Goal: Task Accomplishment & Management: Complete application form

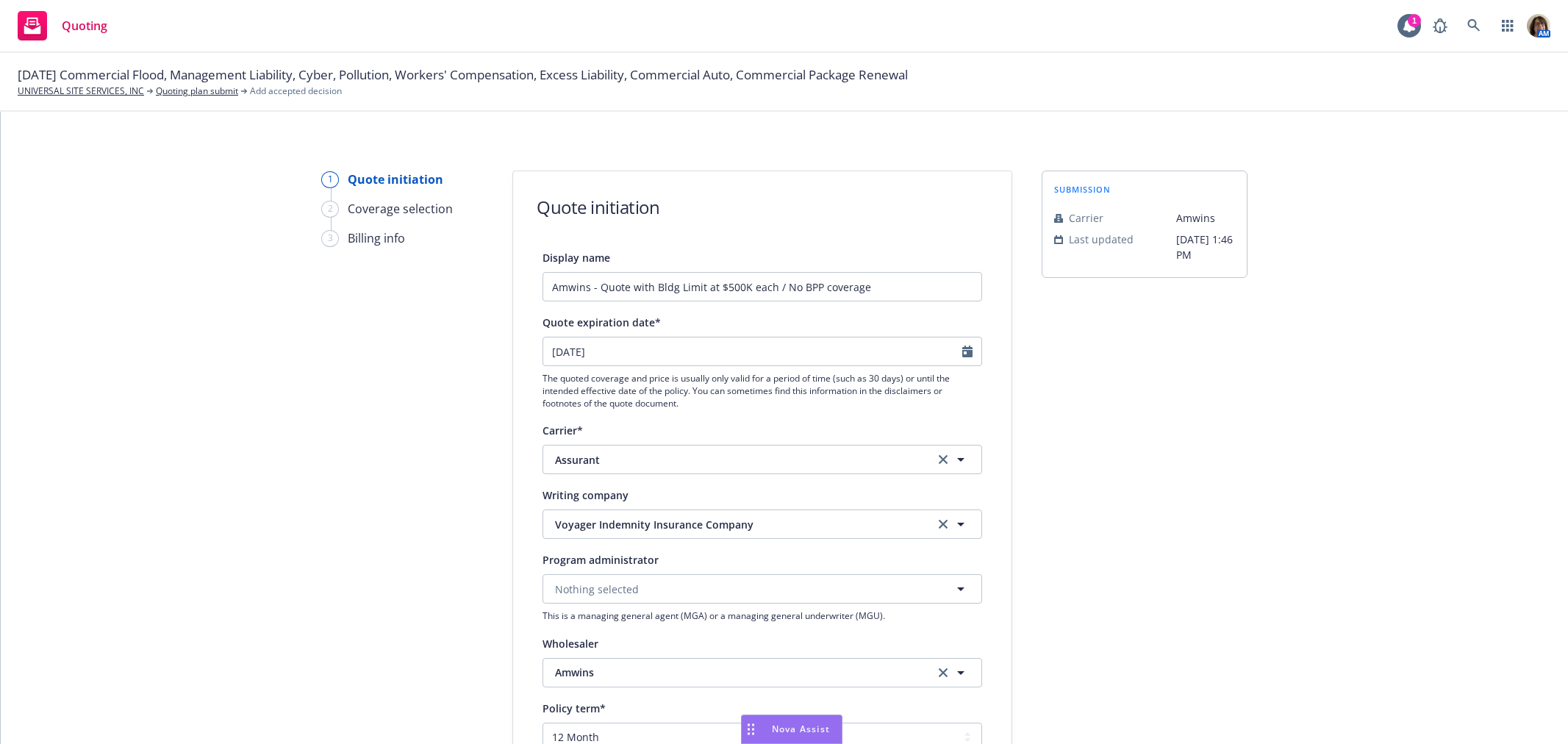
select select "12"
click at [266, 516] on div "1 Quote initiation 2 Coverage selection 3 Billing info Quote initiation Display…" at bounding box center [784, 663] width 1532 height 986
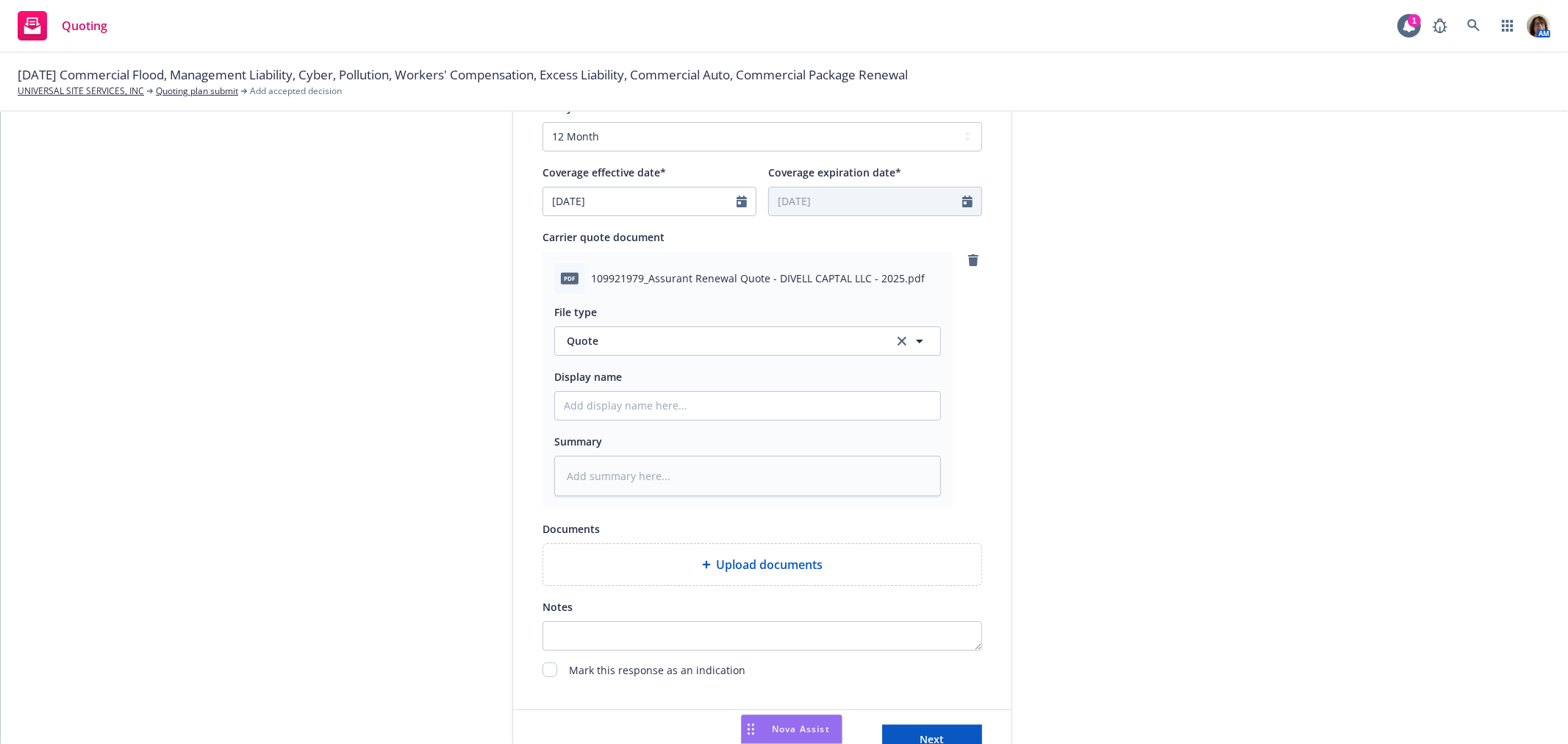
scroll to position [653, 0]
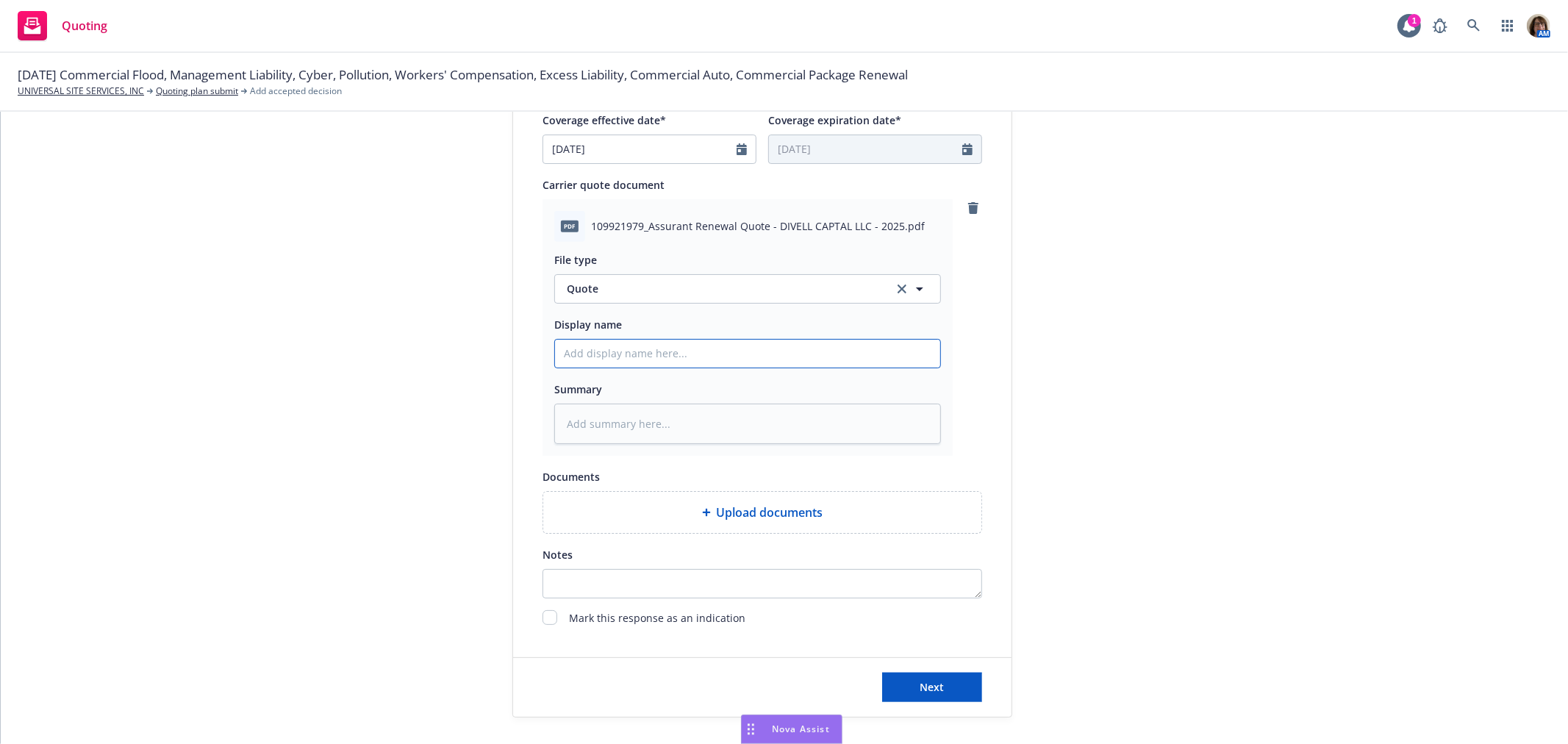
click at [569, 352] on input "Display name" at bounding box center [747, 354] width 385 height 28
type textarea "x"
type input "1"
type textarea "x"
type input "10"
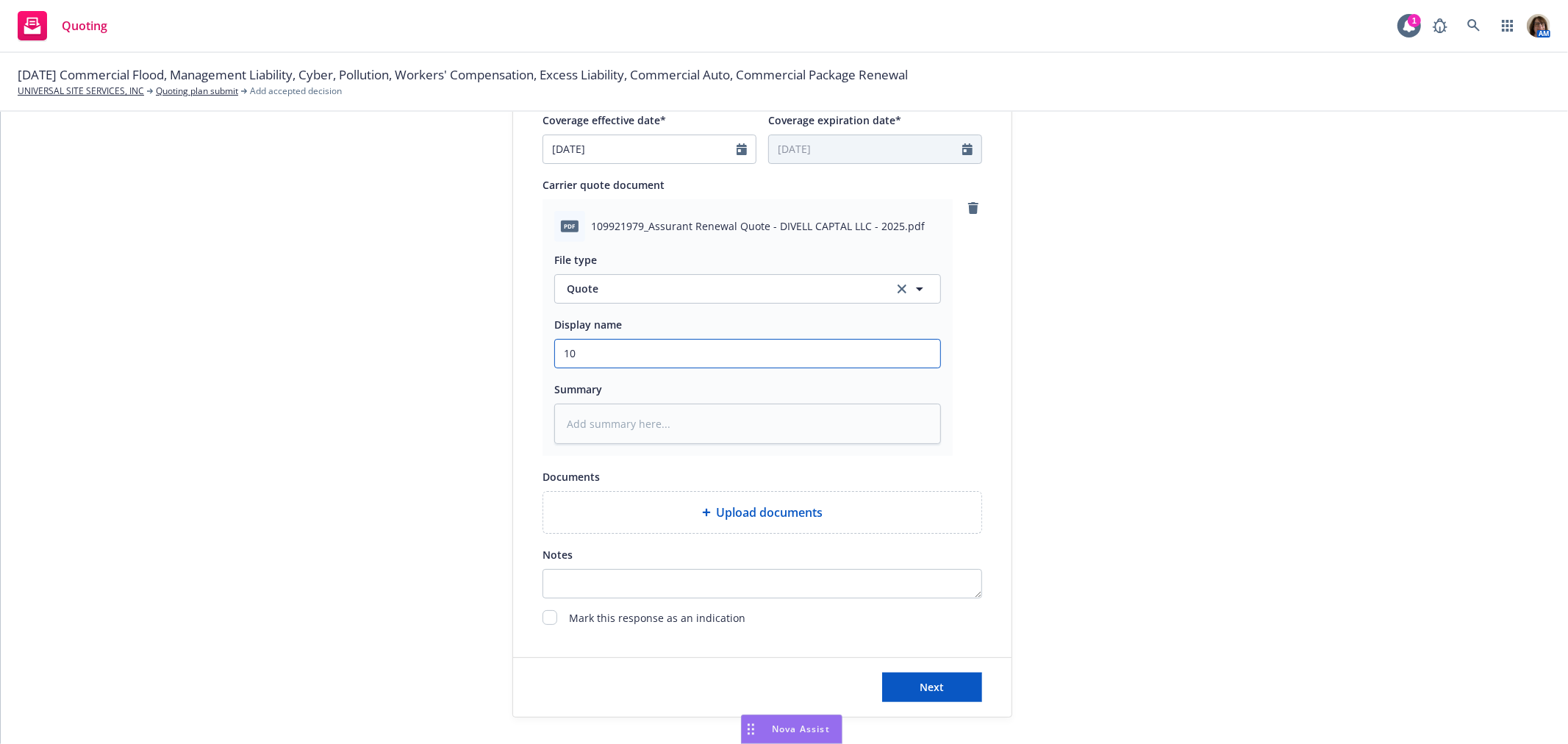
type textarea "x"
type input "10/"
type textarea "x"
type input "10/0"
type textarea "x"
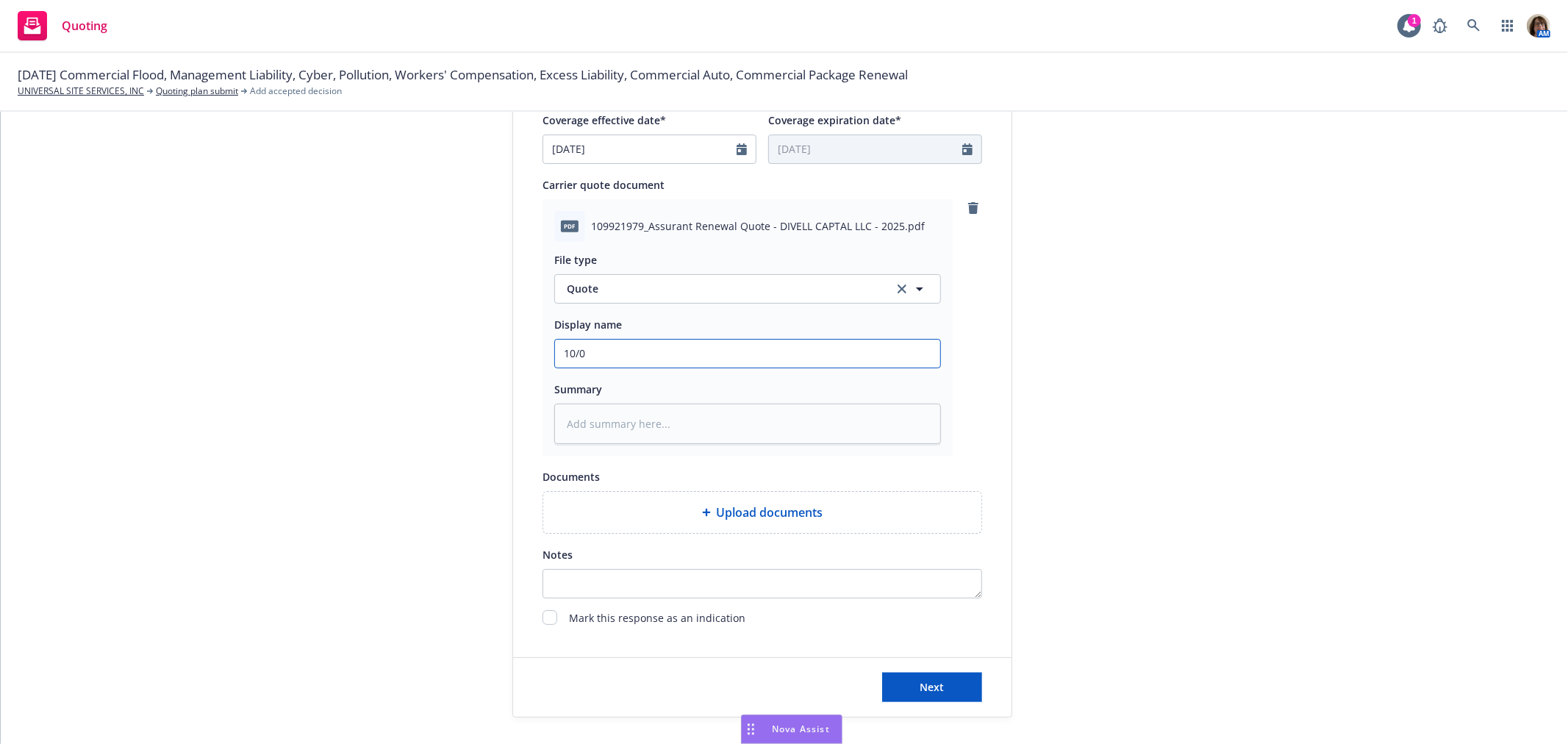
type input "10/01"
type textarea "x"
type input "10/01/"
type textarea "x"
type input "10/01/2"
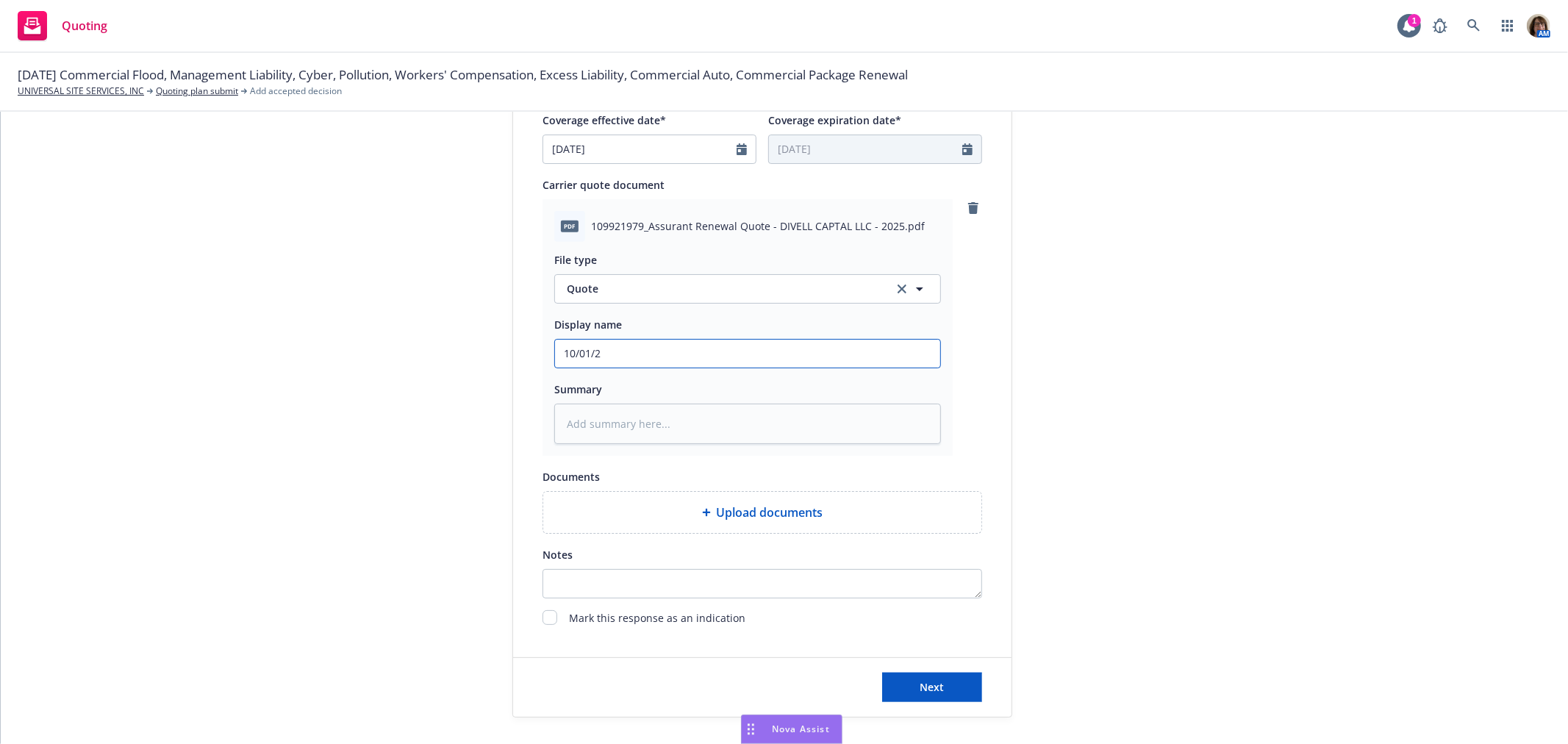
type textarea "x"
type input "[DATE]"
type textarea "x"
type input "[DATE]"
type textarea "x"
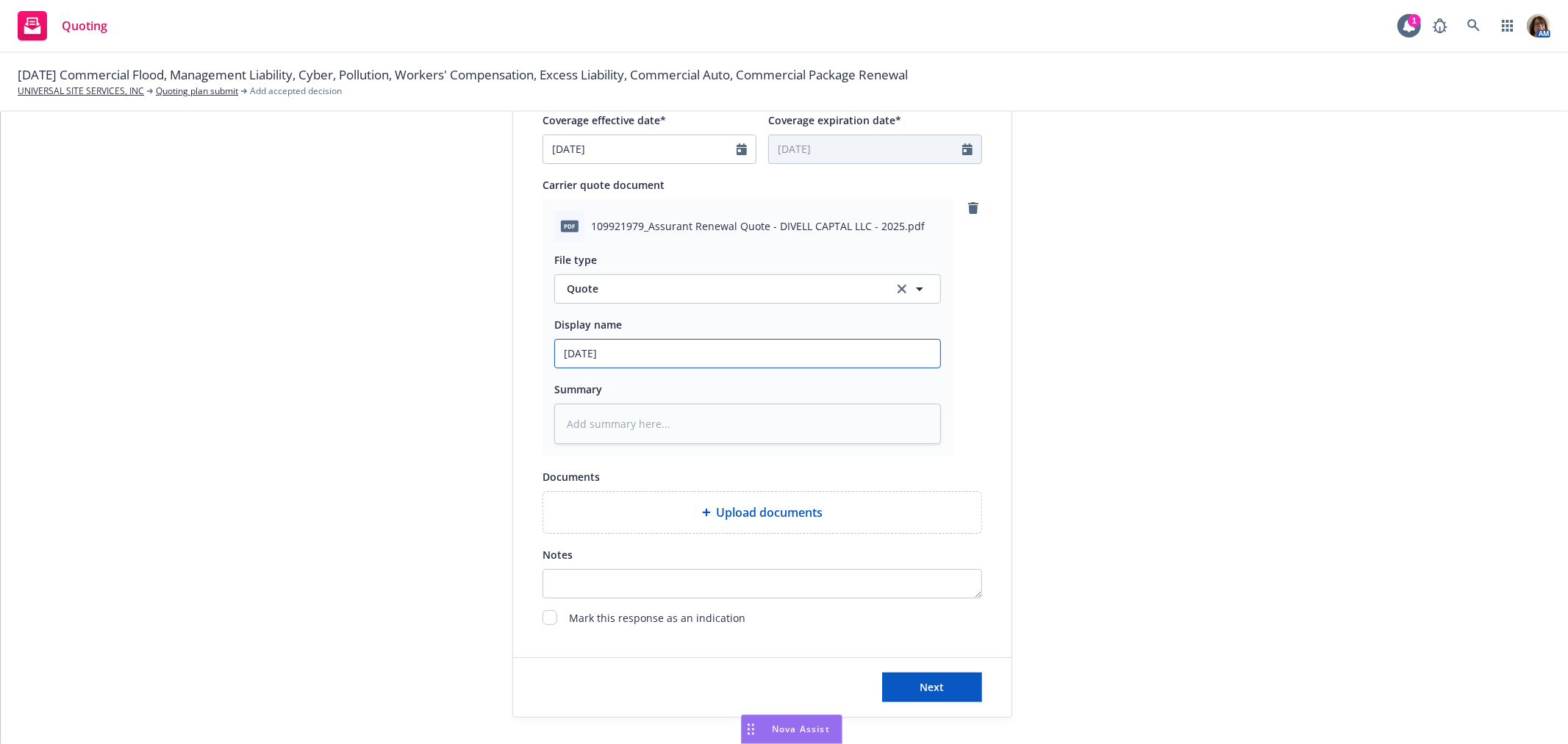
type input "[DATE] F"
type textarea "x"
type input "[DATE] Fl"
type textarea "x"
type input "[DATE] Flo"
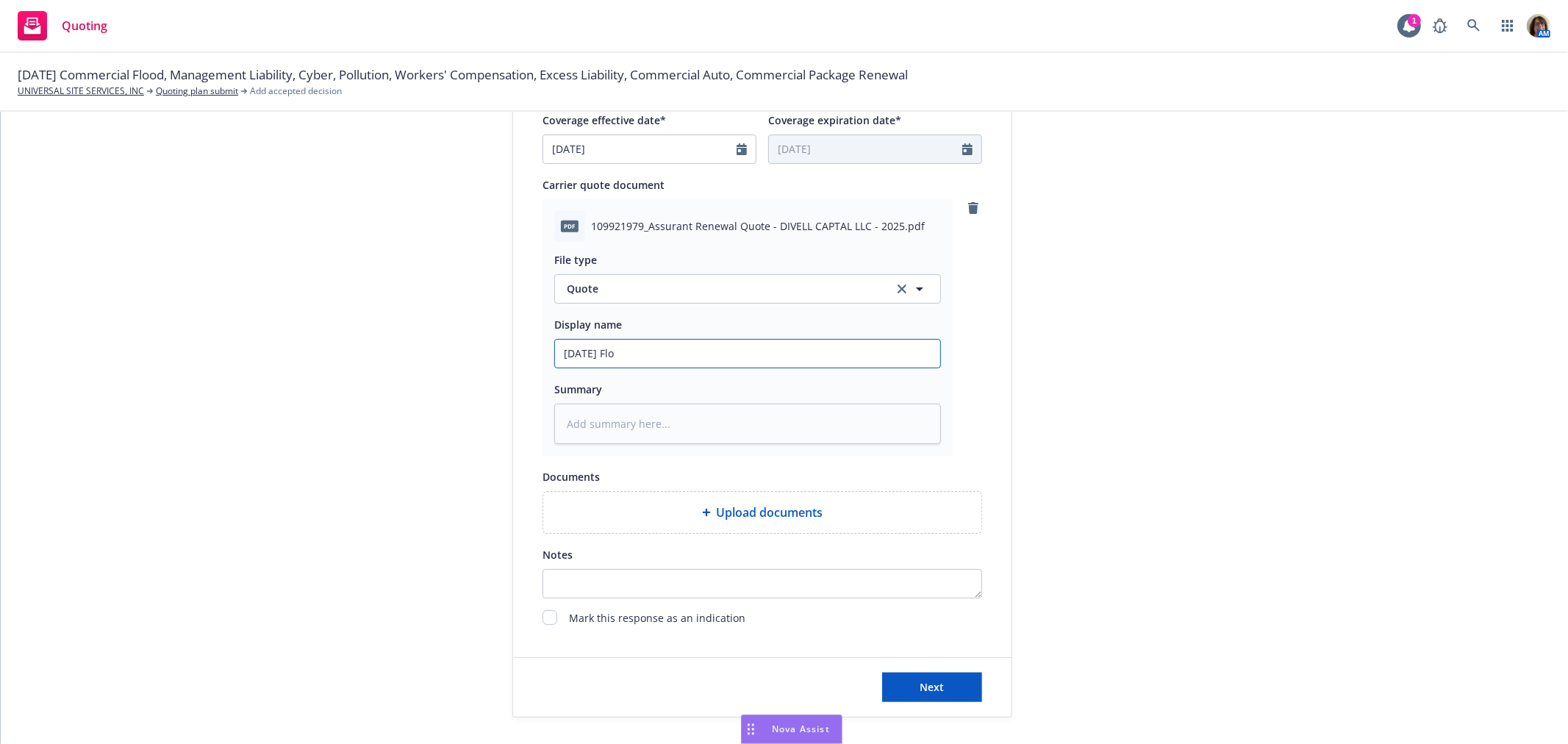
type textarea "x"
type input "[DATE] Floo"
type textarea "x"
type input "[DATE] Flood"
type textarea "x"
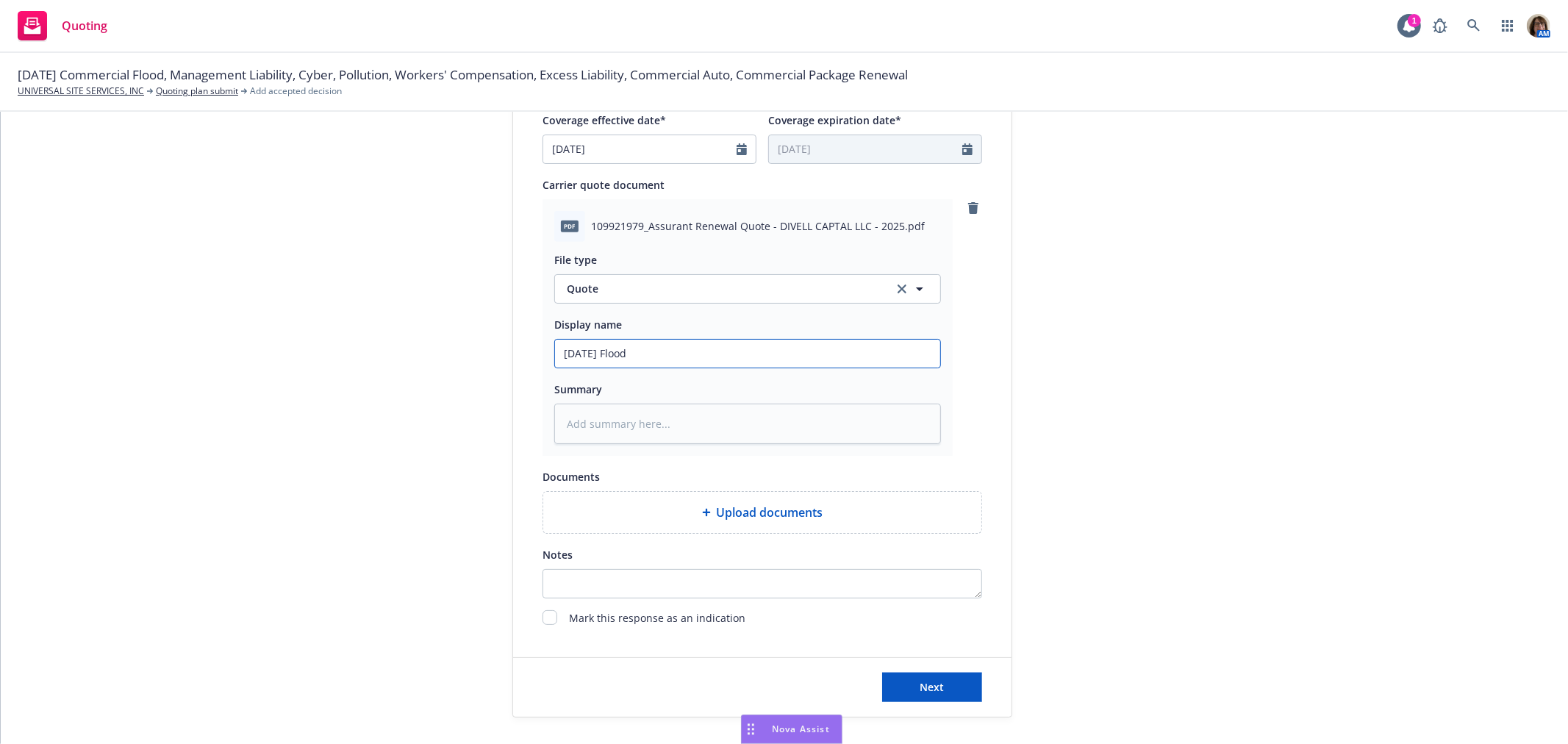
type input "[DATE] Flood"
type textarea "x"
type input "[DATE] Flood q"
type textarea "x"
type input "[DATE] Flood"
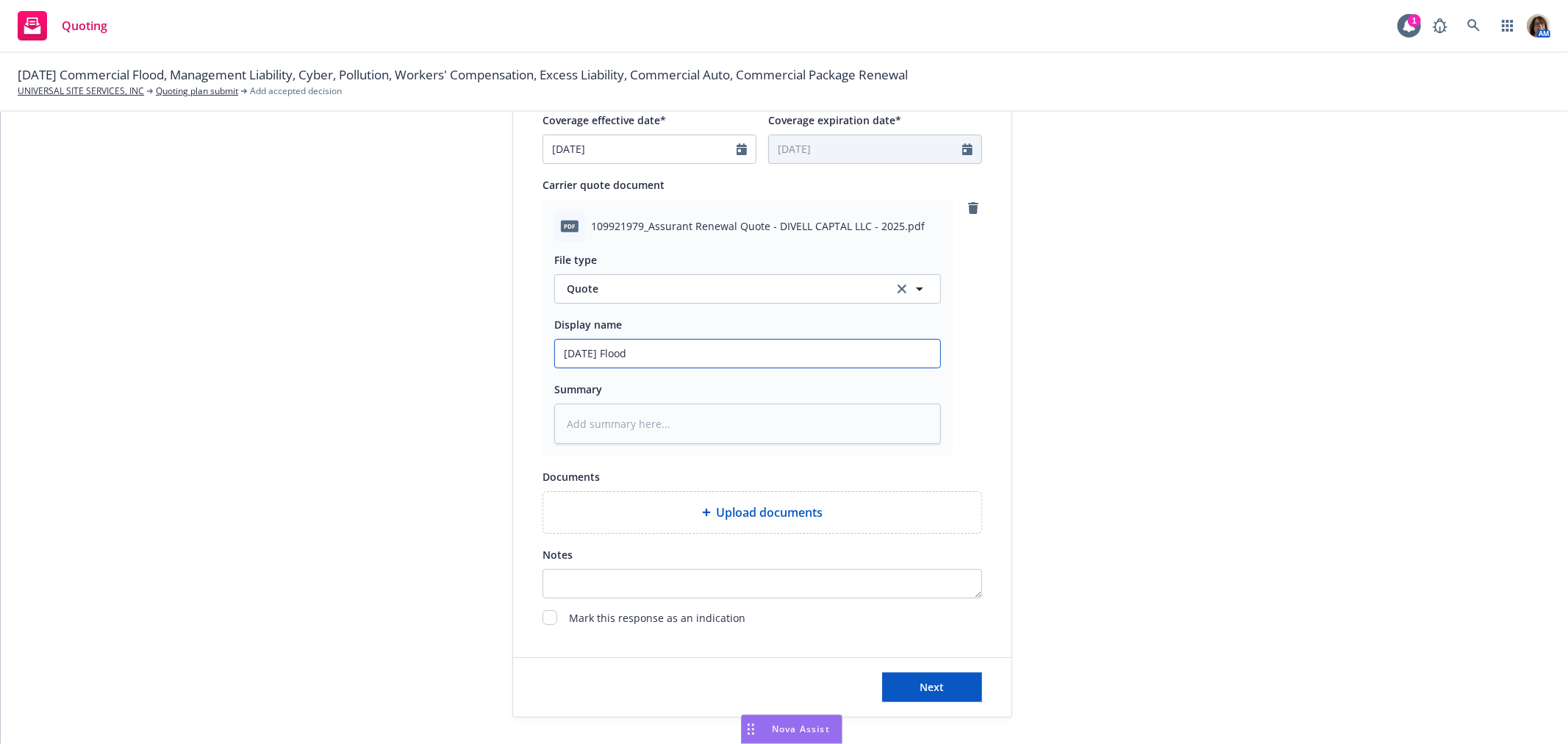
type textarea "x"
type input "[DATE] Flood Q"
type textarea "x"
type input "[DATE] Flood Qu"
type textarea "x"
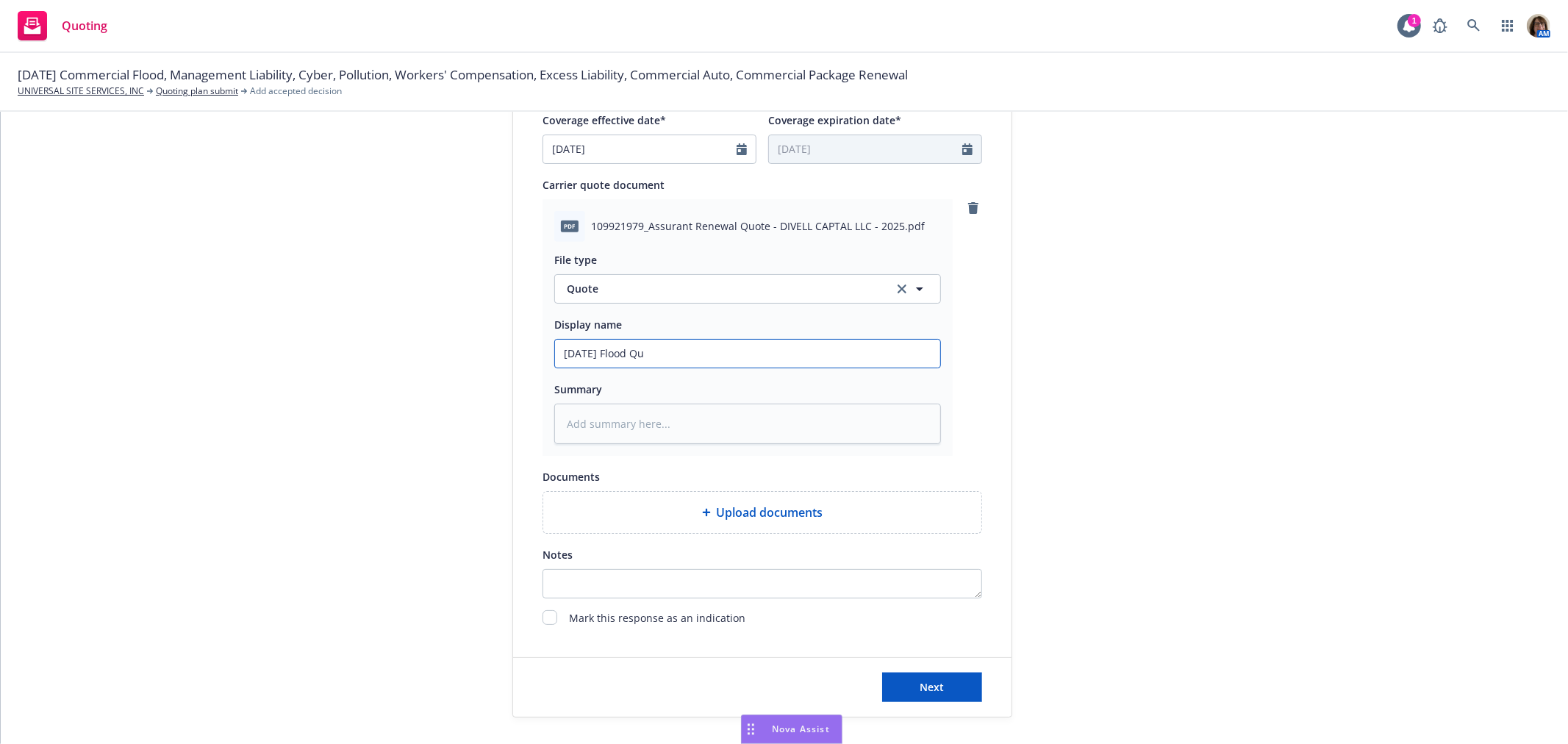
type input "[DATE] Flood Quo"
type textarea "x"
type input "[DATE] Flood Quot"
type textarea "x"
type input "[DATE] Flood Quote"
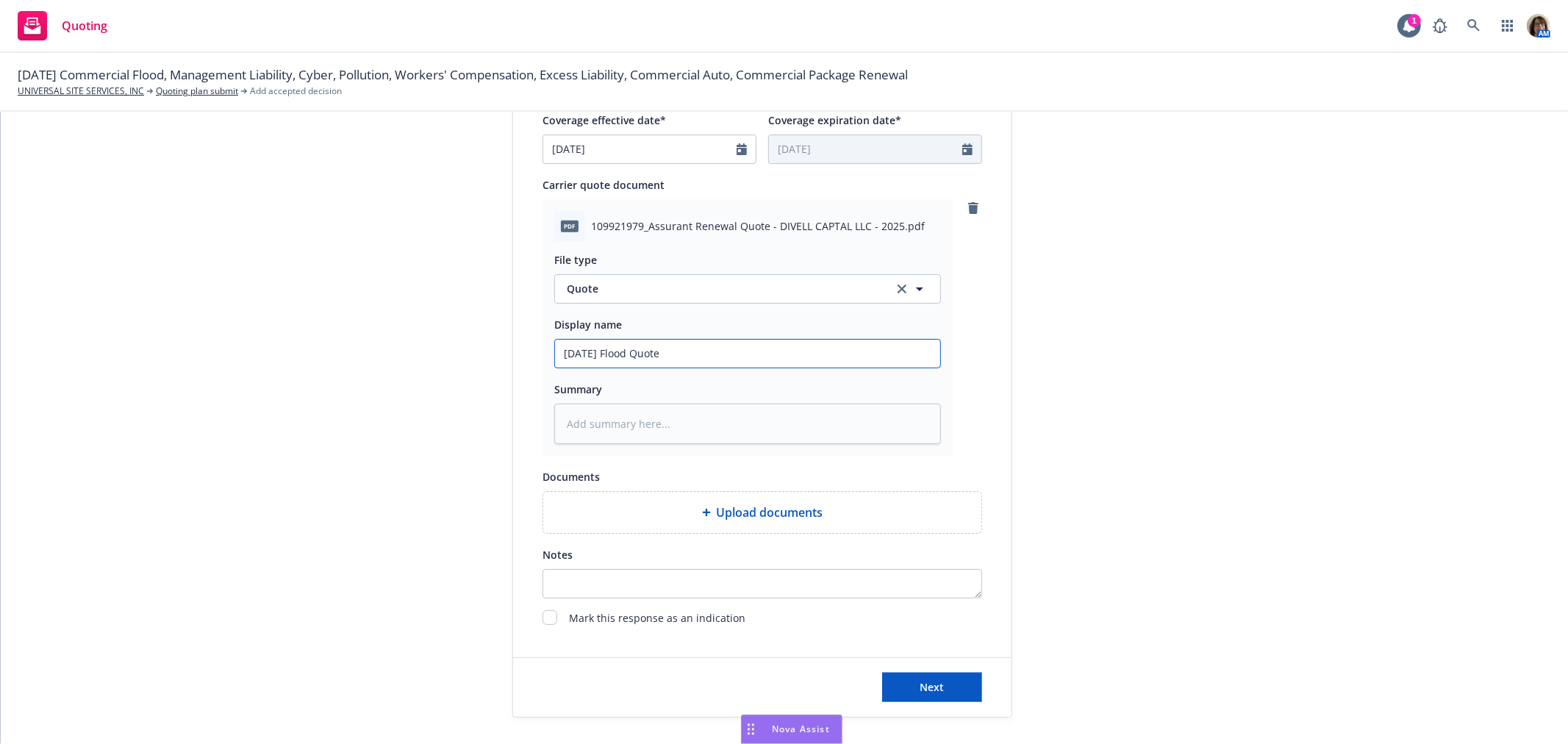
type textarea "x"
type input "[DATE] Flood Quote"
type textarea "x"
type input "[DATE] Flood Quote w"
type textarea "x"
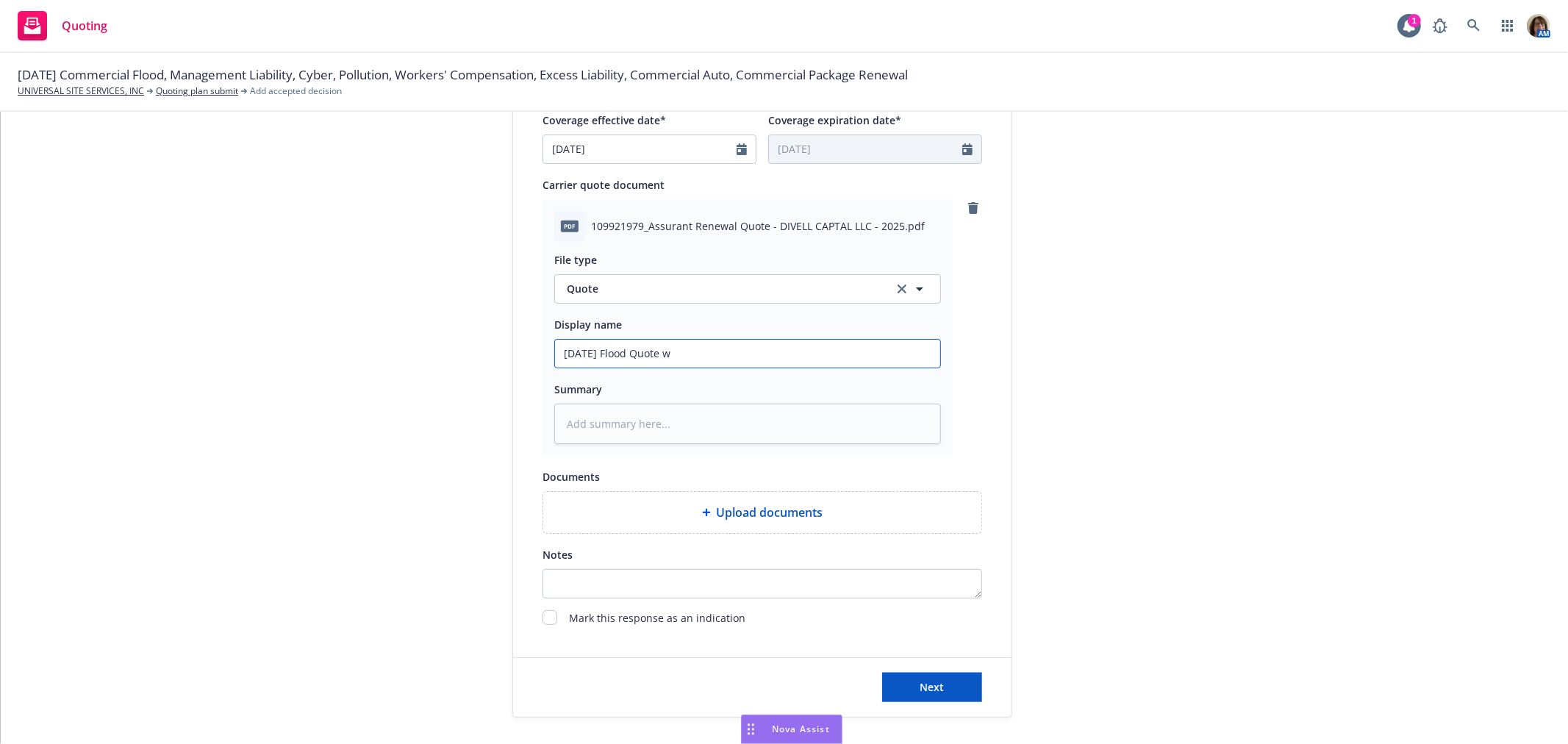
type input "[DATE] Flood Quote wi"
type textarea "x"
type input "[DATE] Flood Quote wit"
type textarea "x"
type input "[DATE] Flood Quote with"
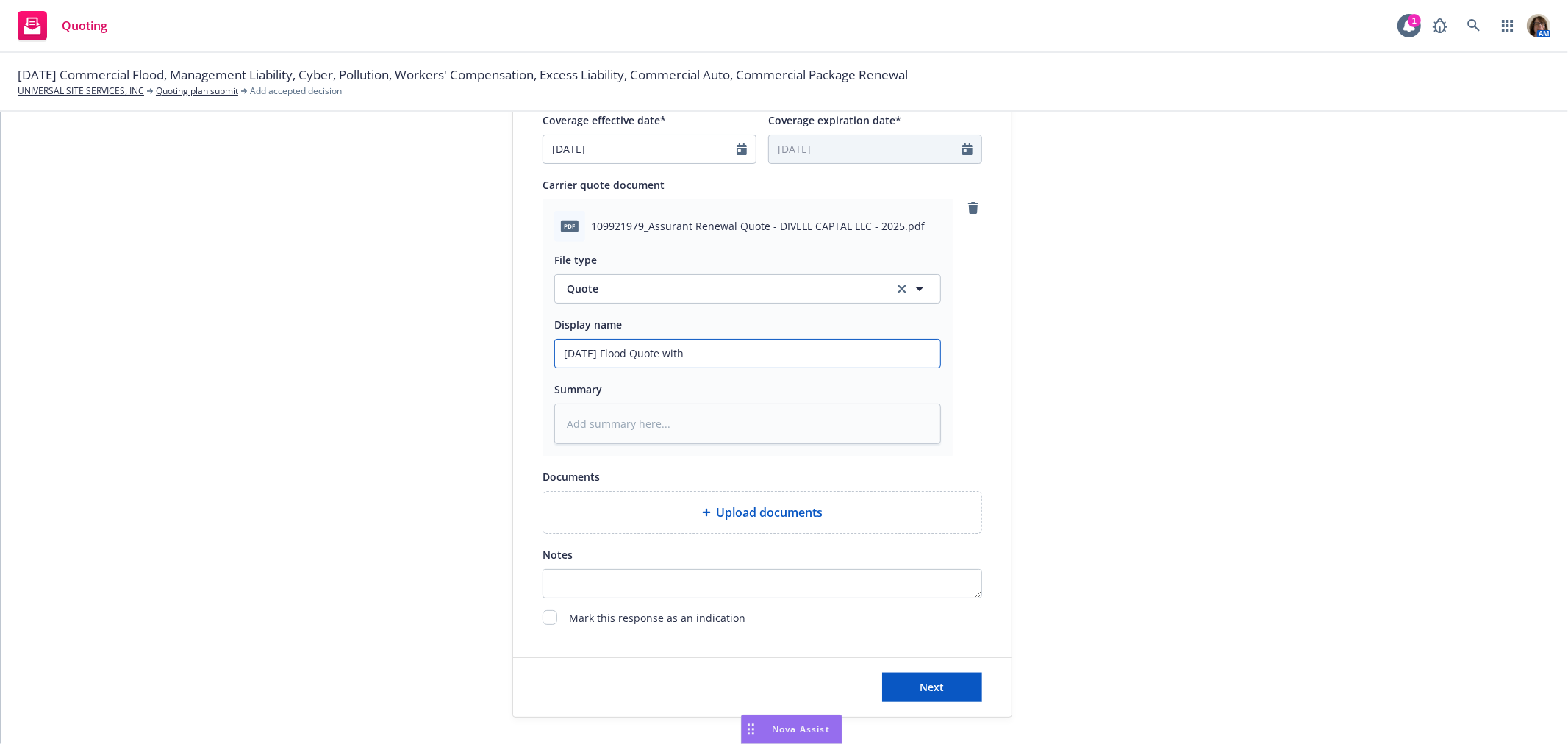
type textarea "x"
type input "[DATE] Flood Quote with"
type textarea "x"
type input "[DATE] Flood Quote with B"
type textarea "x"
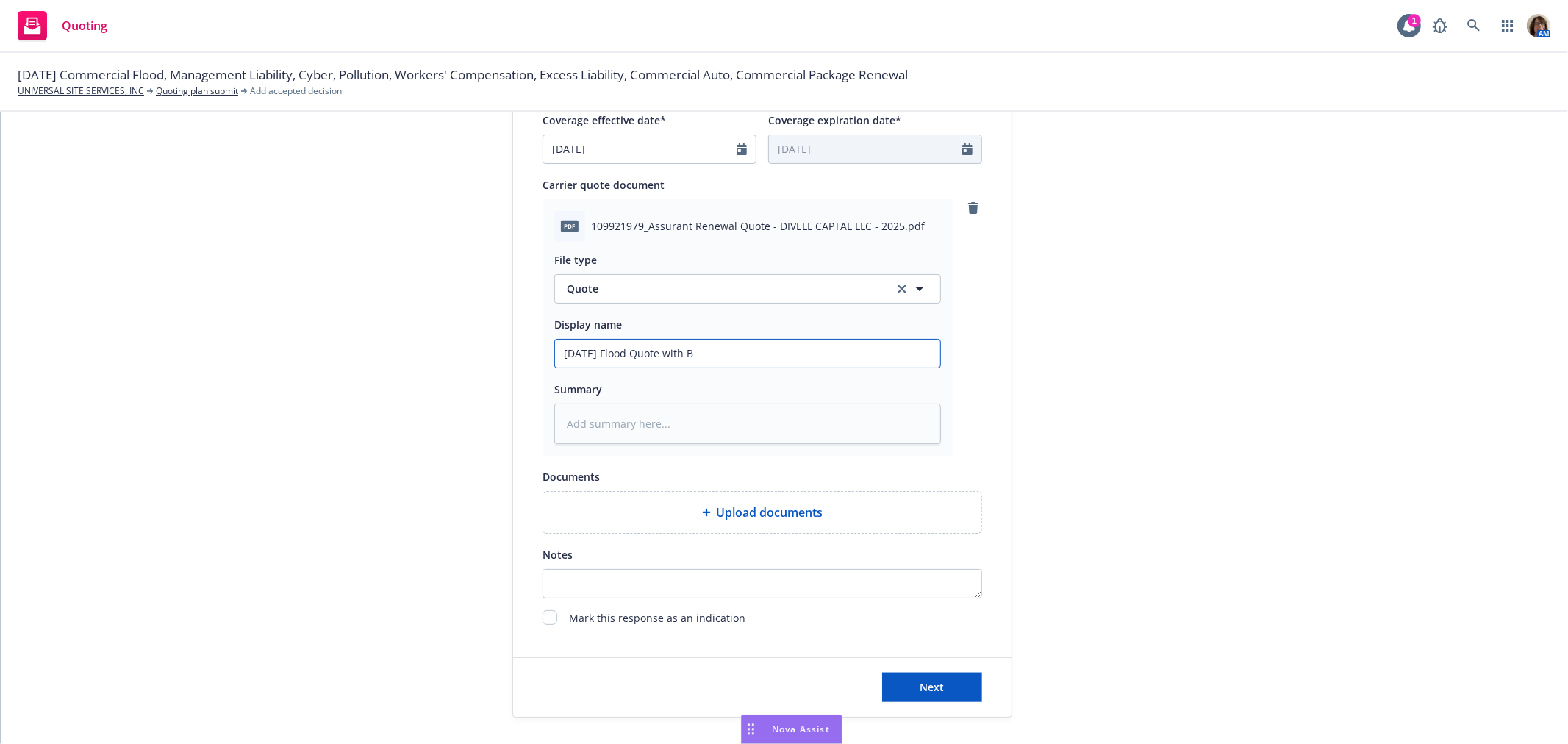
type input "[DATE] Flood Quote with Bl"
type textarea "x"
type input "[DATE] Flood Quote with Bli"
type textarea "x"
type input "[DATE] Flood Quote with Blid"
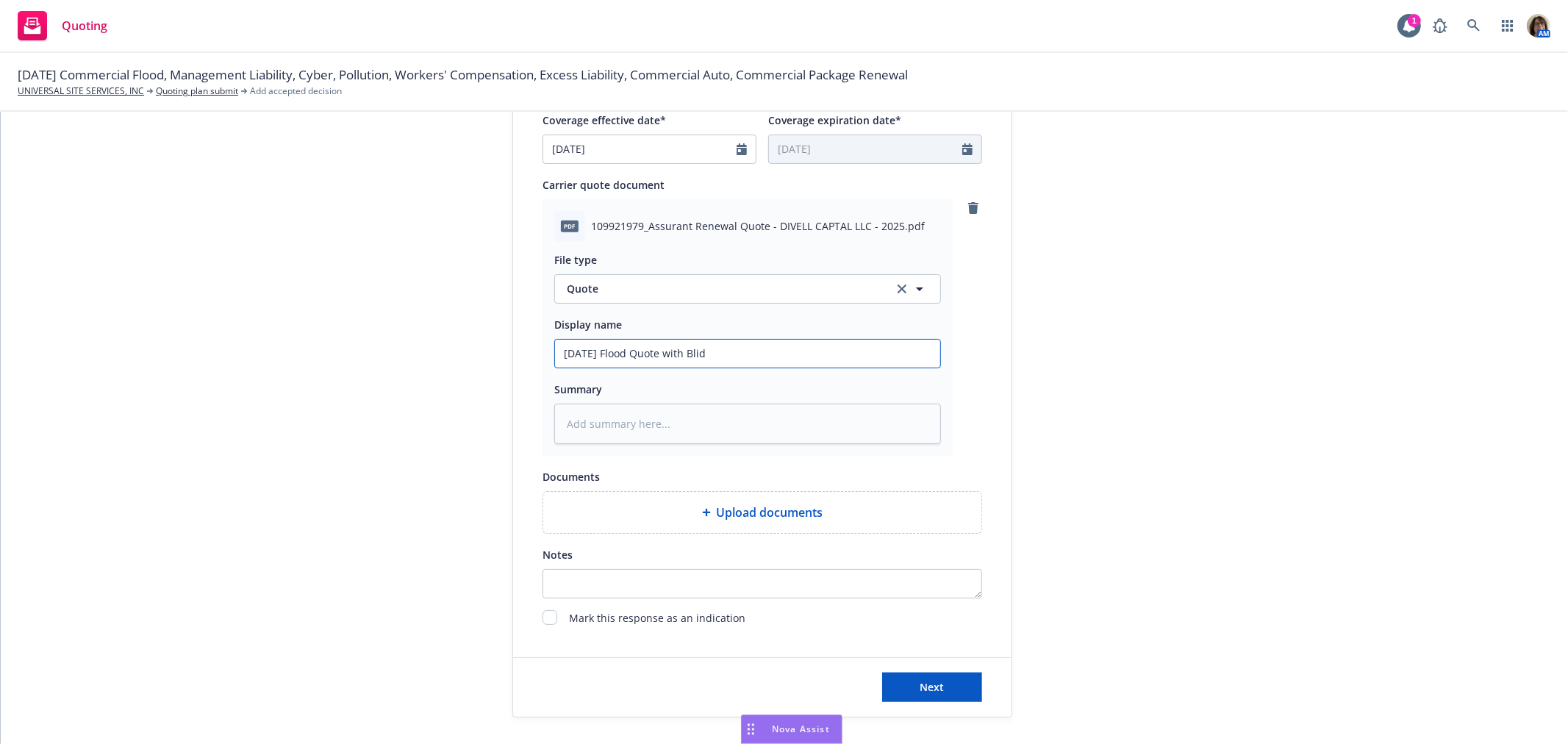
type textarea "x"
type input "[DATE] Flood Quote with Blidg"
type textarea "x"
type input "[DATE] Flood Quote with Blidg"
type textarea "x"
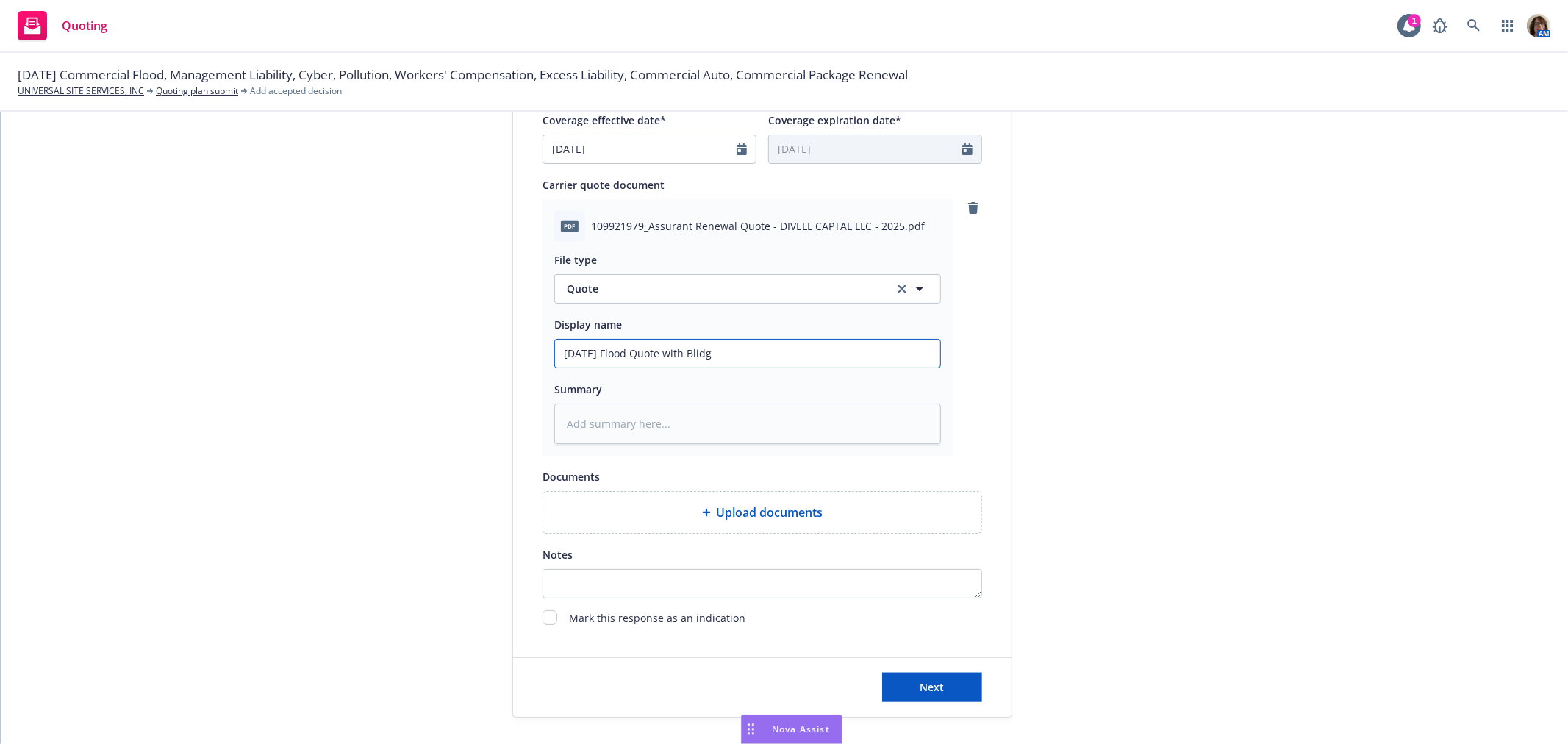
type input "[DATE] Flood Quote with Blidg l"
type textarea "x"
type input "[DATE] Flood Quote with Blidg"
type textarea "x"
type input "[DATE] Flood Quote with Blidg"
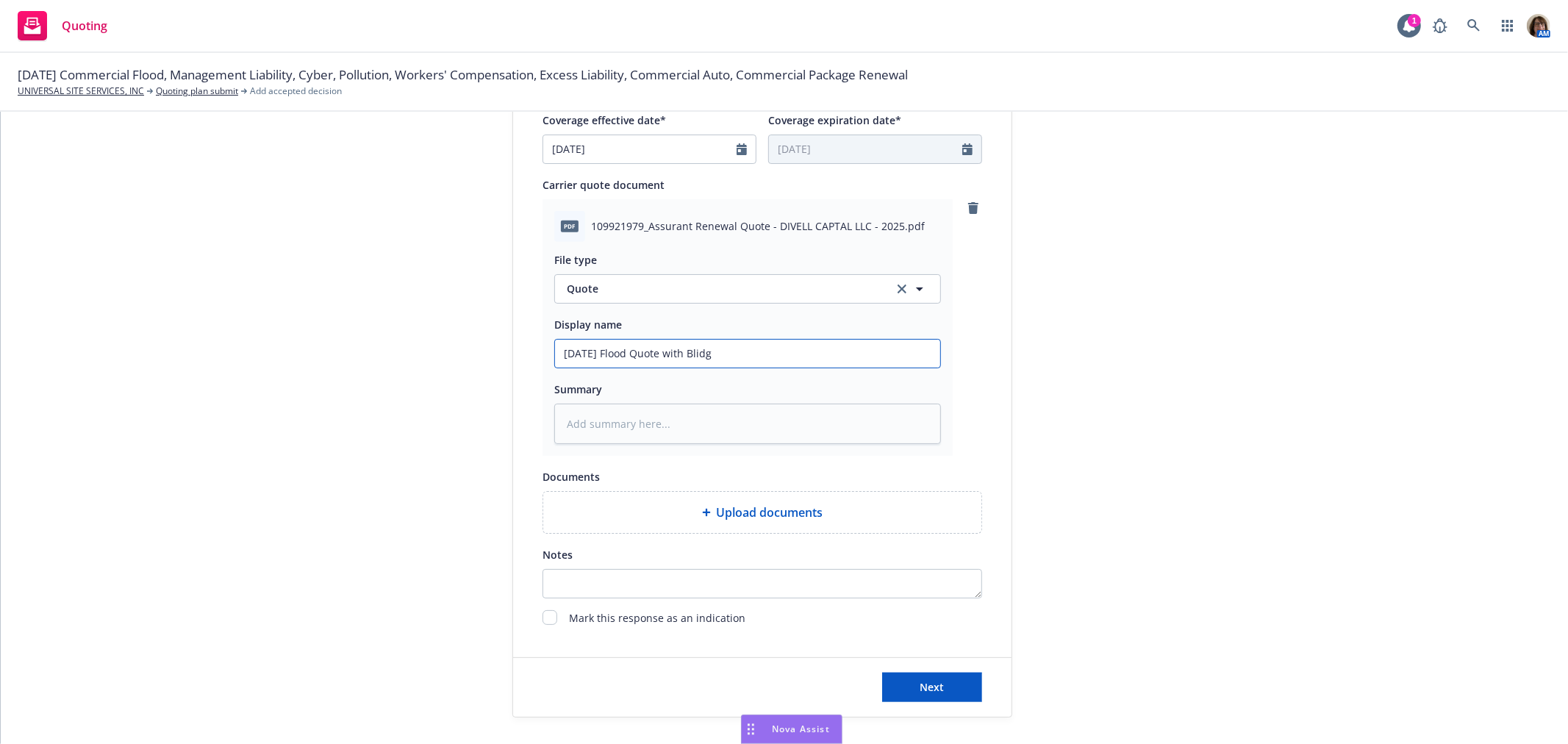
type textarea "x"
type input "[DATE] Flood Quote with Blid"
type textarea "x"
type input "[DATE] Flood Quote with Bli"
type textarea "x"
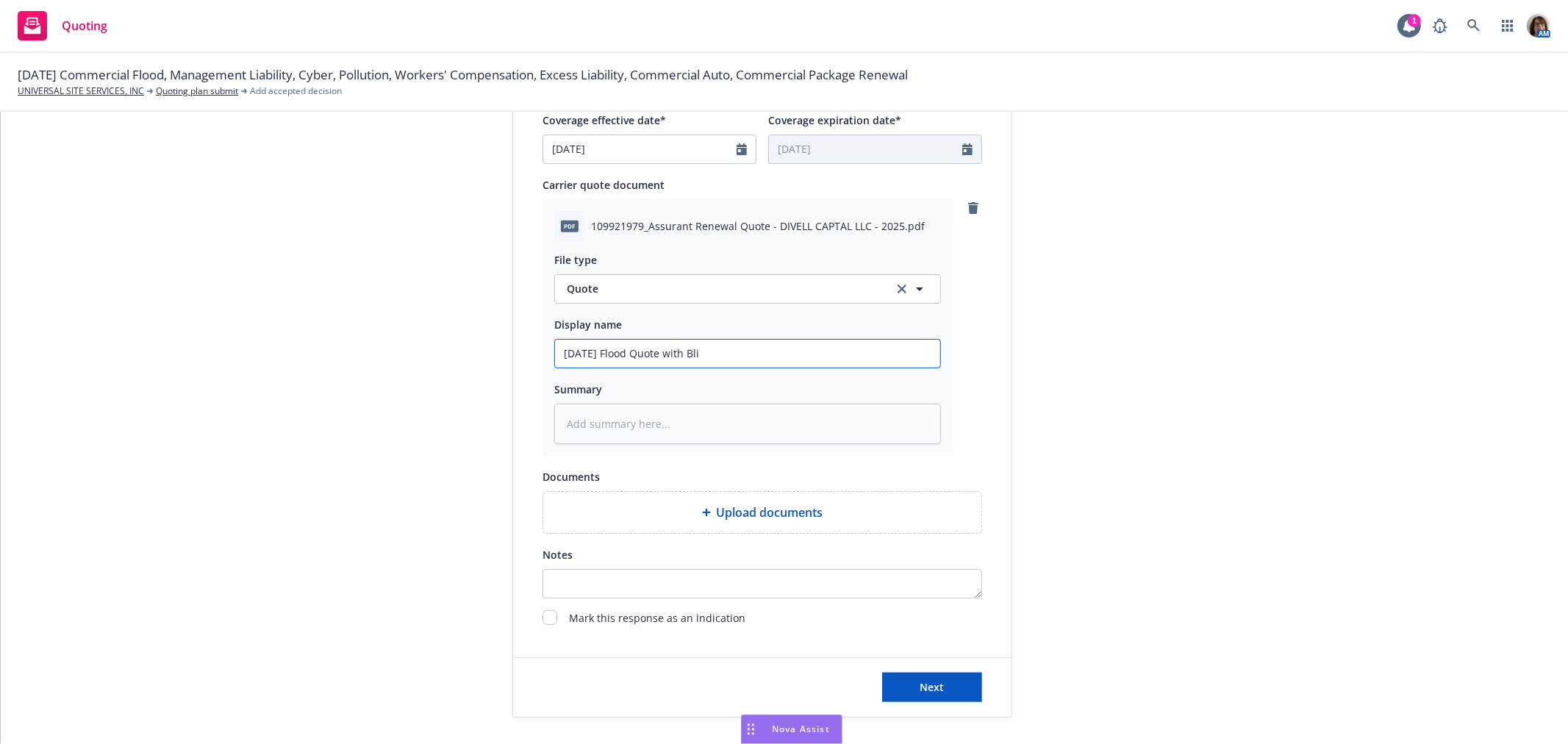
type input "[DATE] Flood Quote with Bl"
type textarea "x"
type input "[DATE] Flood Quote with Bld"
type textarea "x"
type input "[DATE] Flood Quote with Bldg"
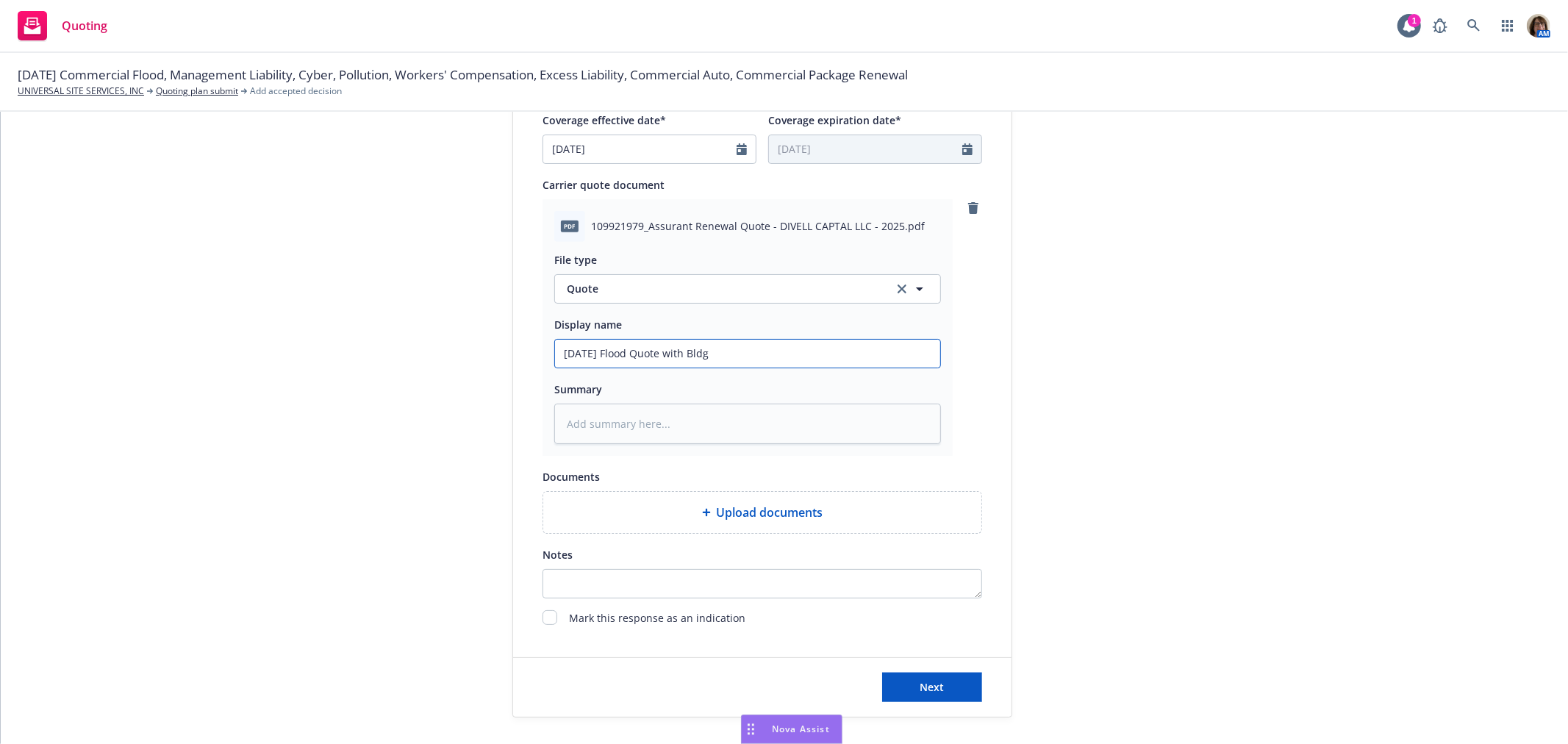
type textarea "x"
type input "[DATE] Flood Quote with Bldg."
type textarea "x"
type input "[DATE] Flood Quote with Bldg."
type textarea "x"
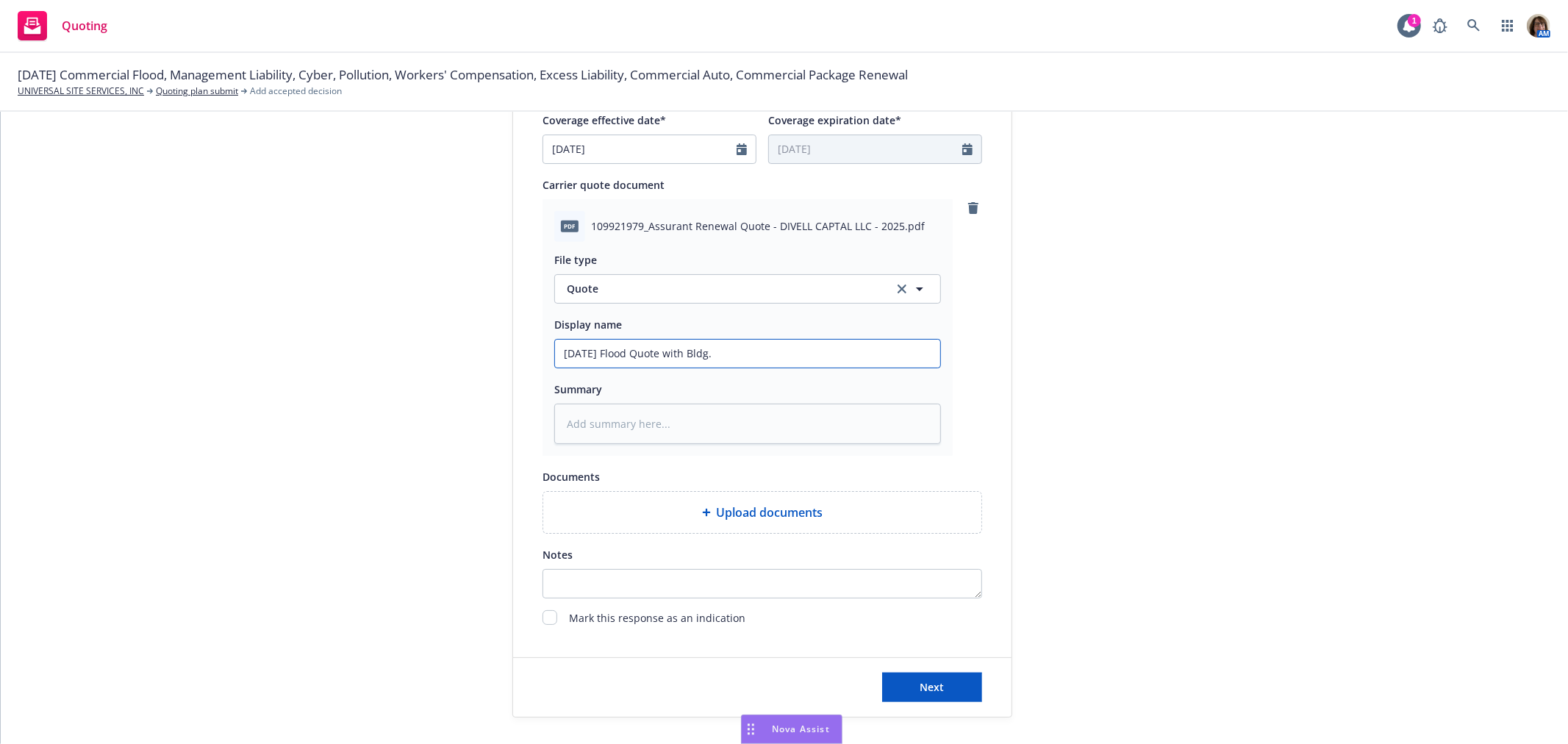
type input "[DATE] Flood Quote with Bldg. a"
type textarea "x"
type input "[DATE] Flood Quote with Bldg. at"
type textarea "x"
type input "[DATE] Flood Quote with Bldg. at"
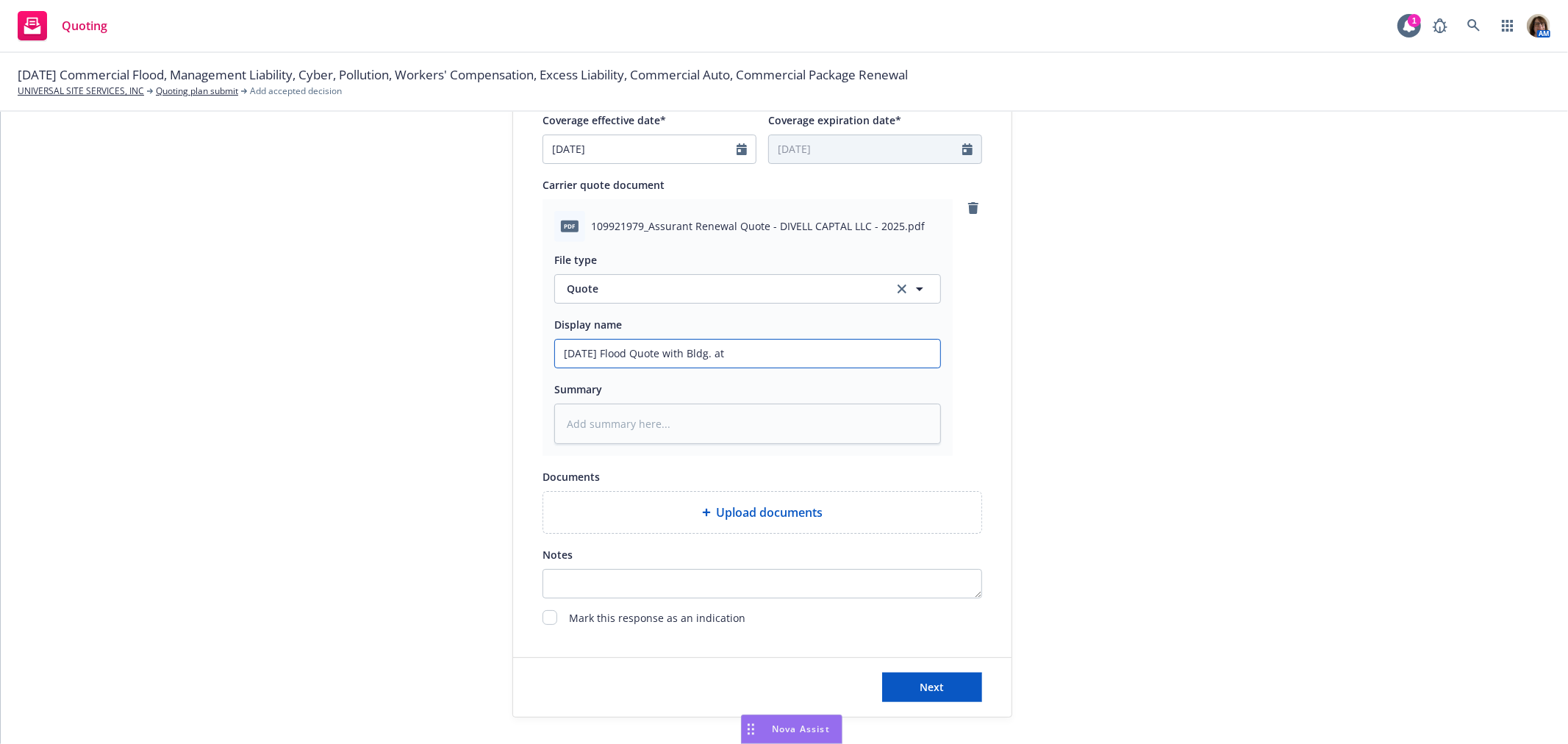
type textarea "x"
type input "[DATE] Flood Quote with Bldg. at $"
type textarea "x"
type input "[DATE] Flood Quote with Bldg. at $5"
type textarea "x"
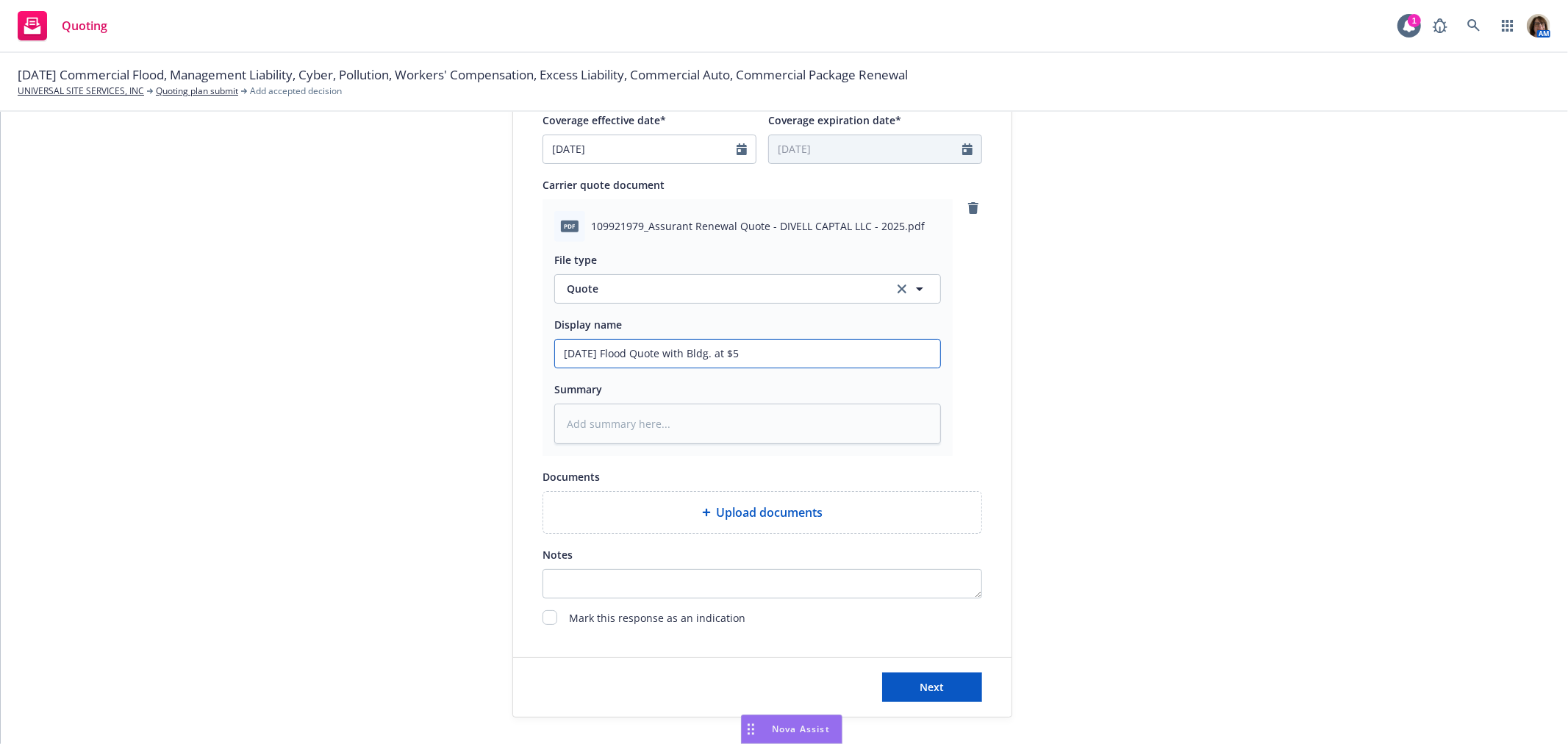
type input "[DATE] Flood Quote with Bldg. at $50"
type textarea "x"
type input "[DATE] Flood Quote with Bldg. at $500"
type textarea "x"
type input "[DATE] Flood Quote with Bldg. at $500K"
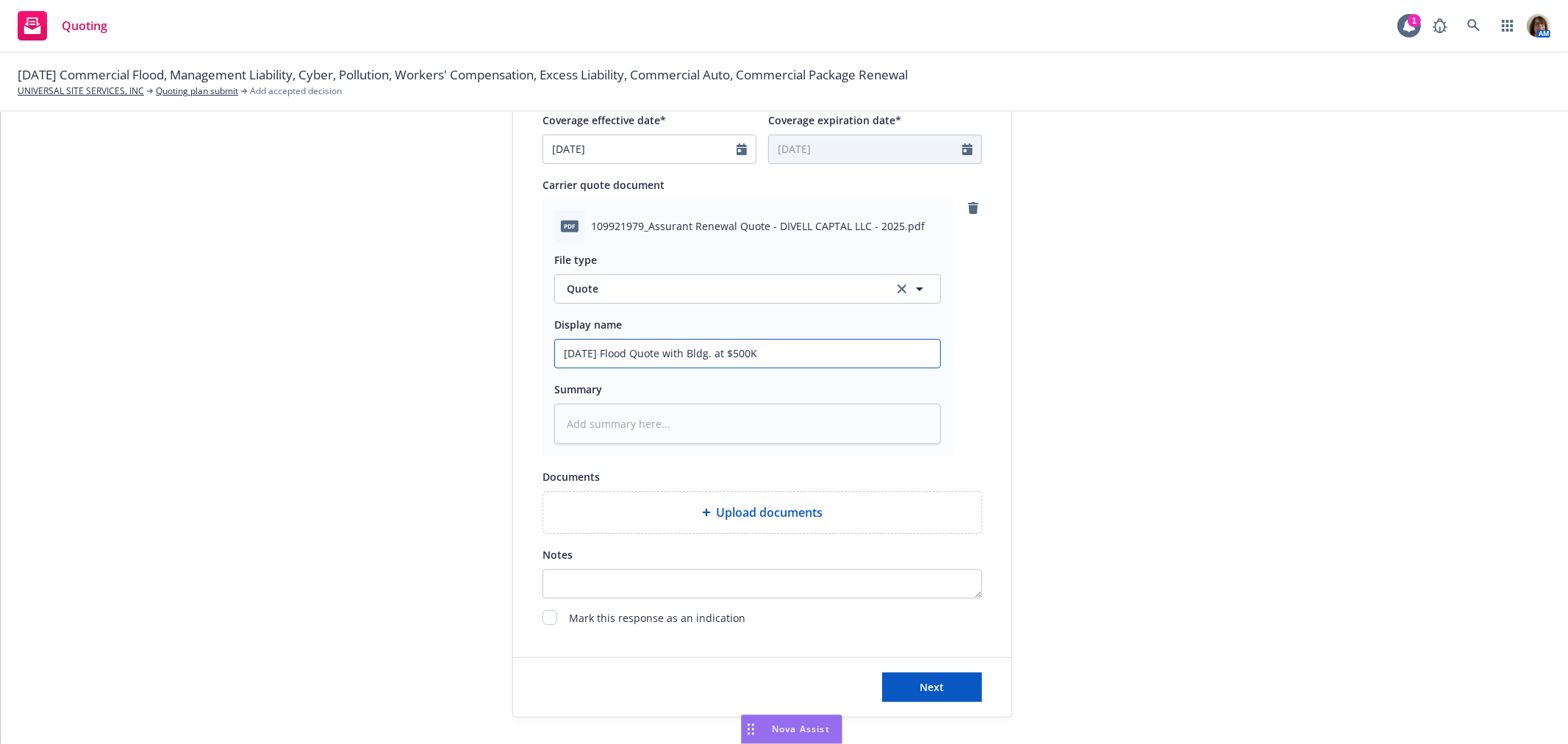
type textarea "x"
type input "[DATE] Flood Quote with Bldg. at $500K"
type textarea "x"
type input "[DATE] Flood Quote with Bldg. at $500K f"
type textarea "x"
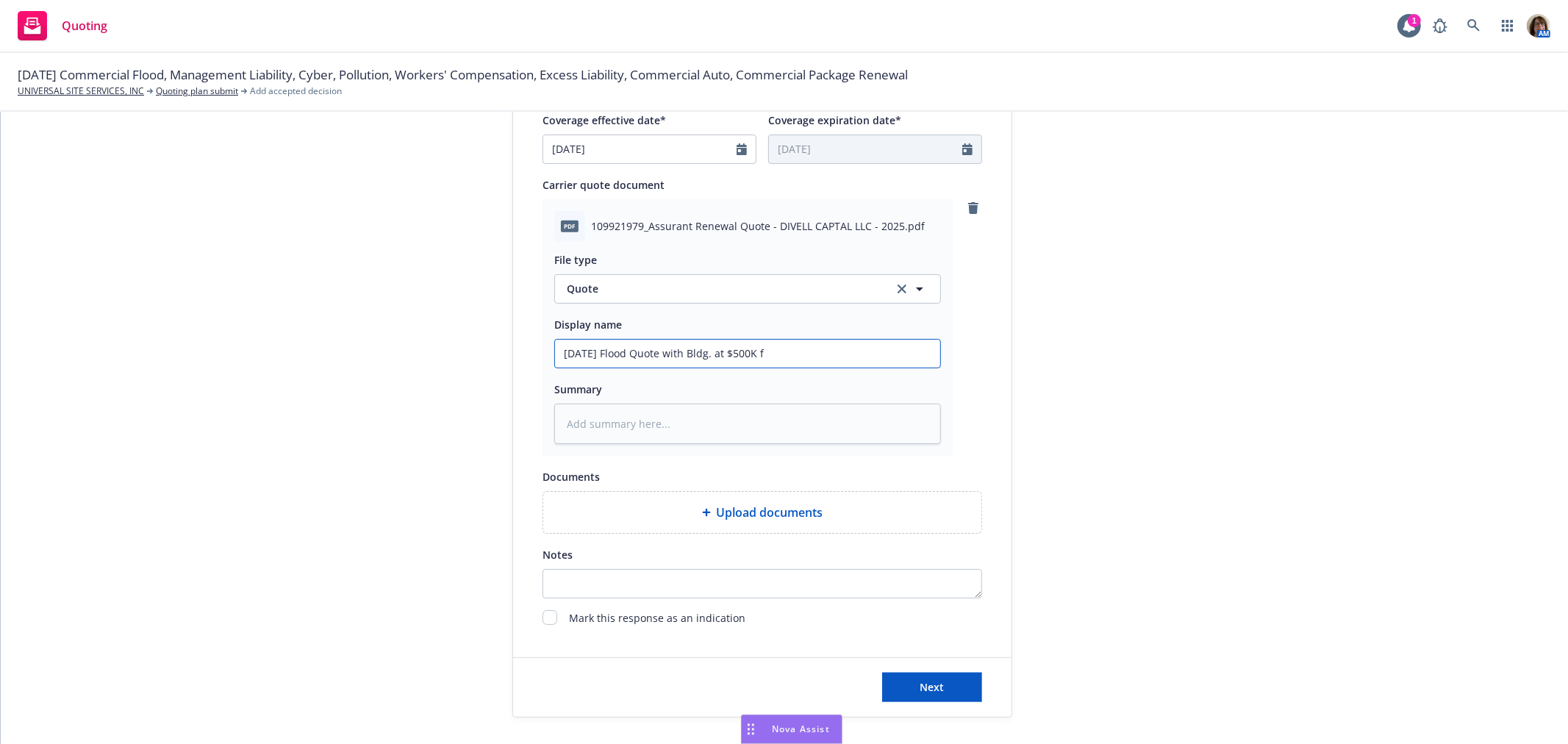
type input "[DATE] Flood Quote with Bldg. at $500K fo"
type textarea "x"
type input "[DATE] Flood Quote with Bldg. at $500K for"
type textarea "x"
type input "[DATE] Flood Quote with Bldg. at $500K for"
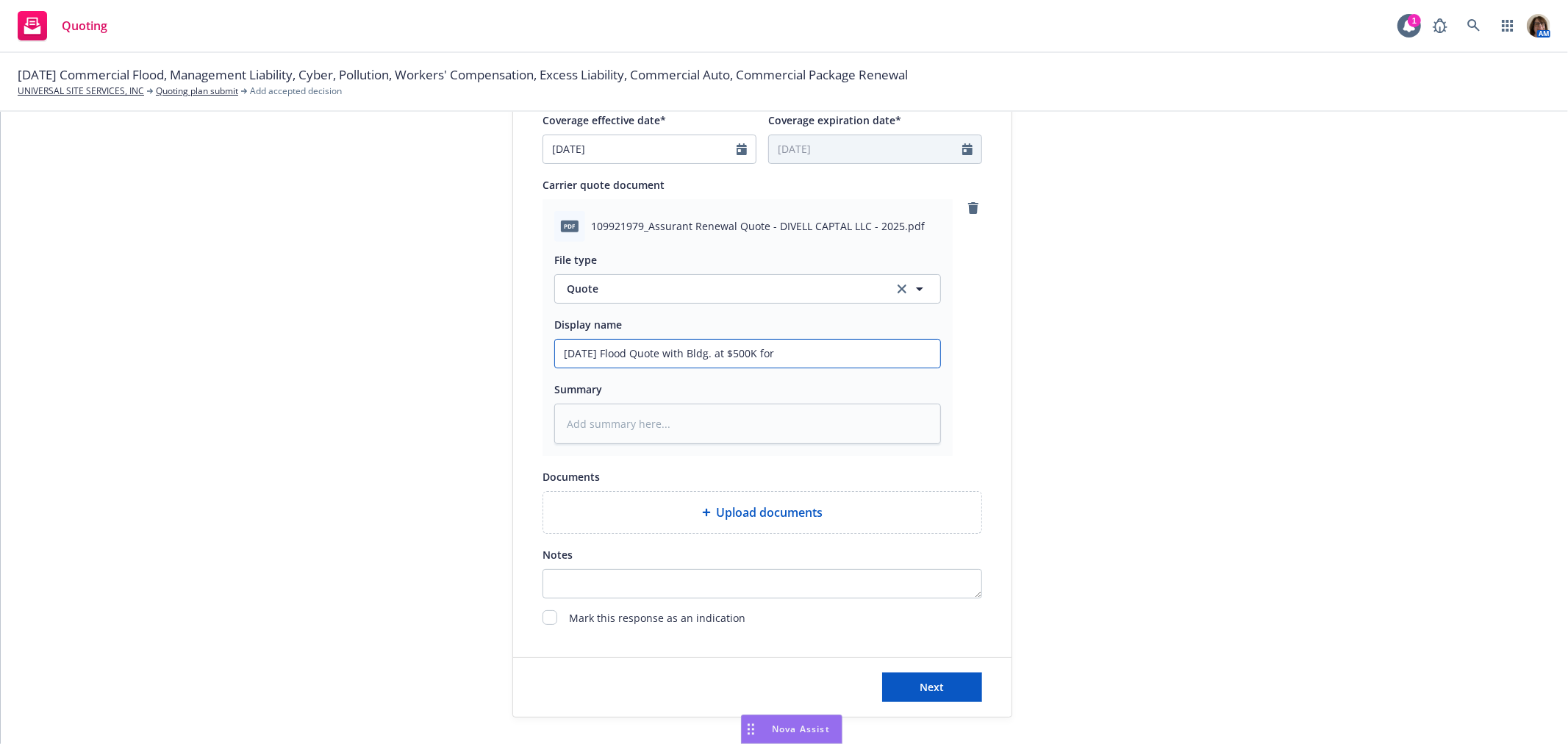
type textarea "x"
type input "[DATE] Flood Quote with Bldg. at $500K for e"
type textarea "x"
type input "[DATE] Flood Quote with Bldg. at $500K for ea"
type textarea "x"
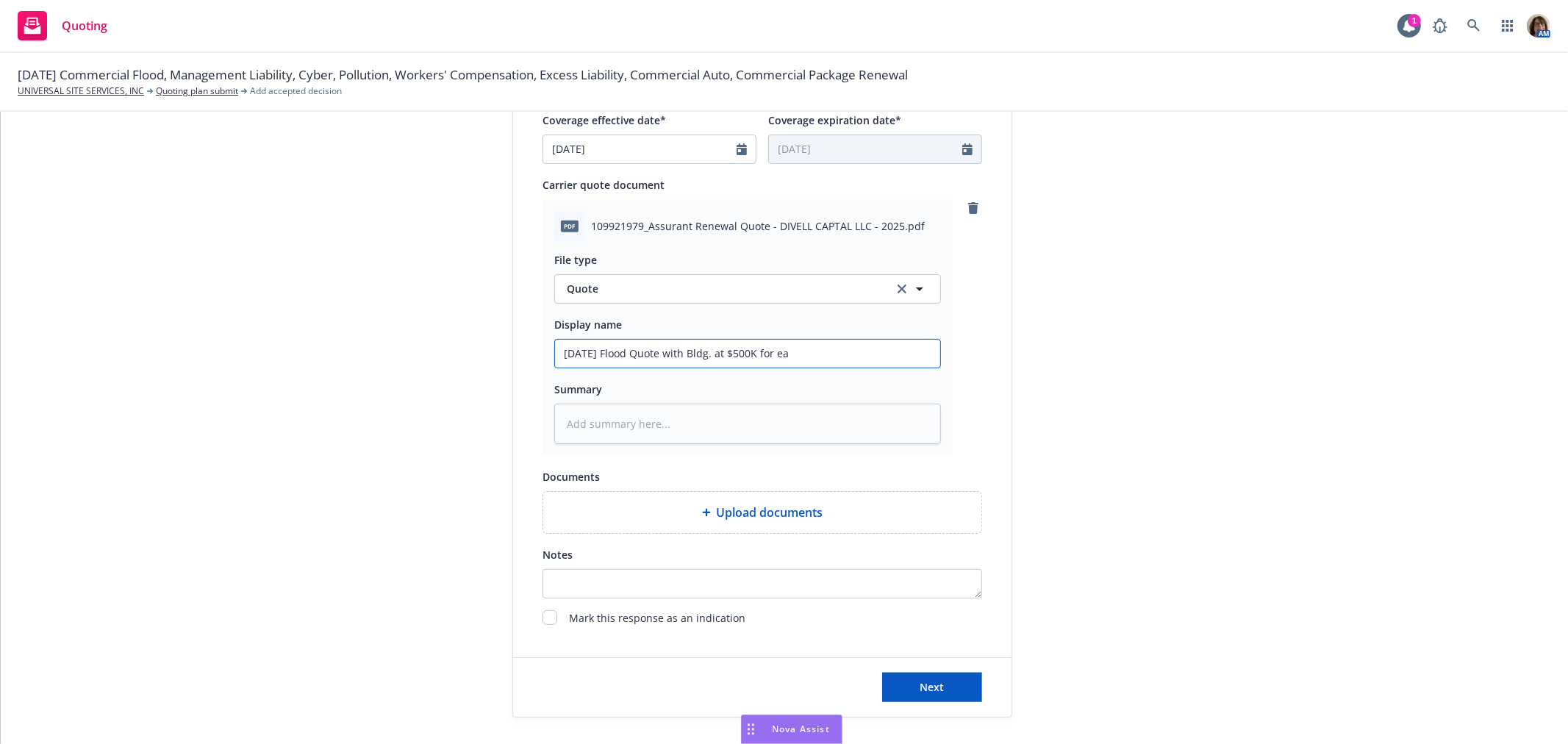
type input "[DATE] Flood Quote with Bldg. at $500K for eac"
type textarea "x"
type input "[DATE] Flood Quote with Bldg. at $500K for each"
type textarea "x"
type input "[DATE] Flood Quote with Bldg. at $500K for each"
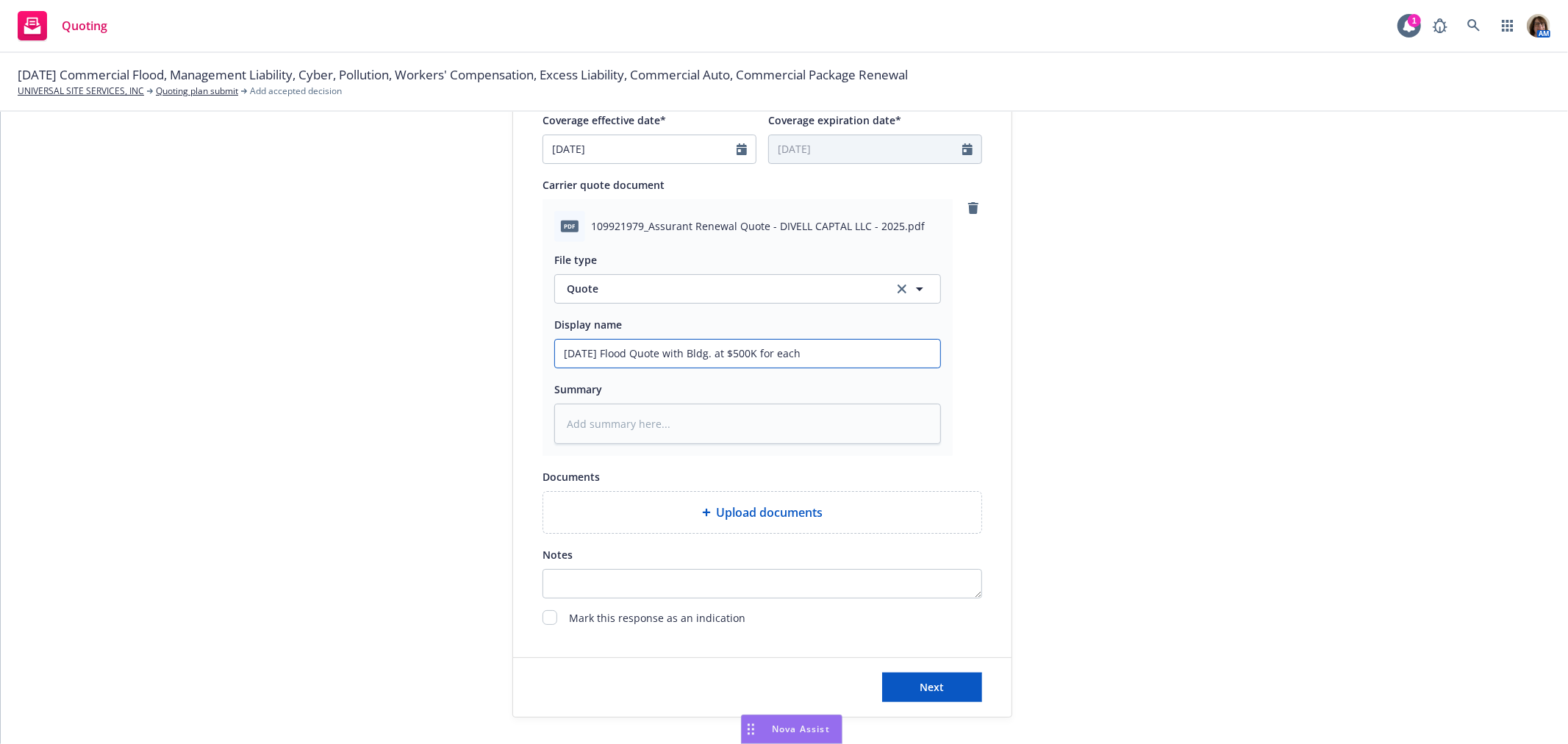
type textarea "x"
type input "[DATE] Flood Quote with Bldg. at $500K for each -"
type textarea "x"
type input "[DATE] Flood Quote with Bldg. at $500K for each -"
type textarea "x"
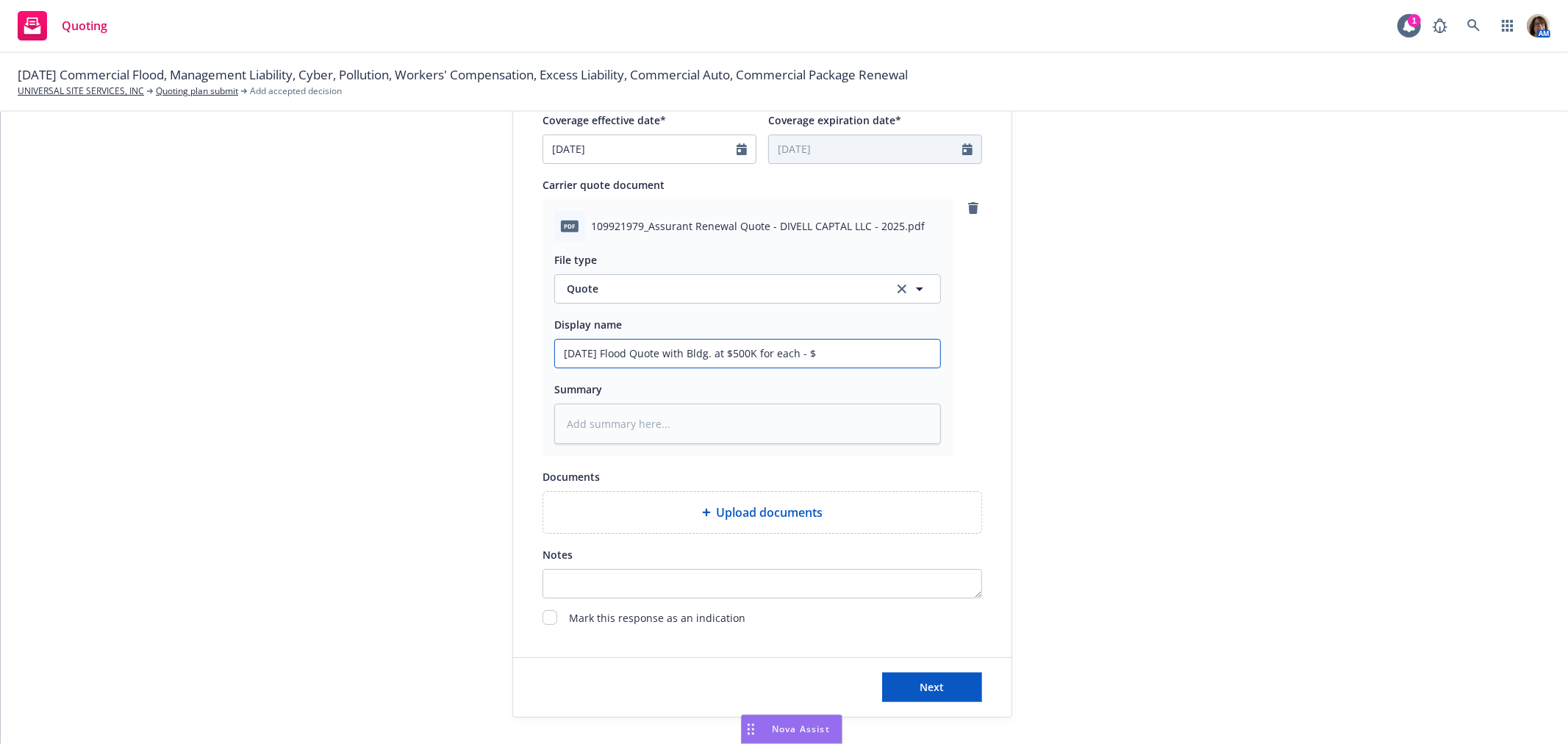
type input "[DATE] Flood Quote with Bldg. at $500K for each - $"
click at [826, 358] on input "[DATE] Flood Quote with Bldg. at $500K for each - $" at bounding box center [747, 354] width 385 height 28
type textarea "x"
type input "[DATE] Flood Quote with Bldg. at $500K for each - $1"
type textarea "x"
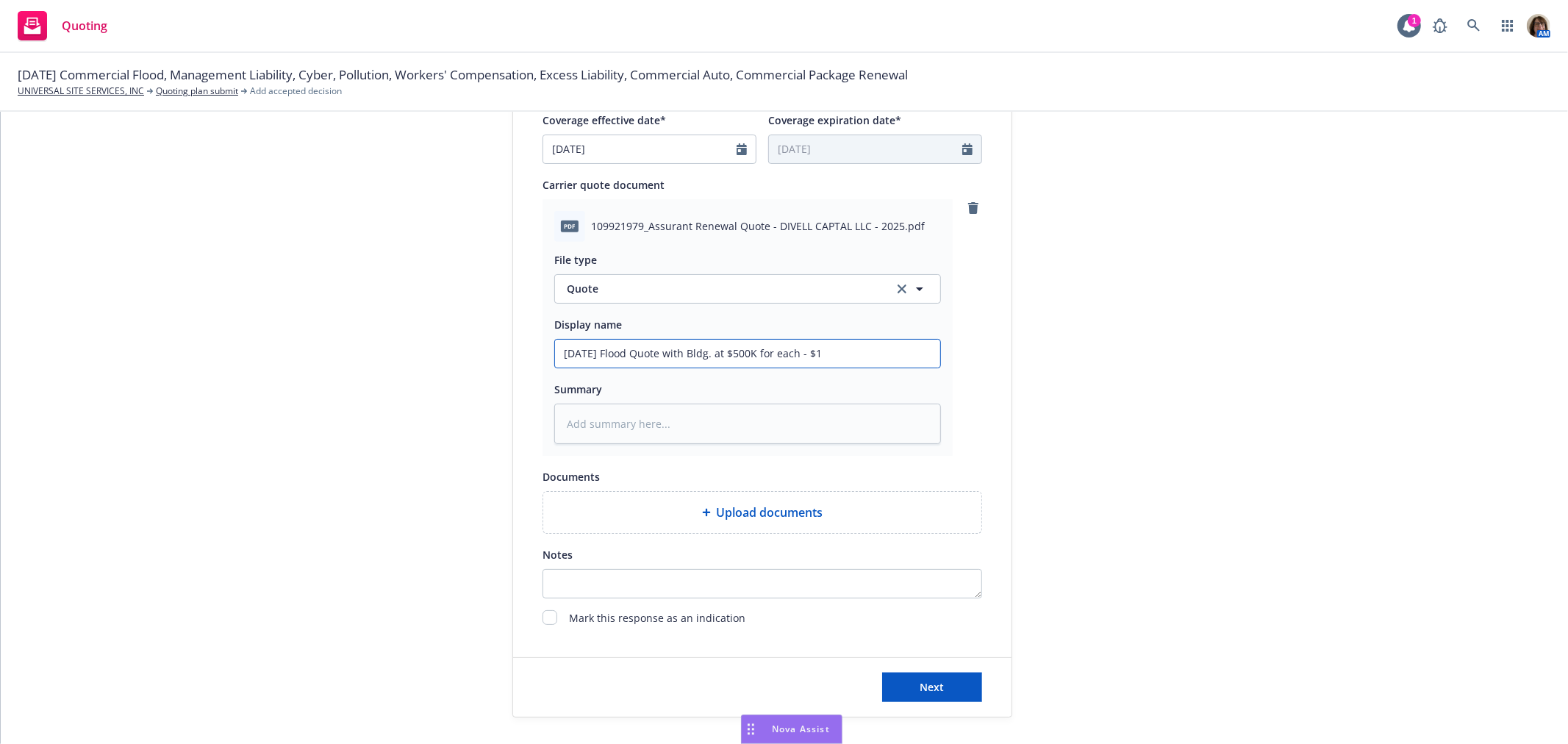
type input "[DATE] Flood Quote with Bldg. at $500K for each - $1,"
type textarea "x"
type input "[DATE] Flood Quote with Bldg. at $500K for each - $1,9"
type textarea "x"
type input "[DATE] Flood Quote with Bldg. at $500K for each - $1,97"
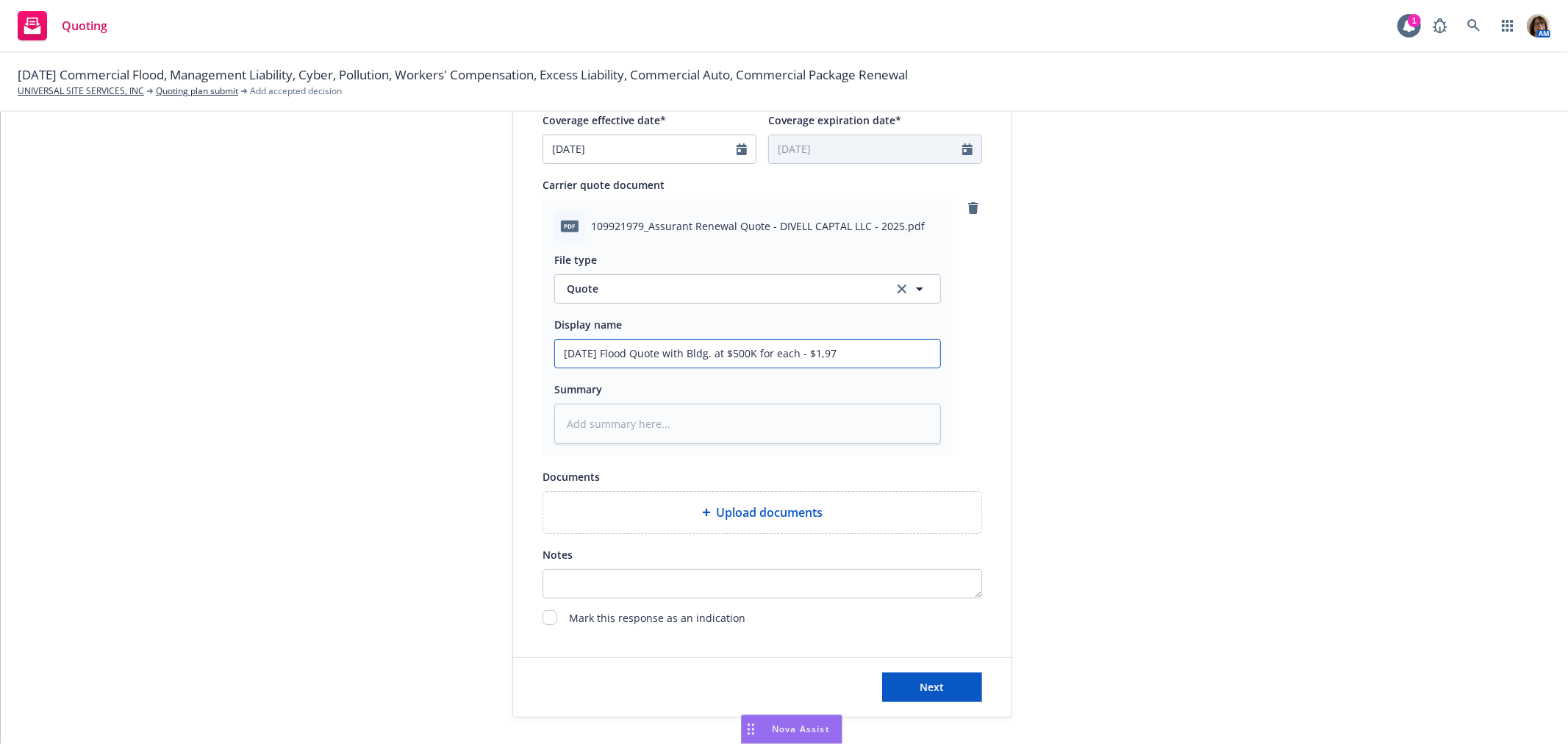
type textarea "x"
type input "[DATE] Flood Quote with Bldg. at $500K for each - $1,975"
type textarea "x"
type input "[DATE] Flood Quote with Bldg. at $500K for each - $1,975."
type textarea "x"
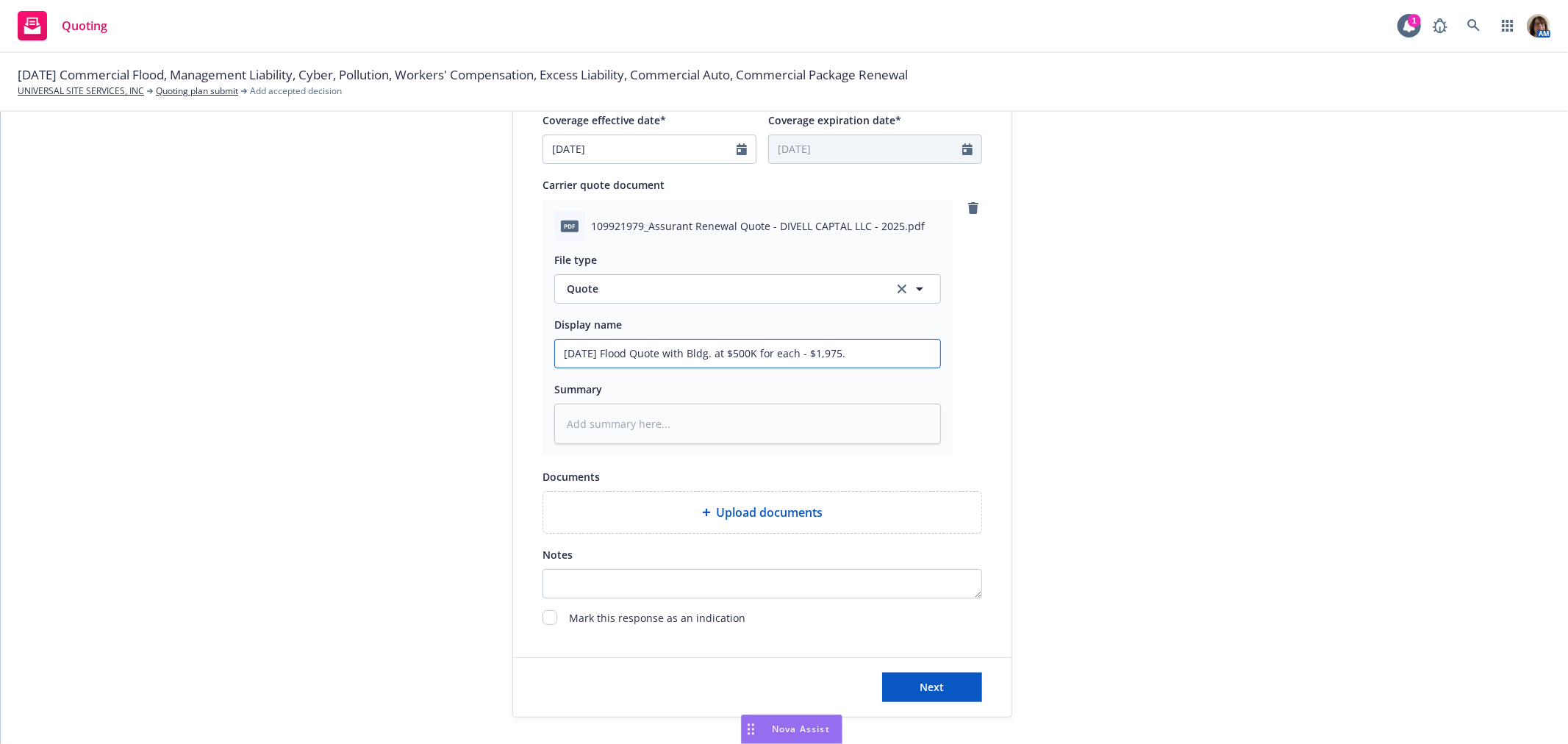
type input "[DATE] Flood Quote with Bldg. at $500K for each - $1,975.1"
type textarea "x"
type input "[DATE] Flood Quote with Bldg. at $500K for each - $1,975.17"
type textarea "x"
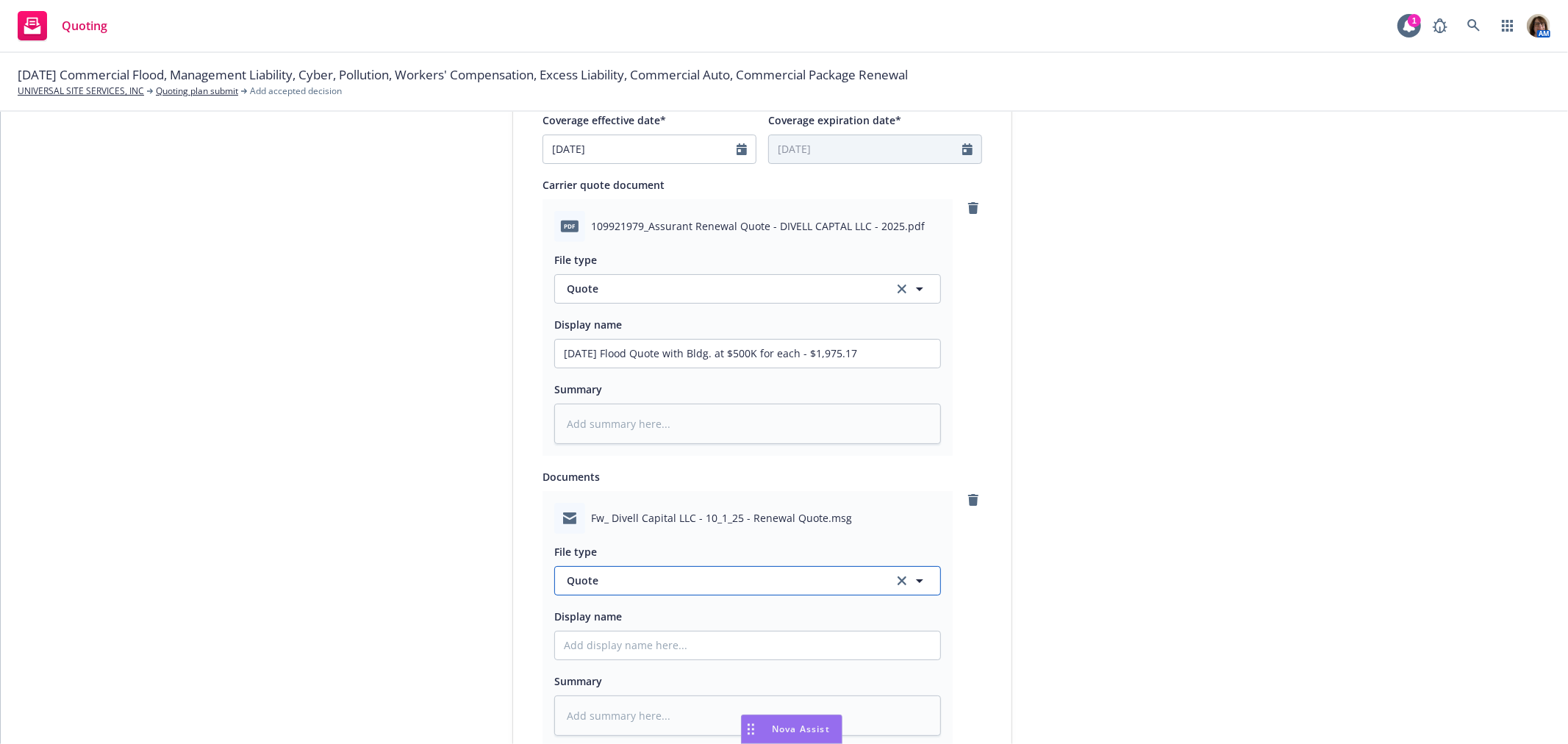
click at [606, 571] on button "Quote" at bounding box center [747, 581] width 386 height 30
drag, startPoint x: 630, startPoint y: 577, endPoint x: 540, endPoint y: 581, distance: 90.1
click at [542, 581] on div "Fw_ Divell Capital LLC - 10_1_25 - Renewal Quote.msg File type emmail No result…" at bounding box center [747, 620] width 410 height 256
type input "email"
click at [579, 544] on span "Email" at bounding box center [583, 540] width 27 height 16
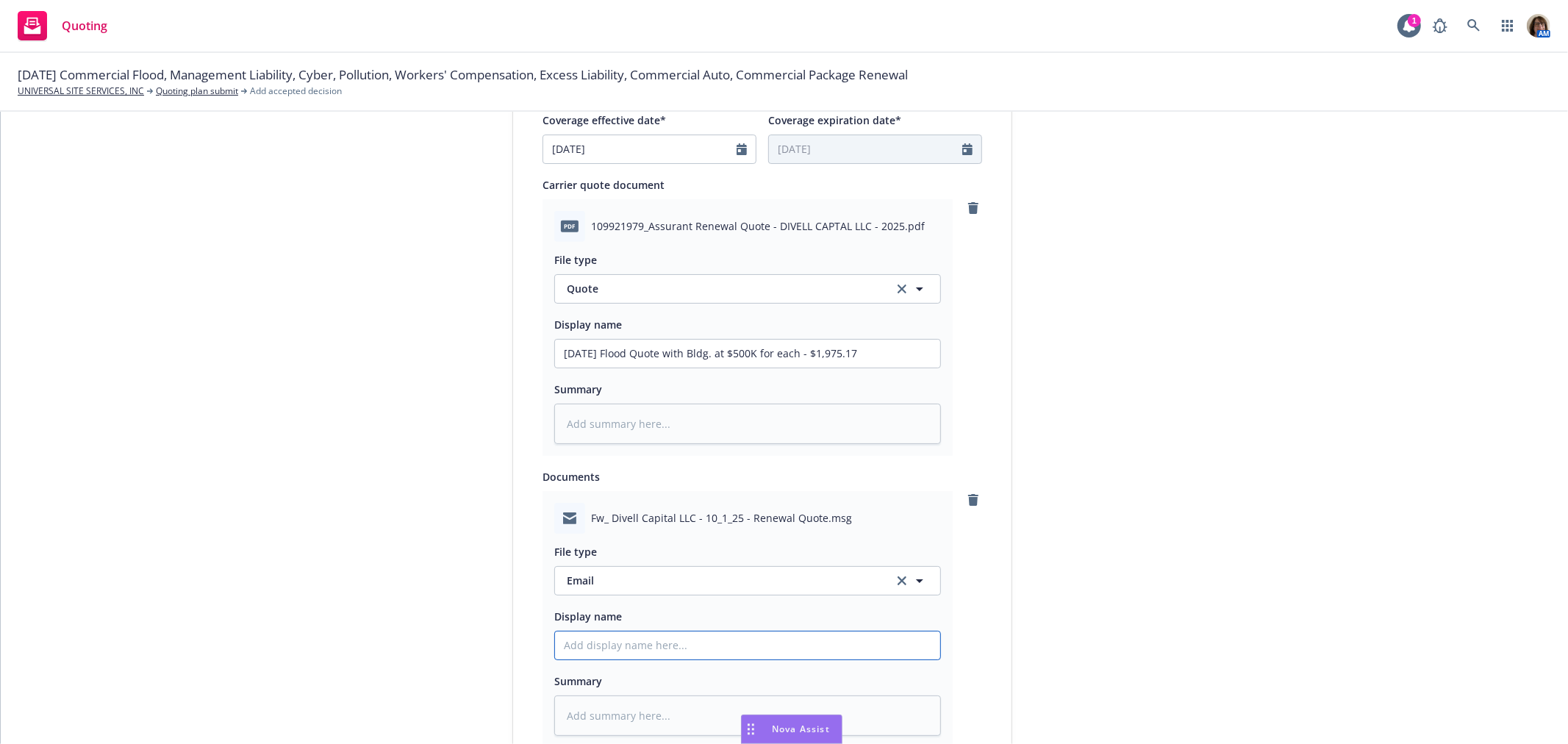
click at [565, 645] on input "Display name" at bounding box center [747, 645] width 385 height 28
type textarea "x"
type input "F"
type textarea "x"
type input "Fr"
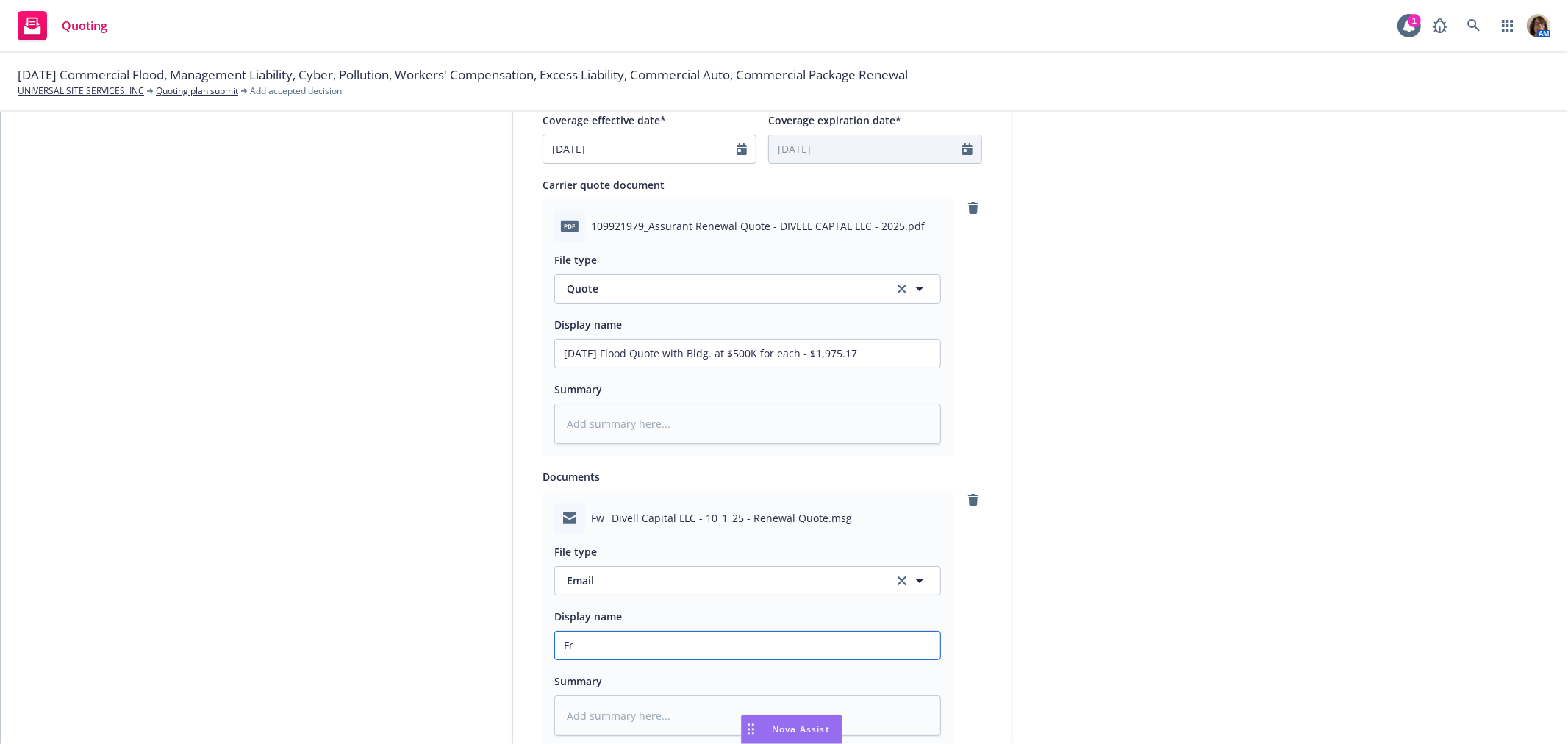
type textarea "x"
type input "Fro"
type textarea "x"
type input "From"
type textarea "x"
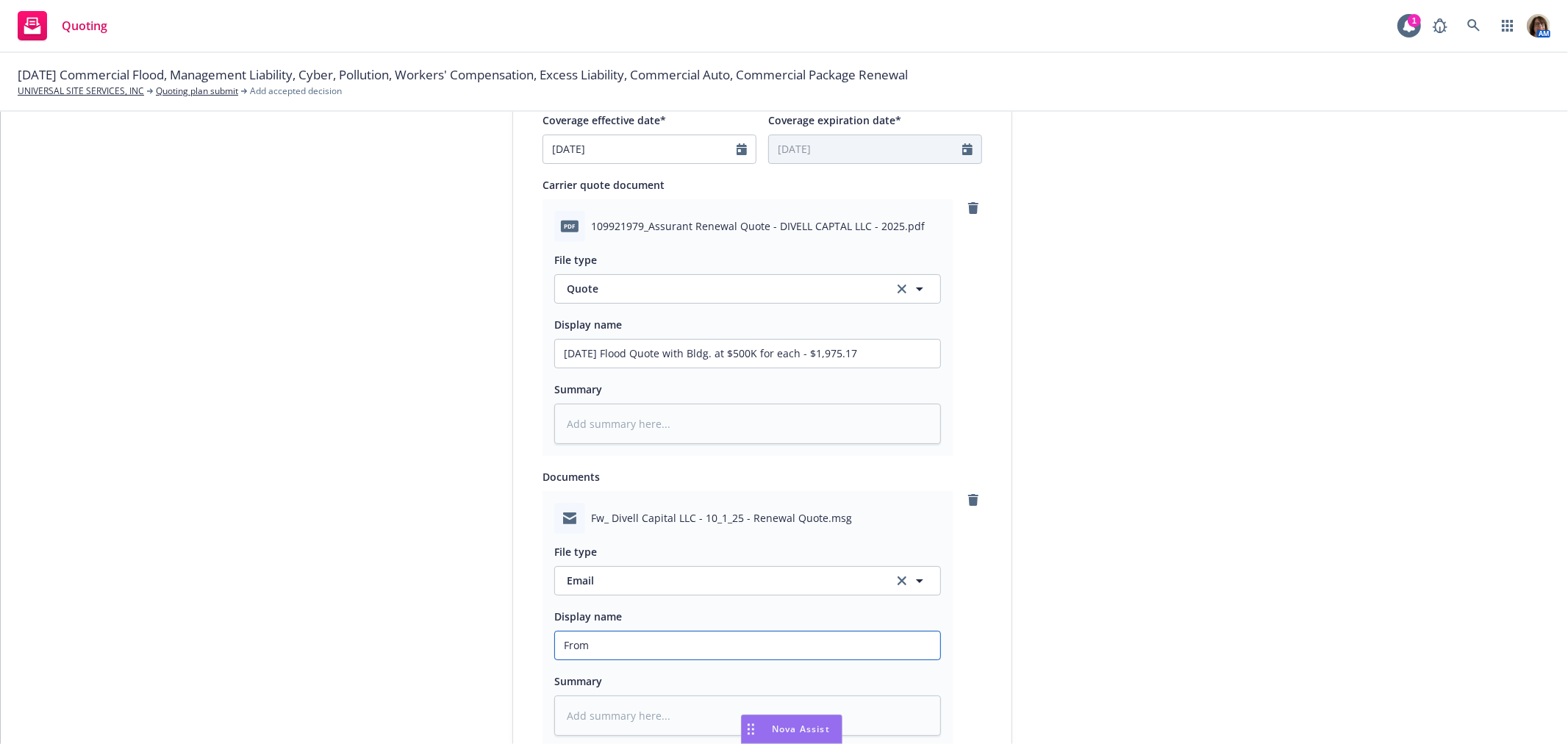
type input "From"
type textarea "x"
type input "From A"
type textarea "x"
type input "From Am"
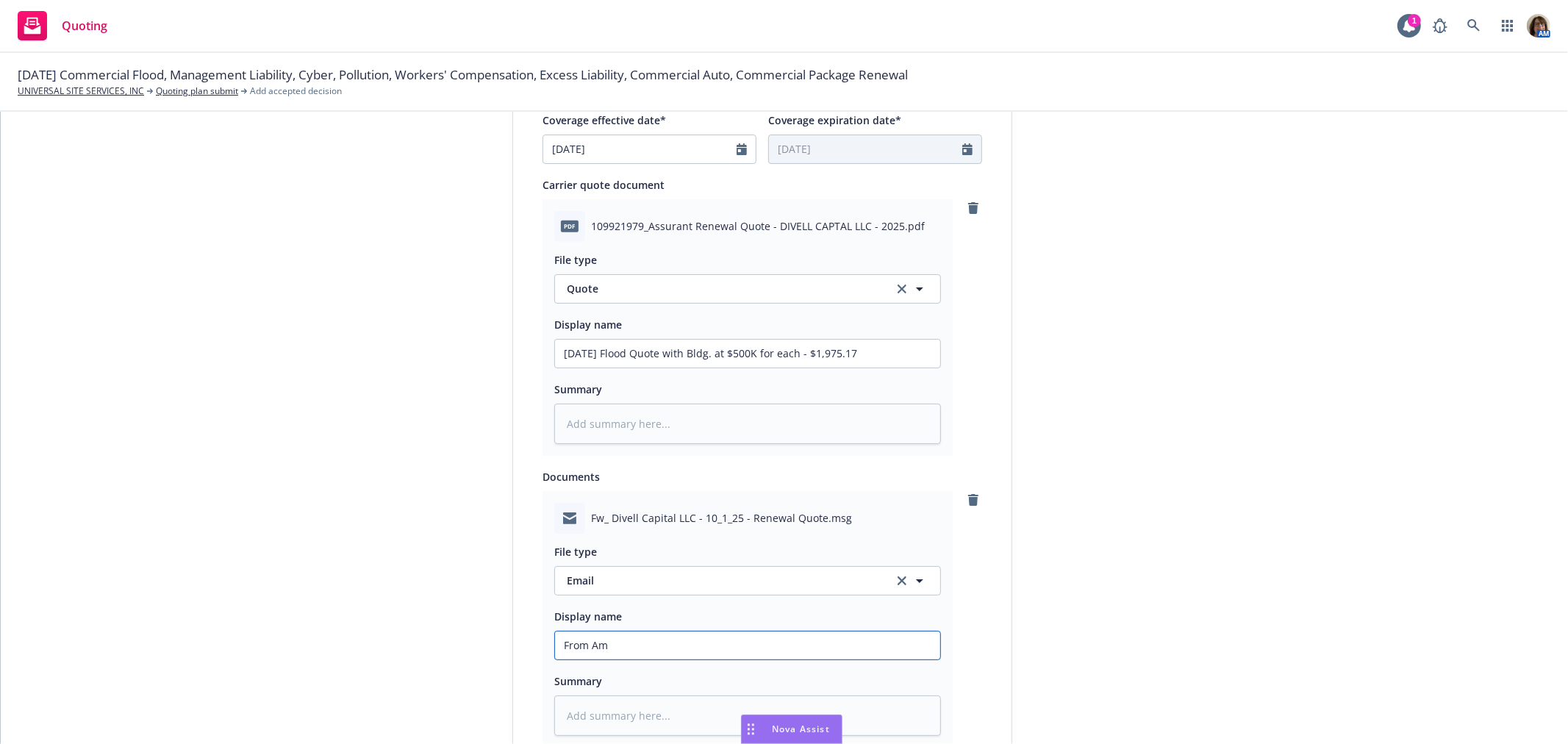
type textarea "x"
type input "From AmW"
type textarea "x"
type input "From AmWi"
type textarea "x"
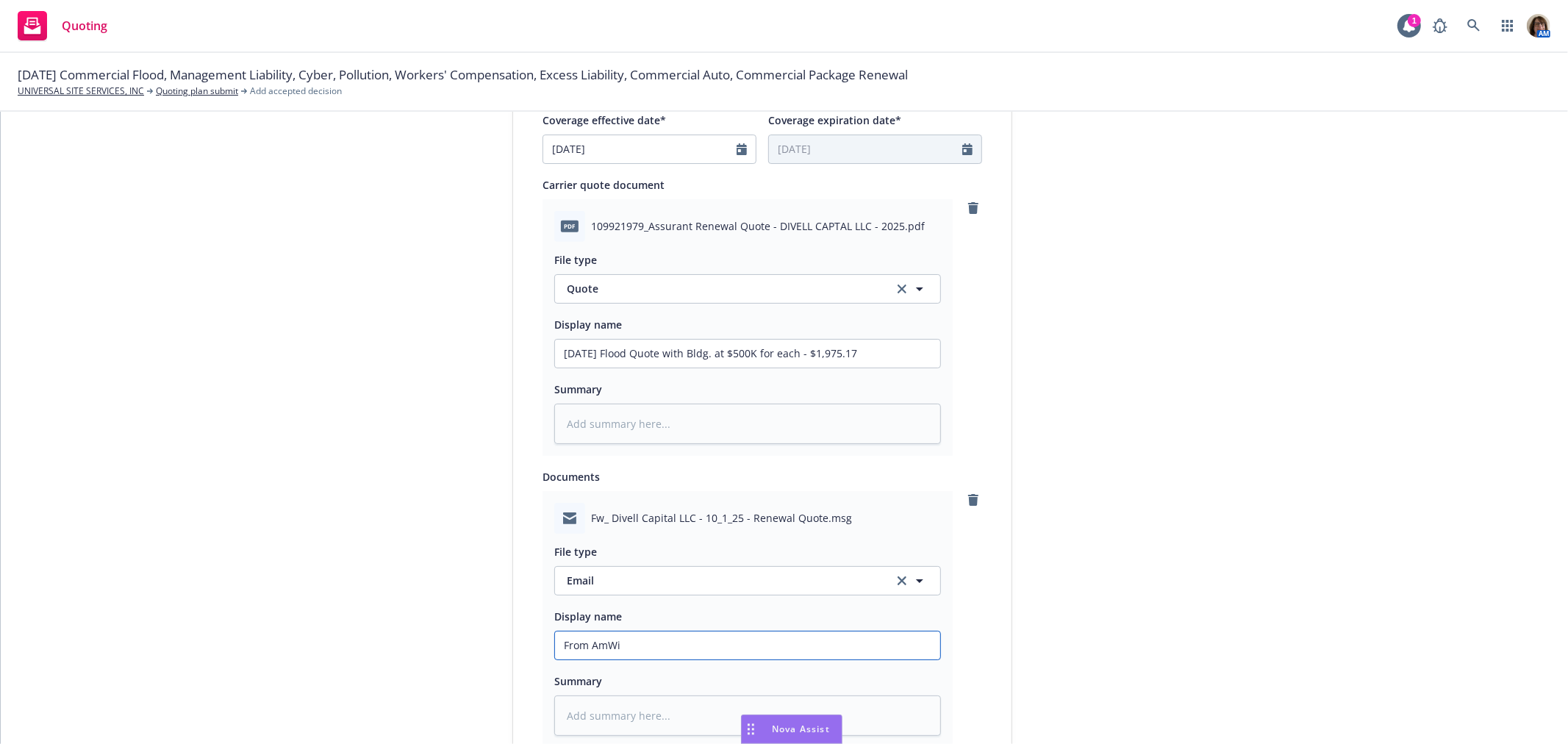
type input "From AmWin"
type textarea "x"
type input "From AmWins"
type textarea "x"
type input "From AmWins"
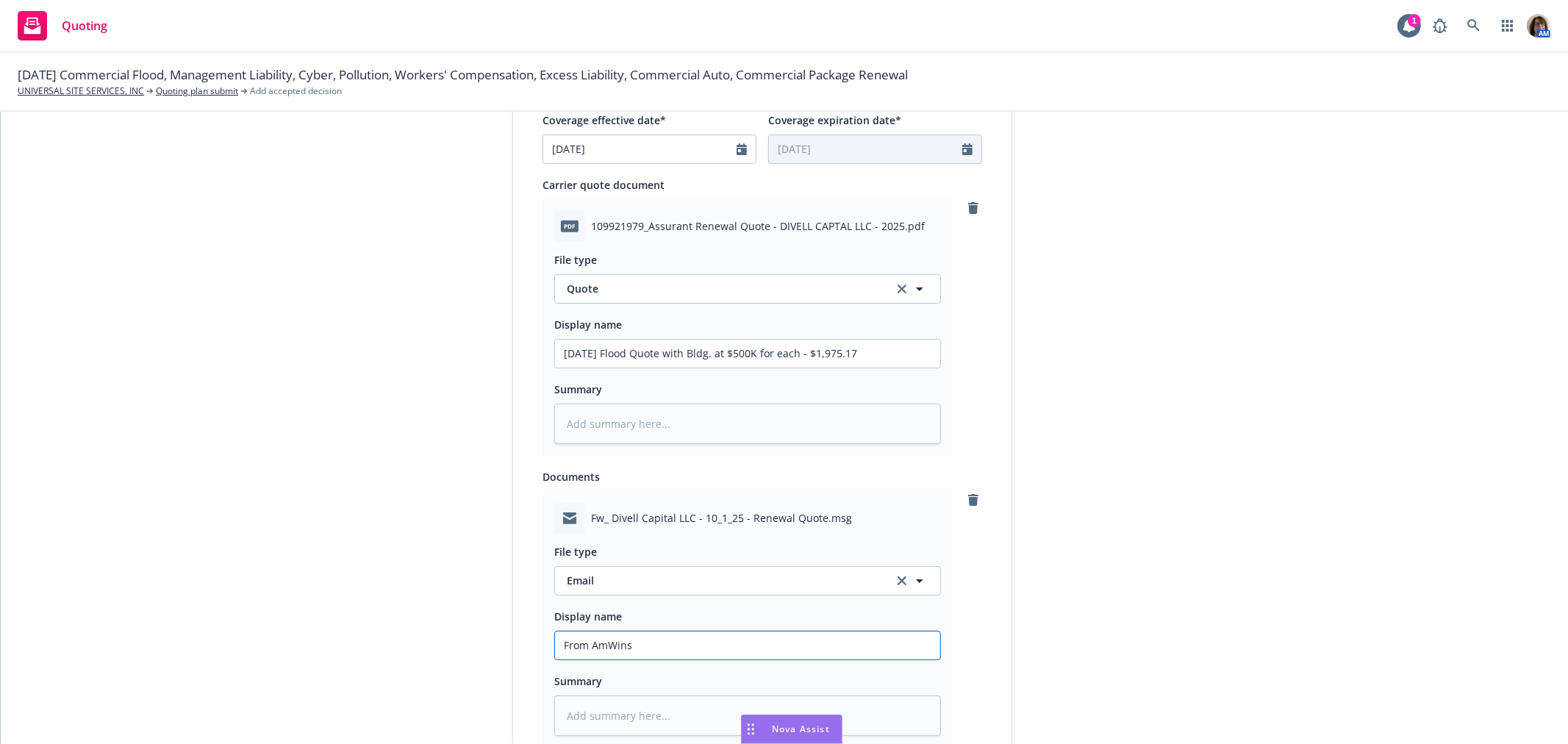
type textarea "x"
type input "From AmWins ("
type textarea "x"
type input "From AmWins (P"
type textarea "x"
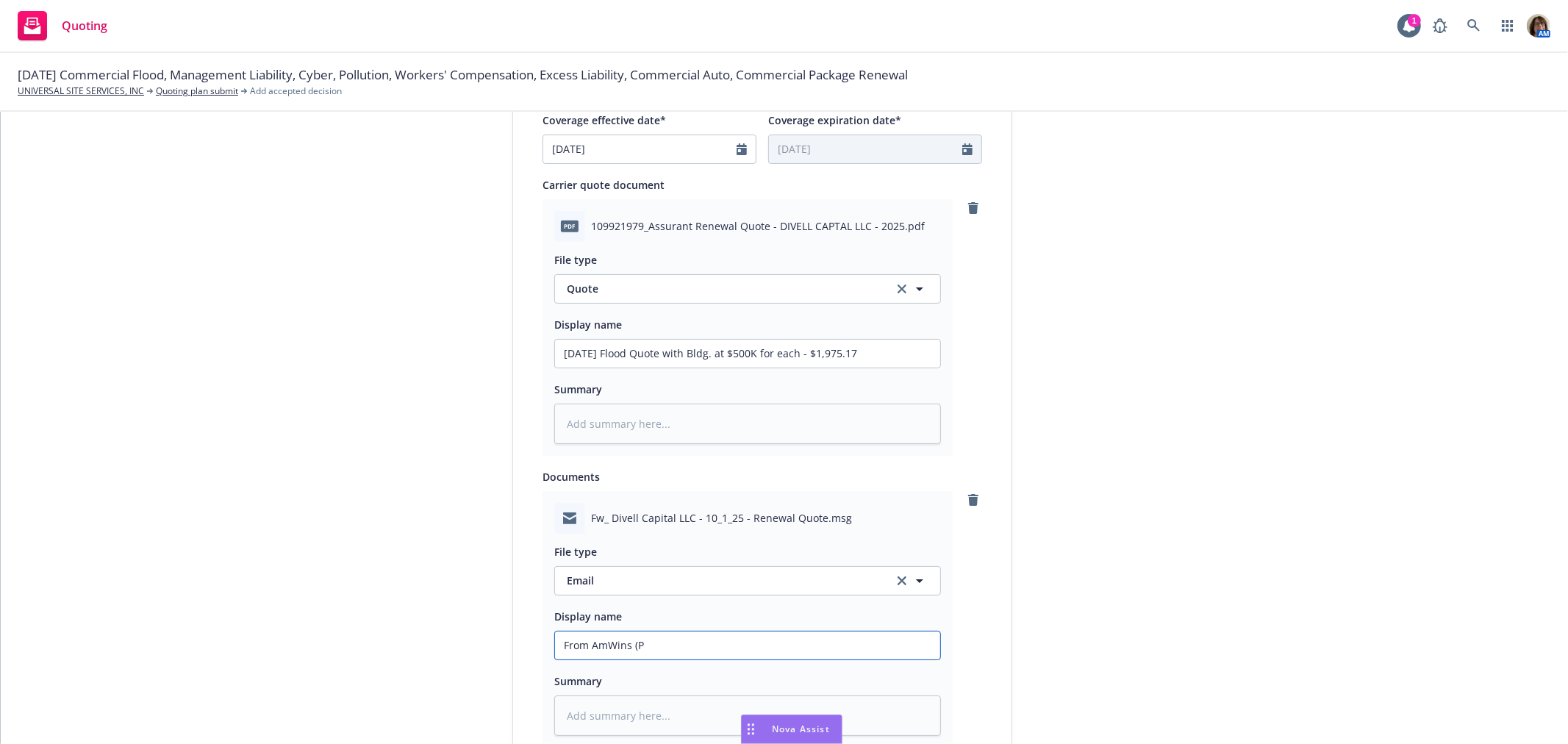
type input "From AmWins (Pa"
type textarea "x"
type input "From AmWins (Pai"
type textarea "x"
type input "From AmWins (Paig"
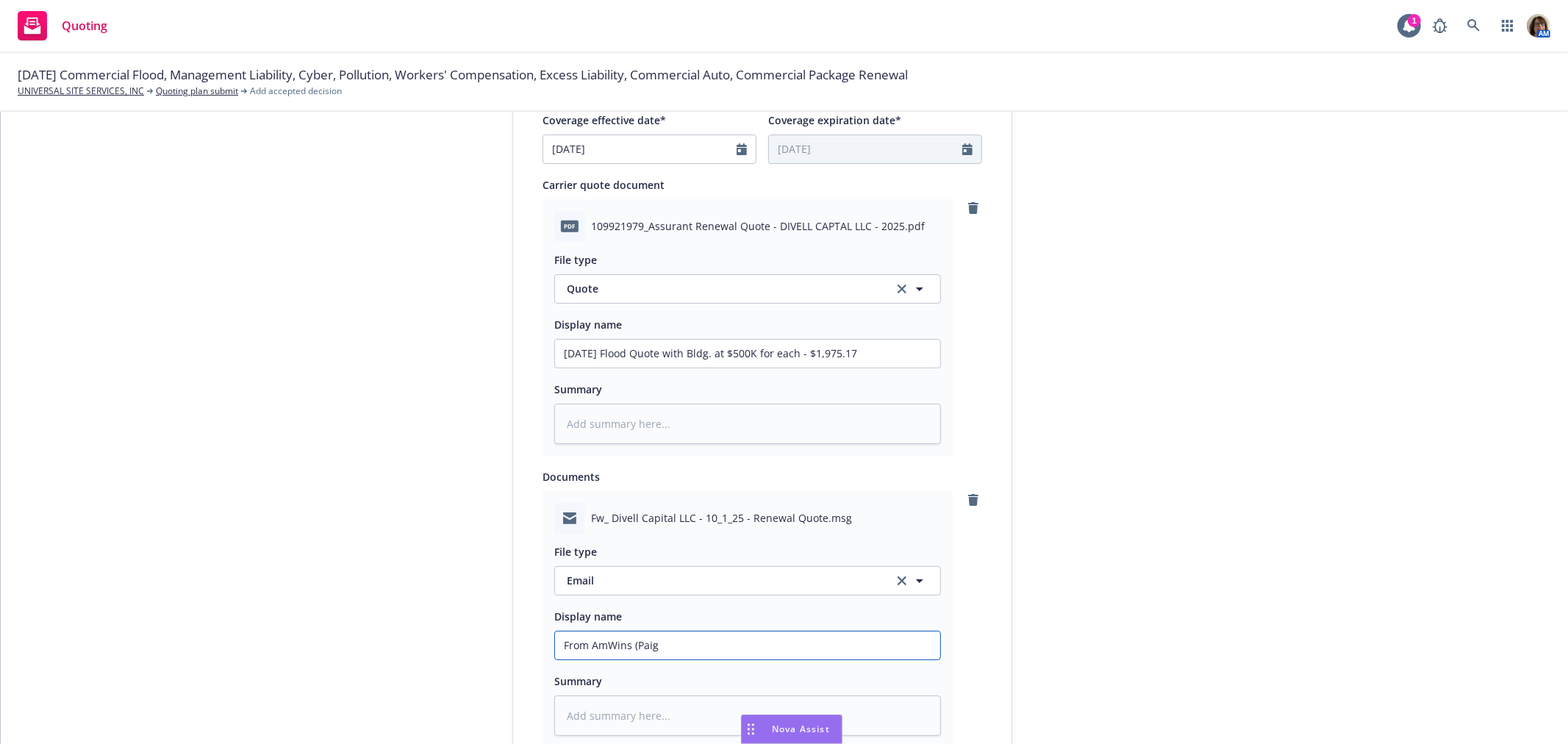
type textarea "x"
type input "From AmWins ([PERSON_NAME]"
type textarea "x"
type input "From AmWins ([PERSON_NAME]"
type textarea "x"
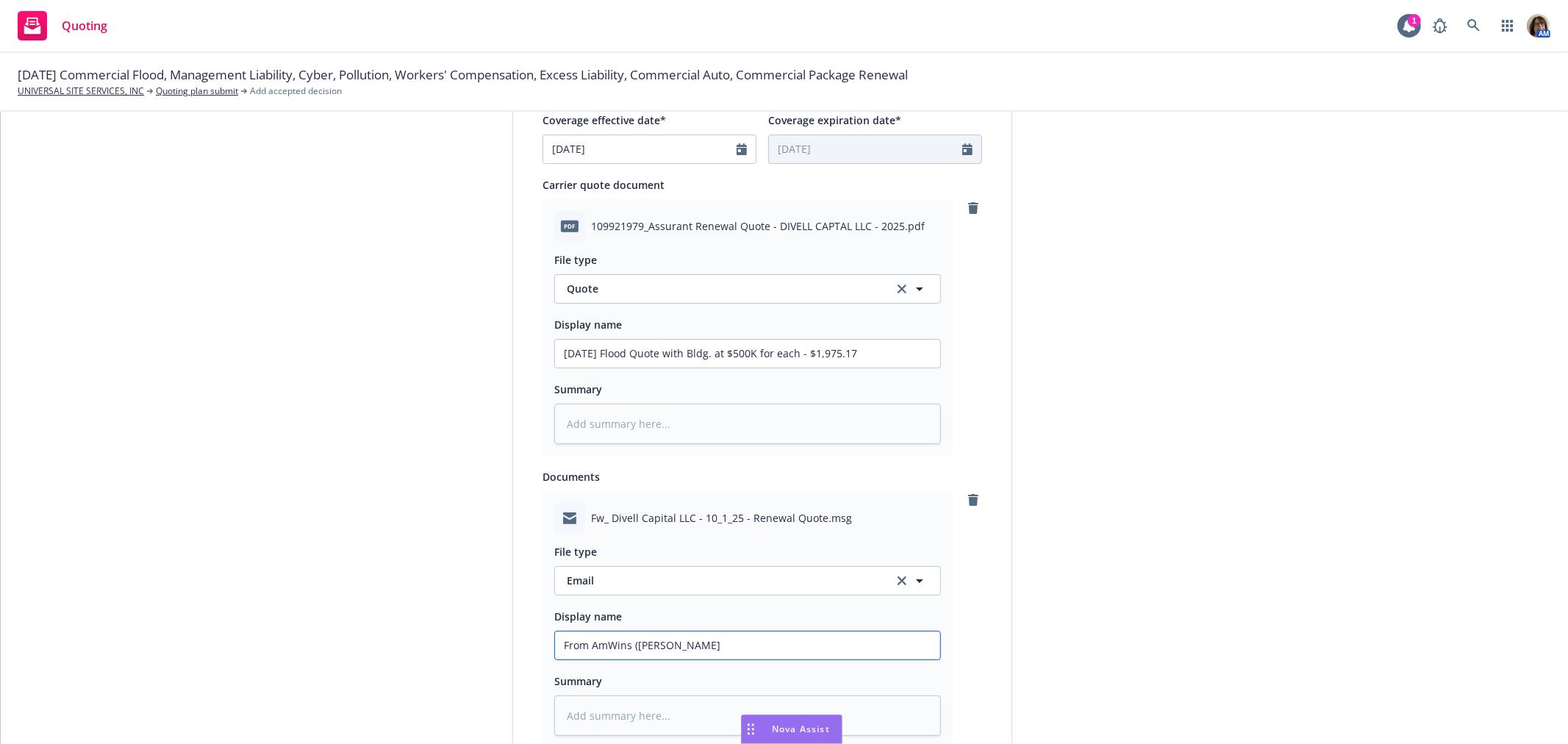
type input "From AmWins ([PERSON_NAME]"
type textarea "x"
type input "From AmWins ([PERSON_NAME]"
type textarea "x"
type input "From AmWins ([PERSON_NAME]"
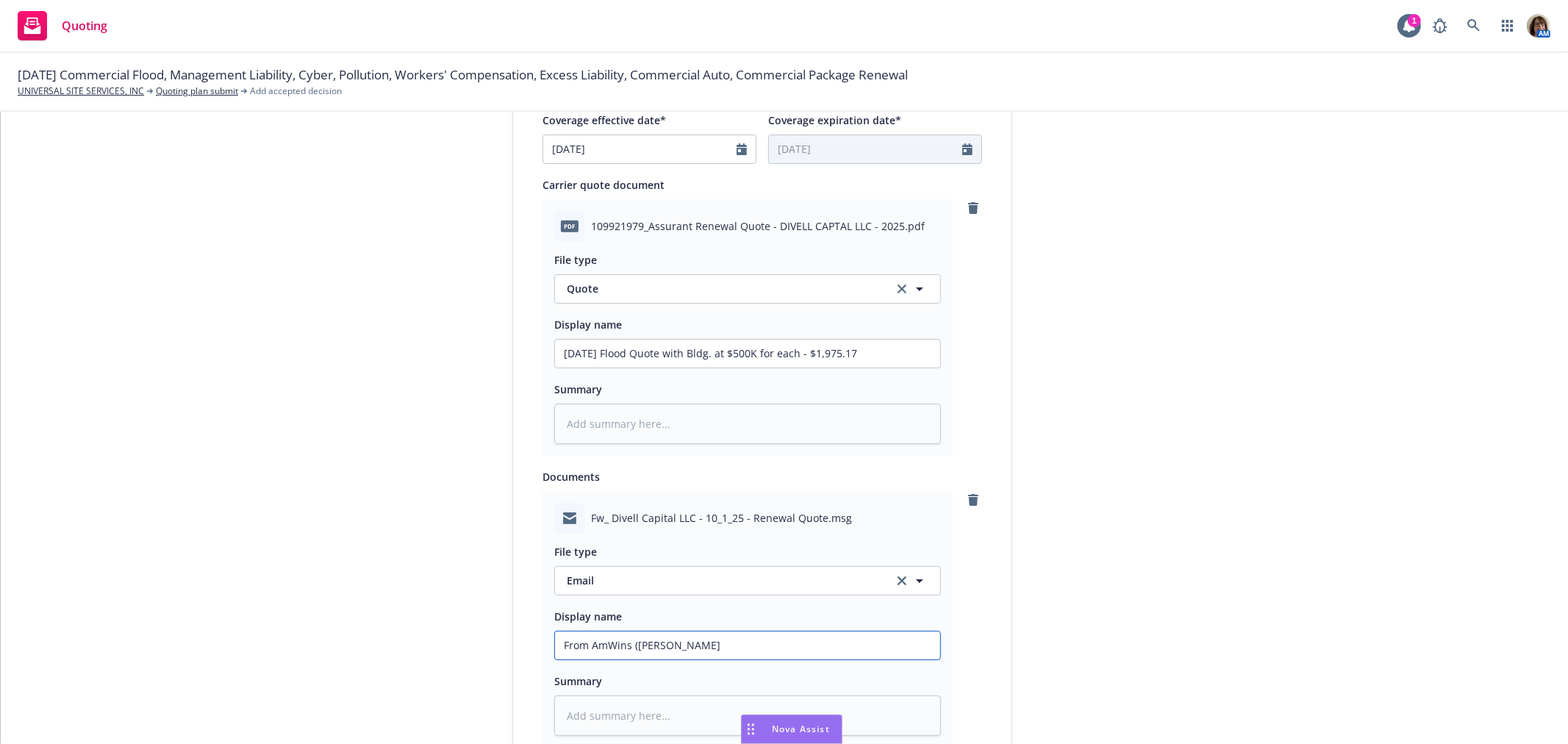
type textarea "x"
type input "From AmWins ([PERSON_NAME]"
type textarea "x"
type input "From AmWins ([PERSON_NAME]"
type textarea "x"
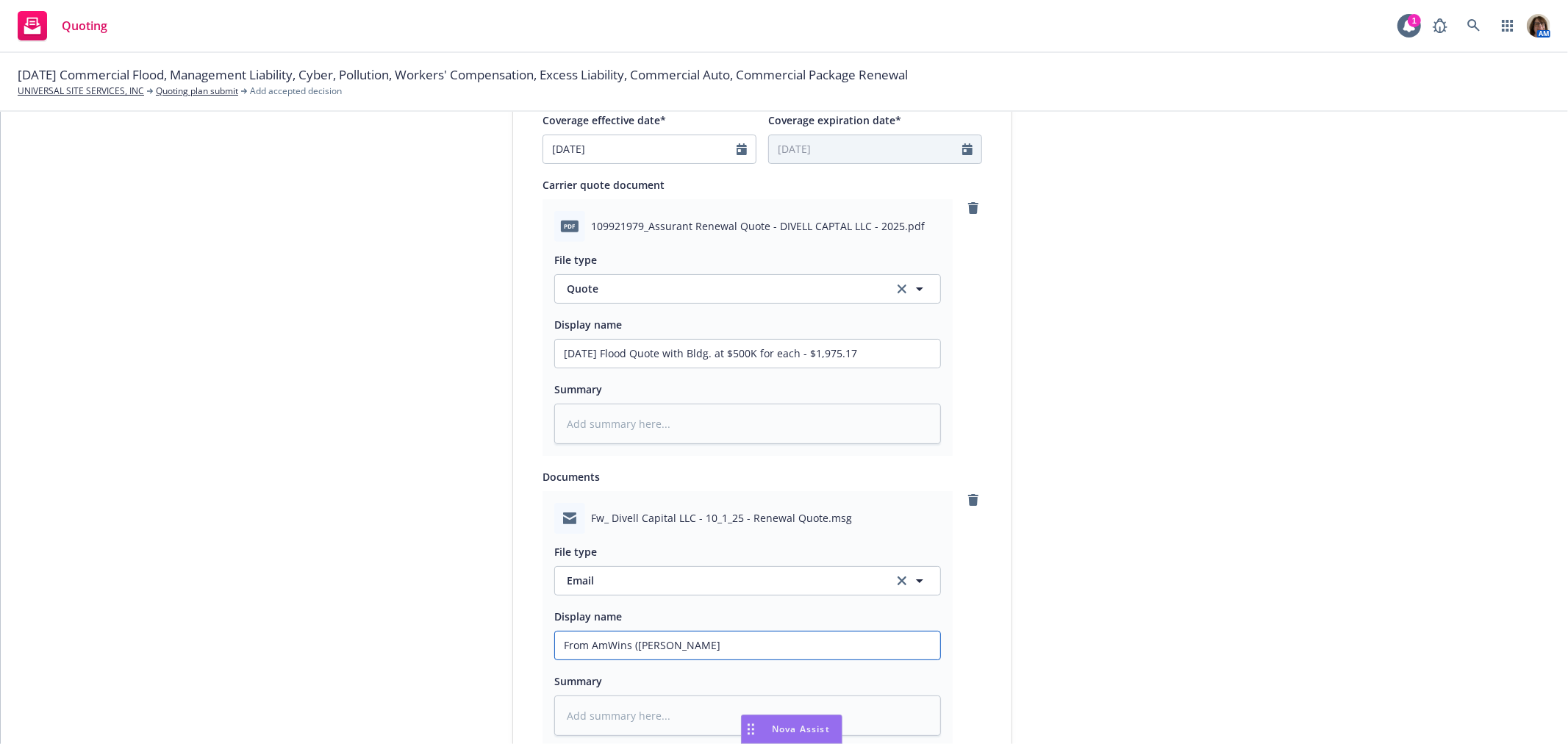
type input "From AmWins ([PERSON_NAME]"
type textarea "x"
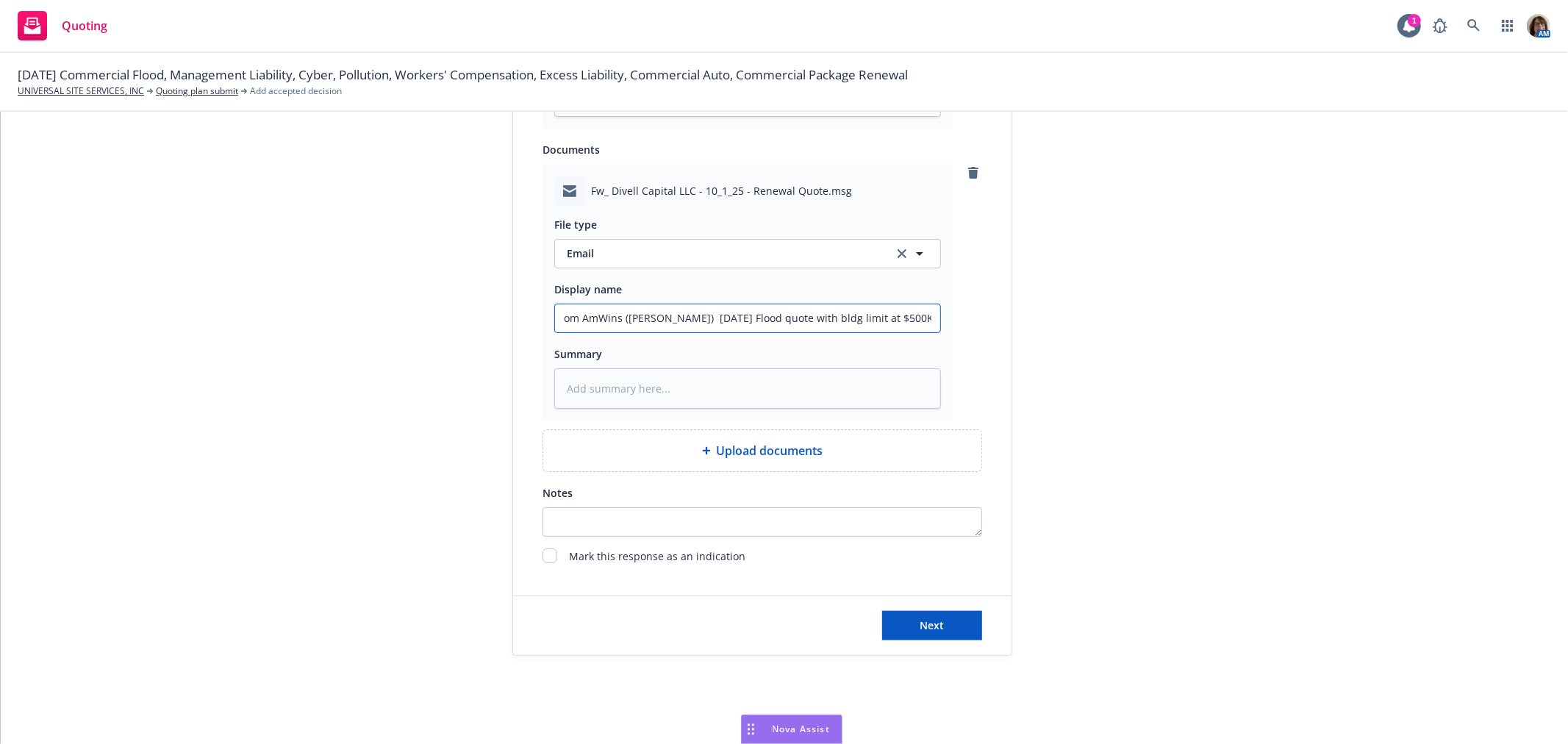
scroll to position [990, 0]
click at [943, 622] on button "Next" at bounding box center [932, 620] width 100 height 30
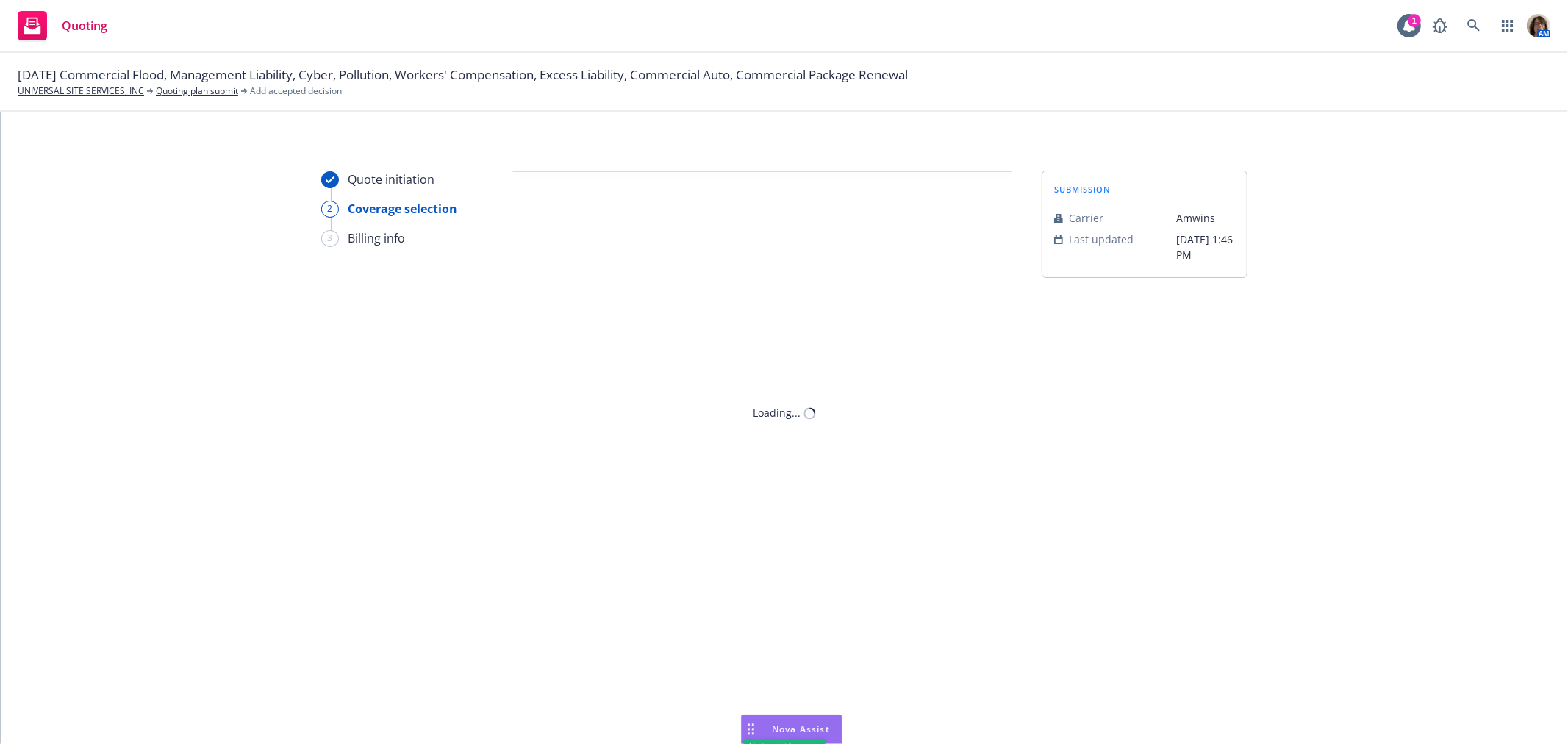
scroll to position [0, 0]
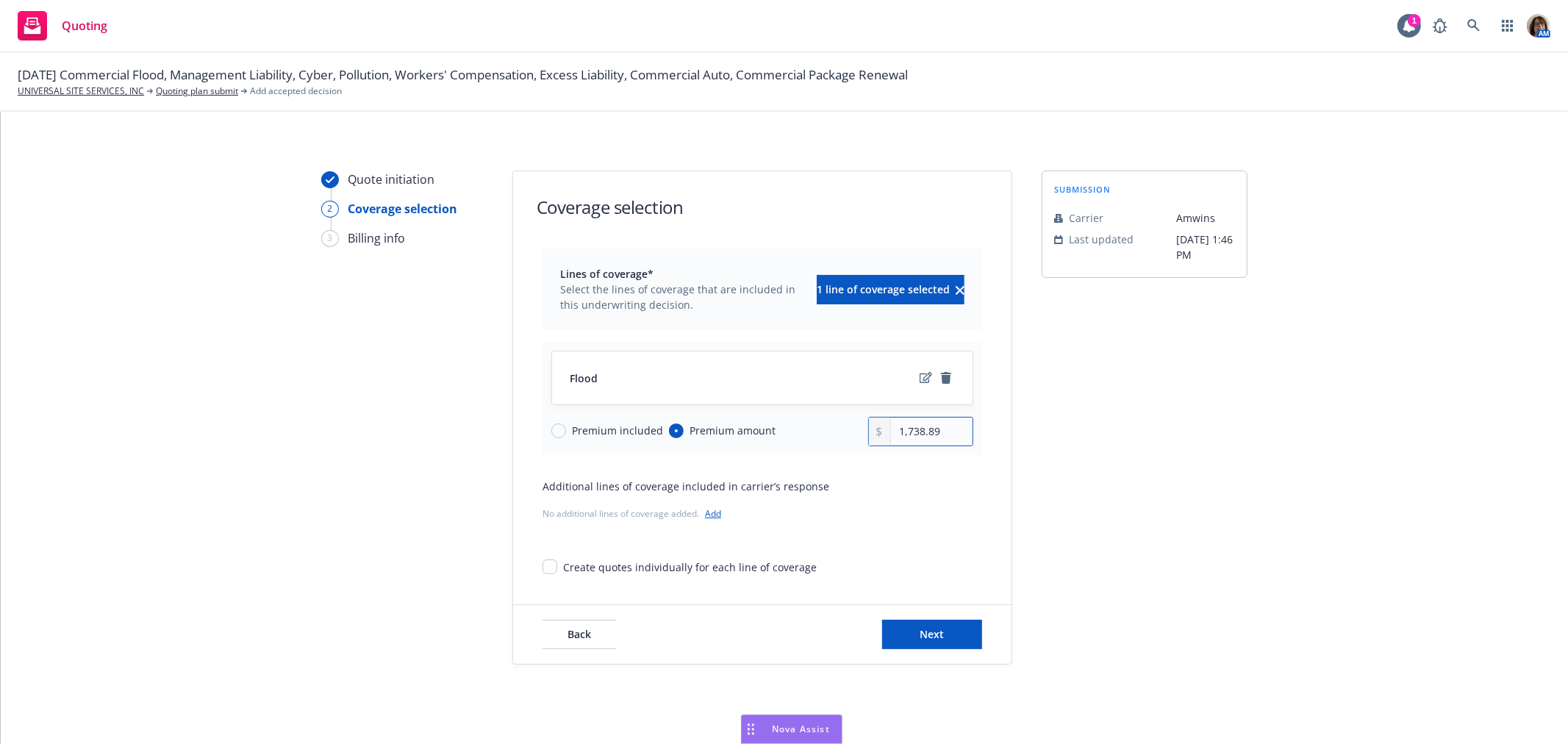
drag, startPoint x: 939, startPoint y: 428, endPoint x: 853, endPoint y: 434, distance: 86.2
click at [853, 434] on div "Premium included Premium amount 1,738.89" at bounding box center [762, 432] width 422 height 30
click at [914, 425] on input "1,738.89" at bounding box center [931, 432] width 81 height 28
drag, startPoint x: 938, startPoint y: 432, endPoint x: 844, endPoint y: 432, distance: 94.0
click at [844, 432] on div "Premium included Premium amount 1,738.89" at bounding box center [762, 432] width 422 height 30
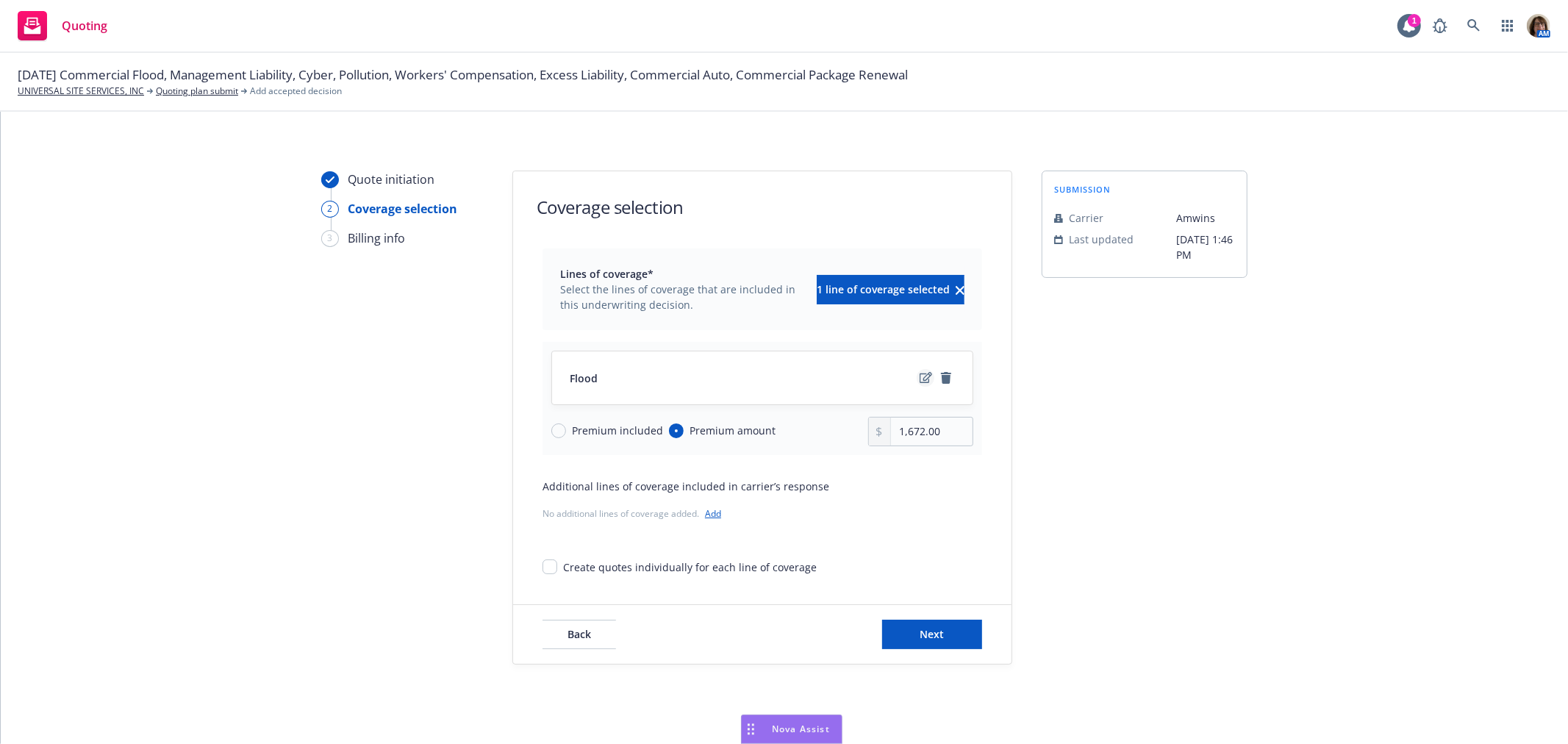
click at [920, 380] on icon "edit" at bounding box center [925, 377] width 12 height 11
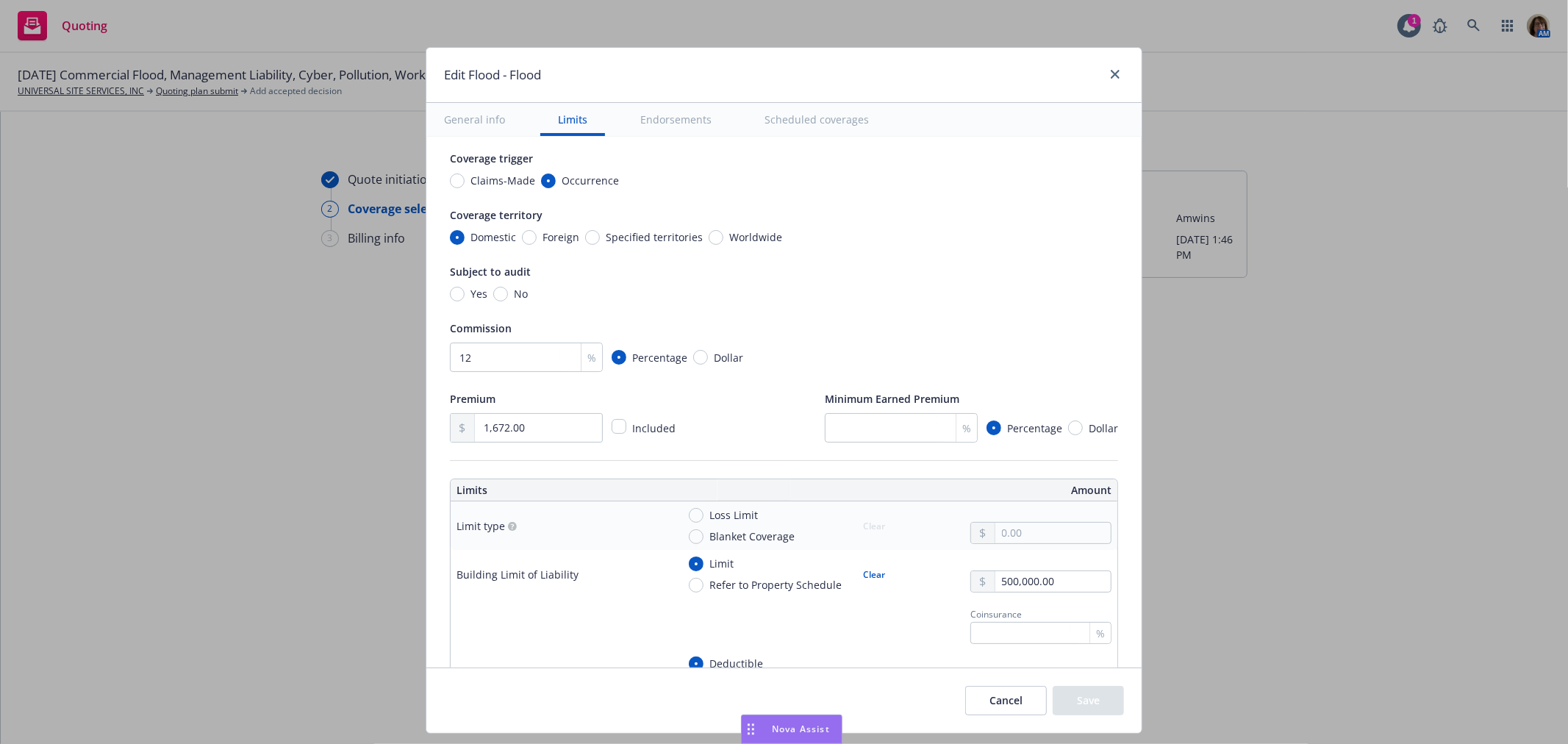
scroll to position [164, 0]
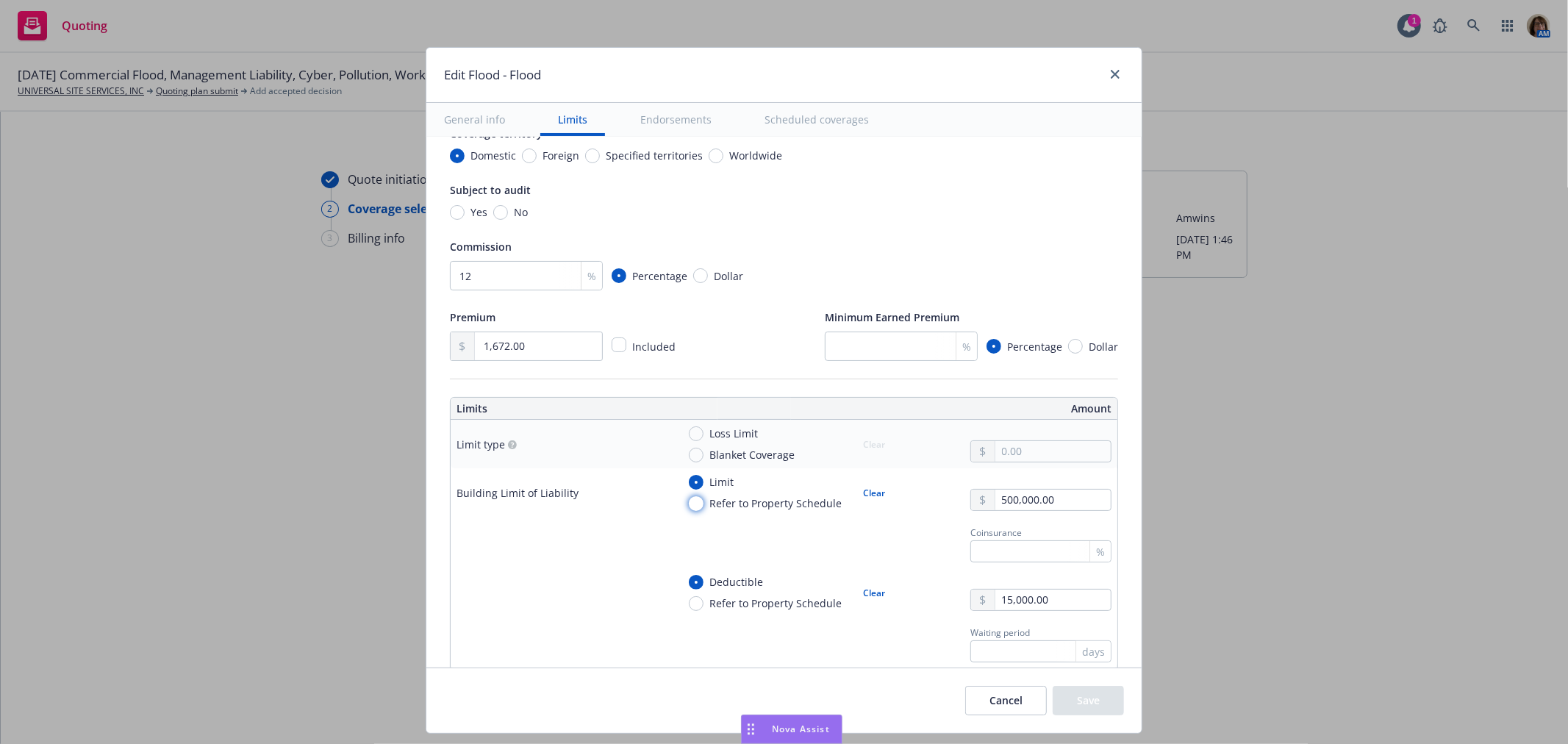
click at [689, 502] on input "Refer to Property Schedule" at bounding box center [696, 504] width 15 height 15
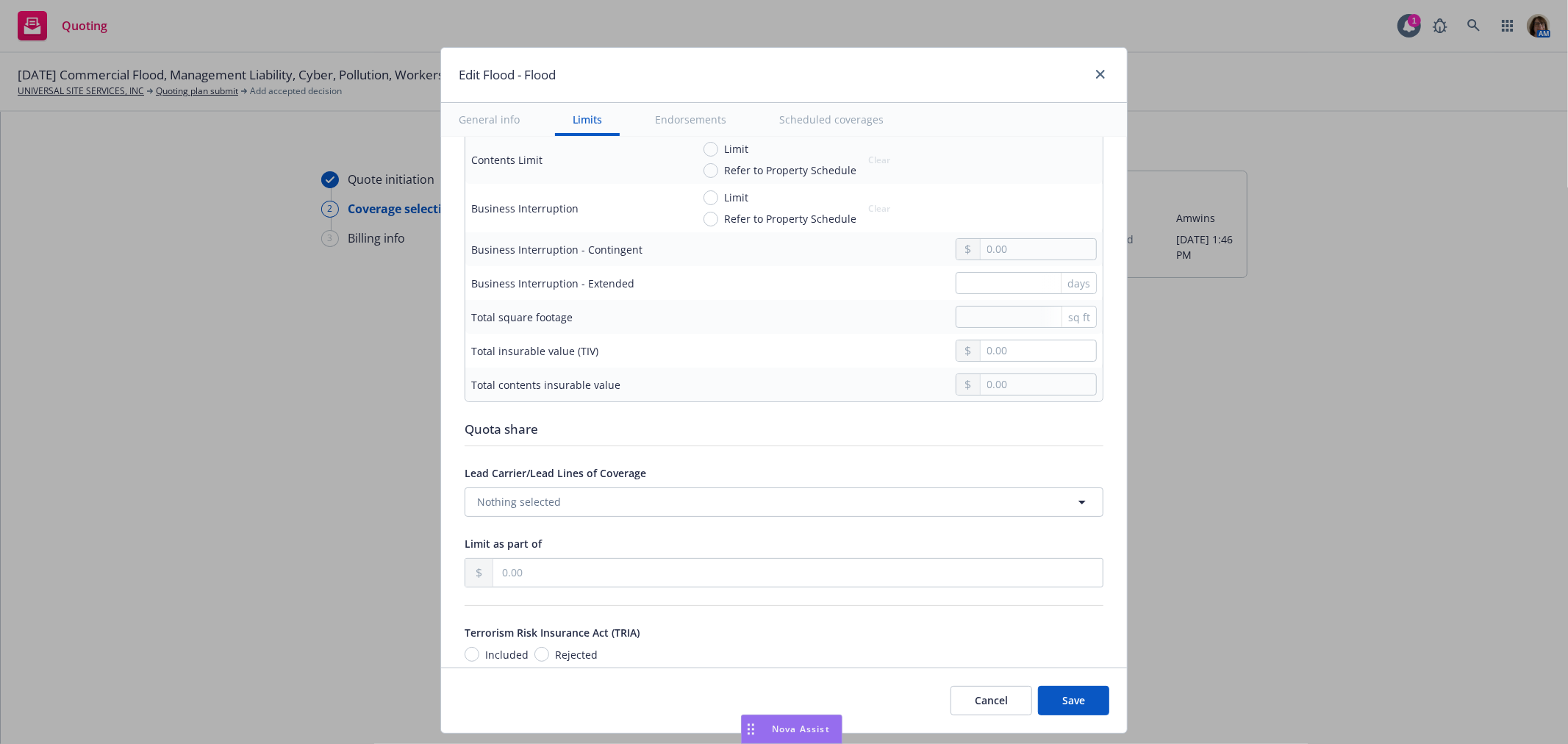
scroll to position [571, 0]
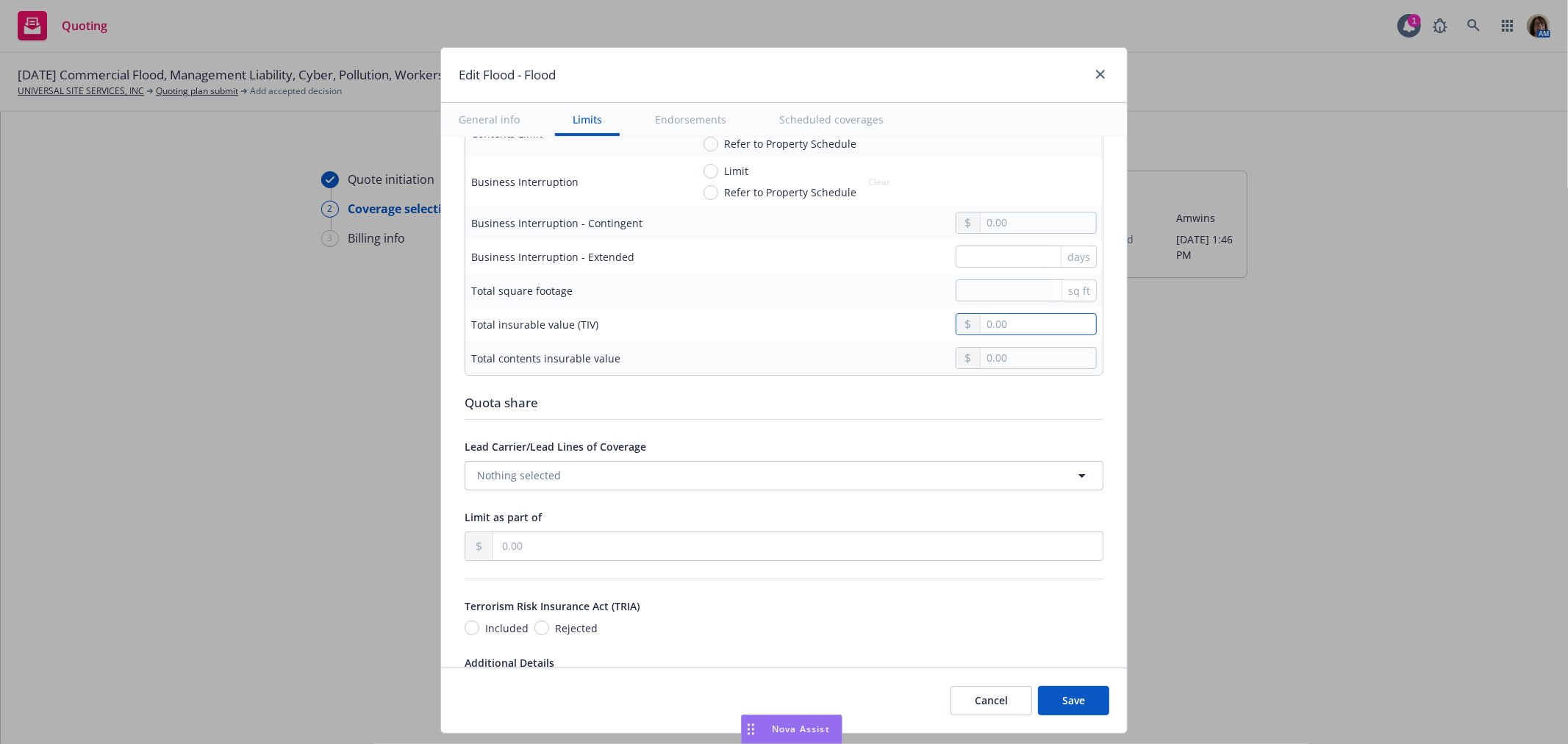
click at [983, 325] on input "text" at bounding box center [1038, 324] width 115 height 21
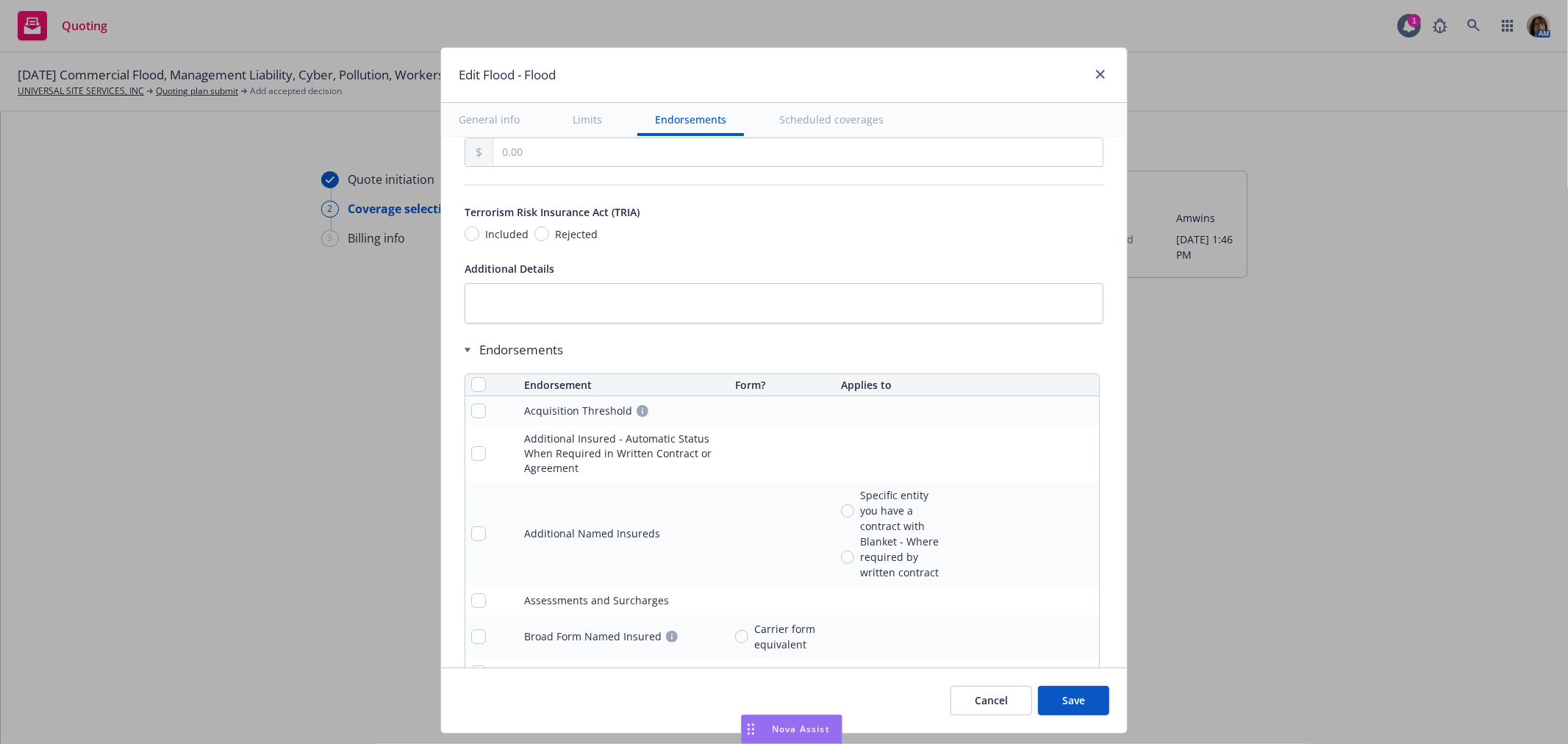
scroll to position [1062, 0]
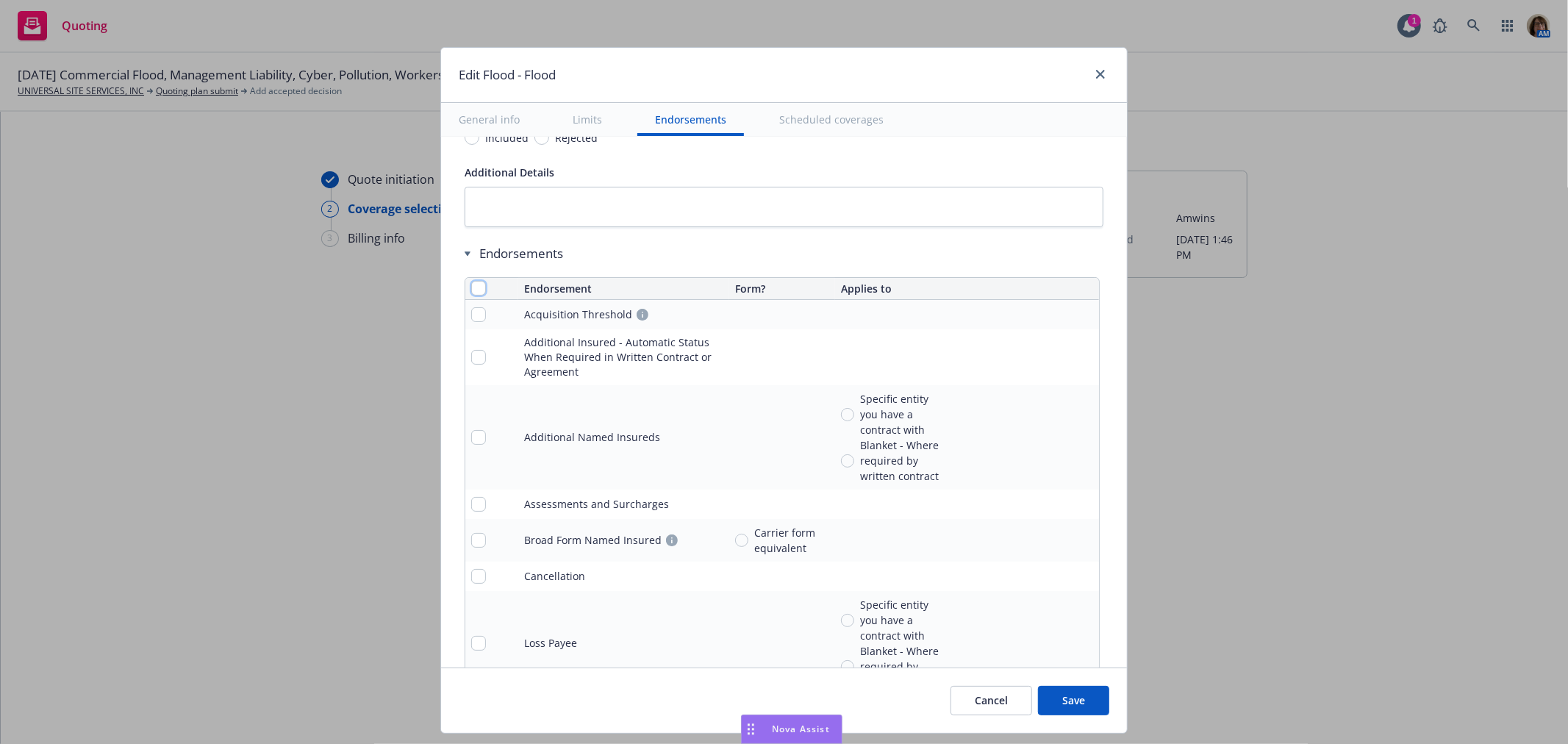
click at [471, 289] on input "checkbox" at bounding box center [478, 289] width 15 height 15
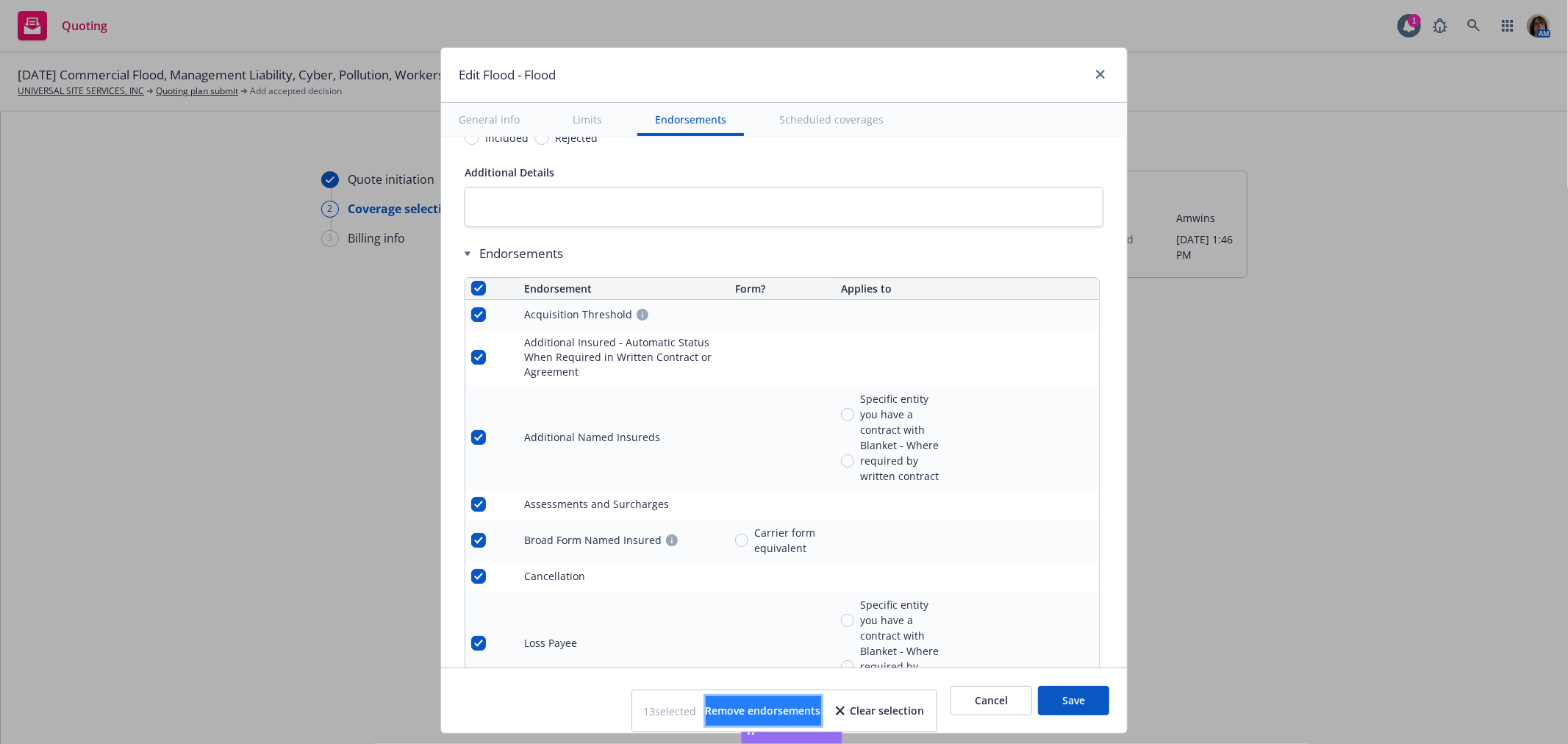
click at [753, 708] on span "Remove endorsements" at bounding box center [763, 710] width 115 height 14
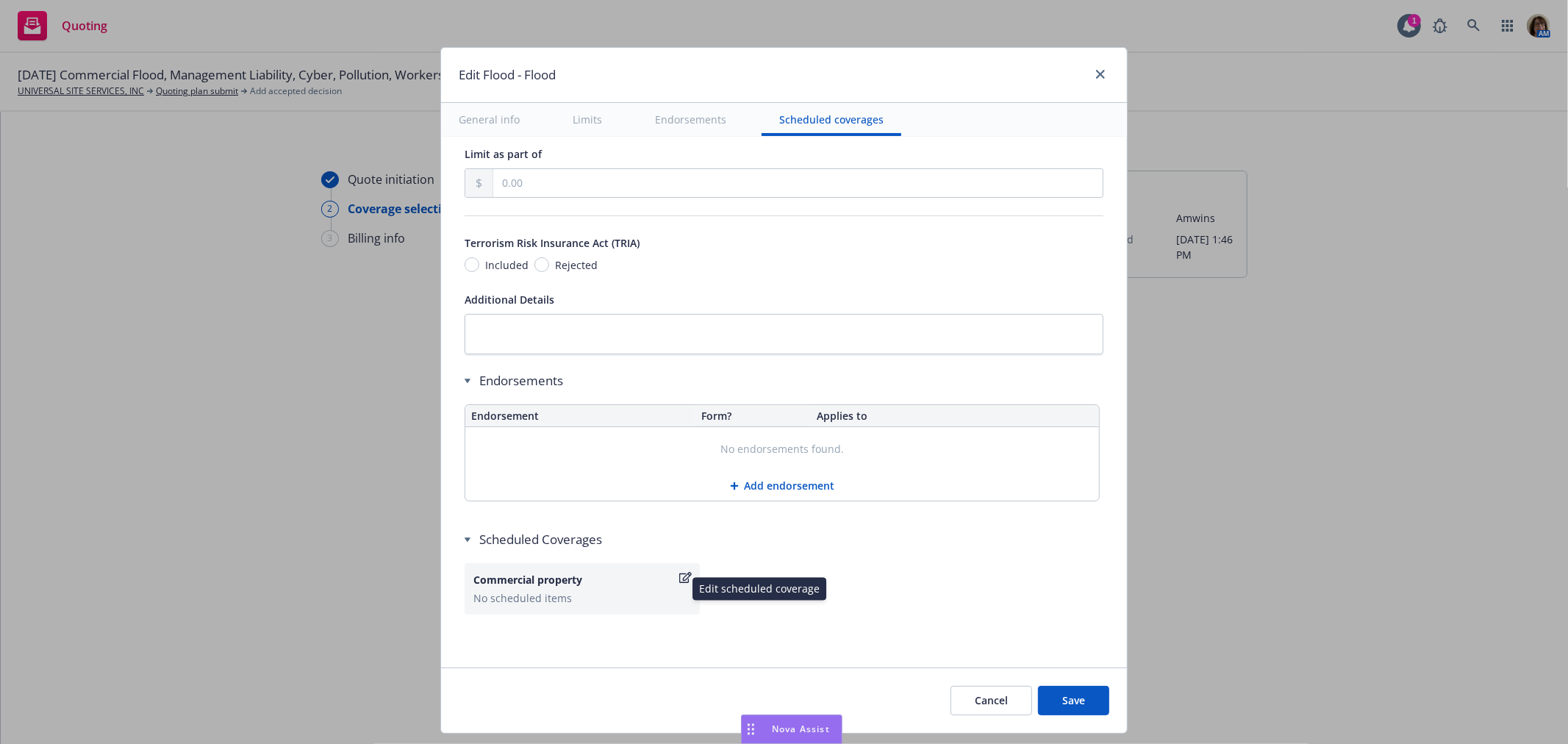
click at [679, 575] on icon "button" at bounding box center [685, 578] width 12 height 12
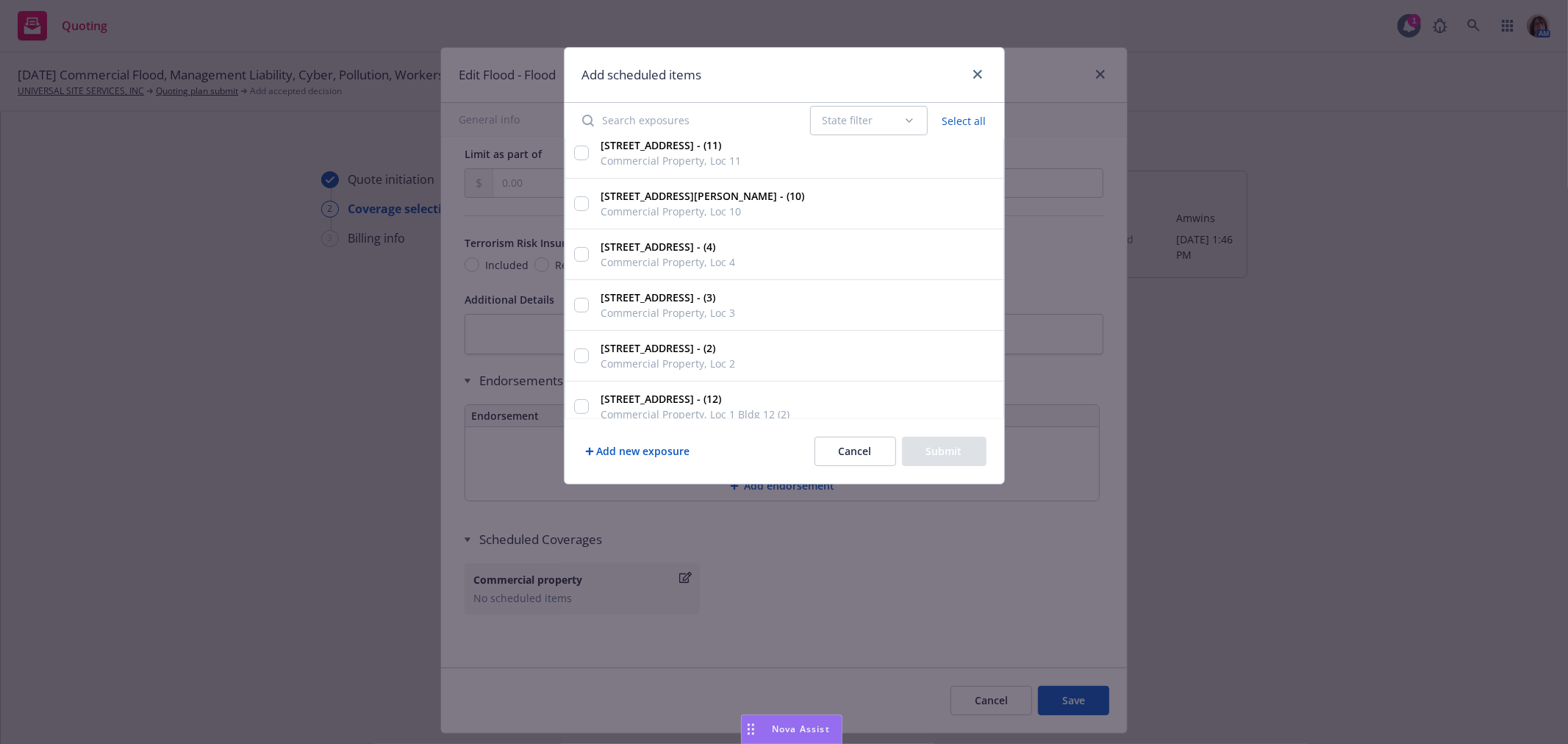
scroll to position [230, 0]
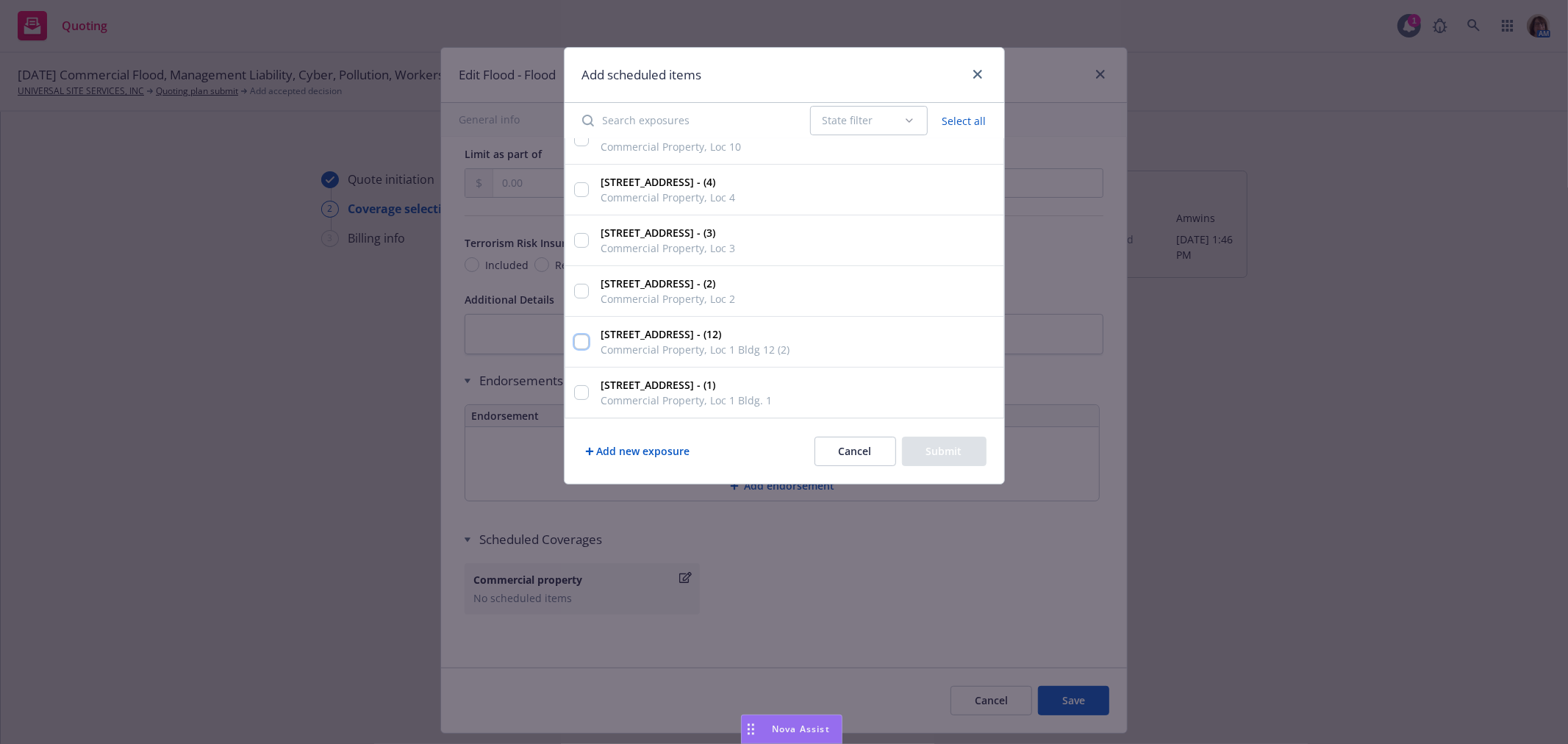
click at [575, 342] on input "[STREET_ADDRESS] - (12) Commercial Property, Loc 1 Bldg 12 (2)" at bounding box center [582, 342] width 15 height 15
click at [575, 393] on input "[STREET_ADDRESS] - (1) Commercial Property, [GEOGRAPHIC_DATA] 1" at bounding box center [582, 393] width 15 height 15
click at [936, 454] on button "Submit" at bounding box center [944, 451] width 85 height 30
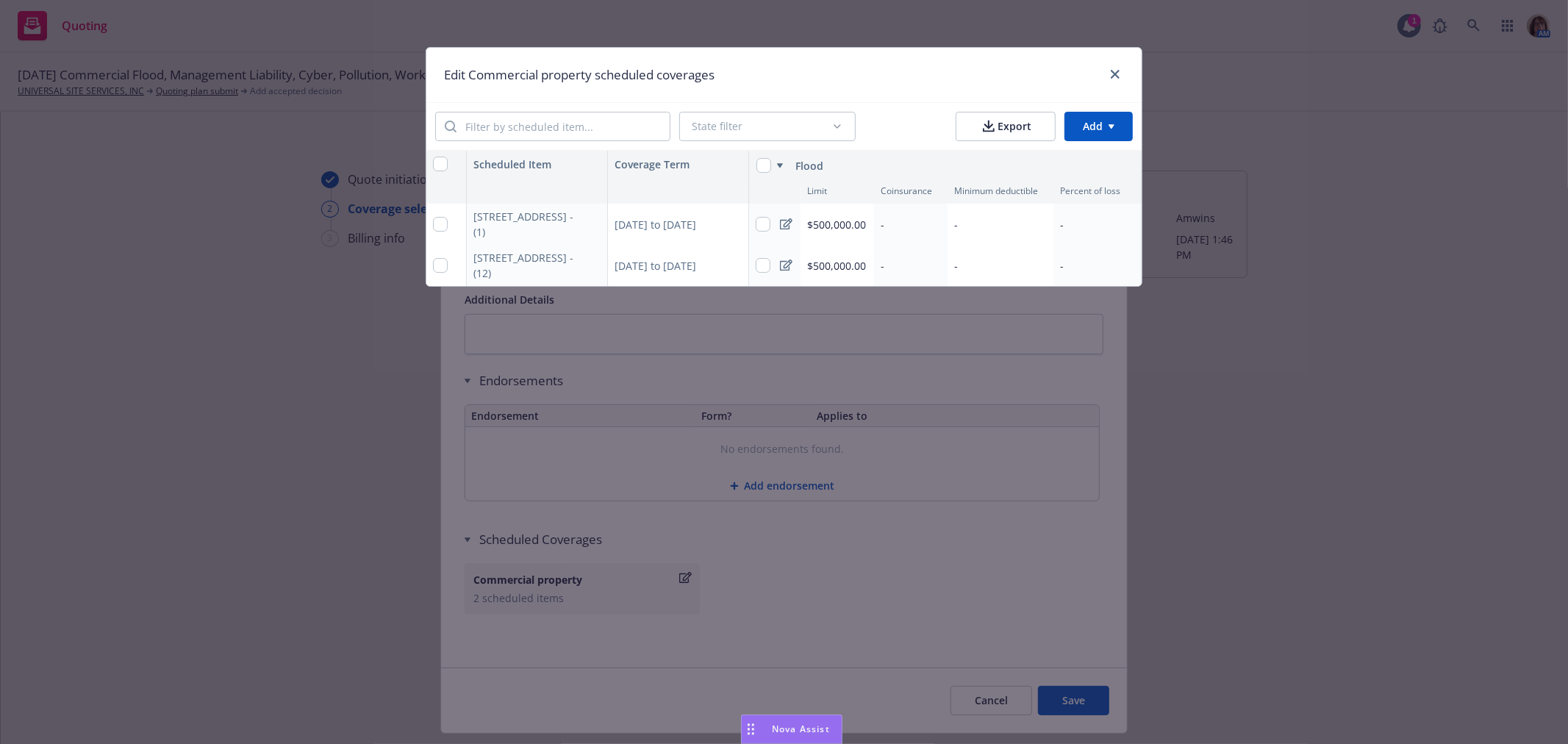
click at [969, 220] on div "-" at bounding box center [1000, 224] width 106 height 41
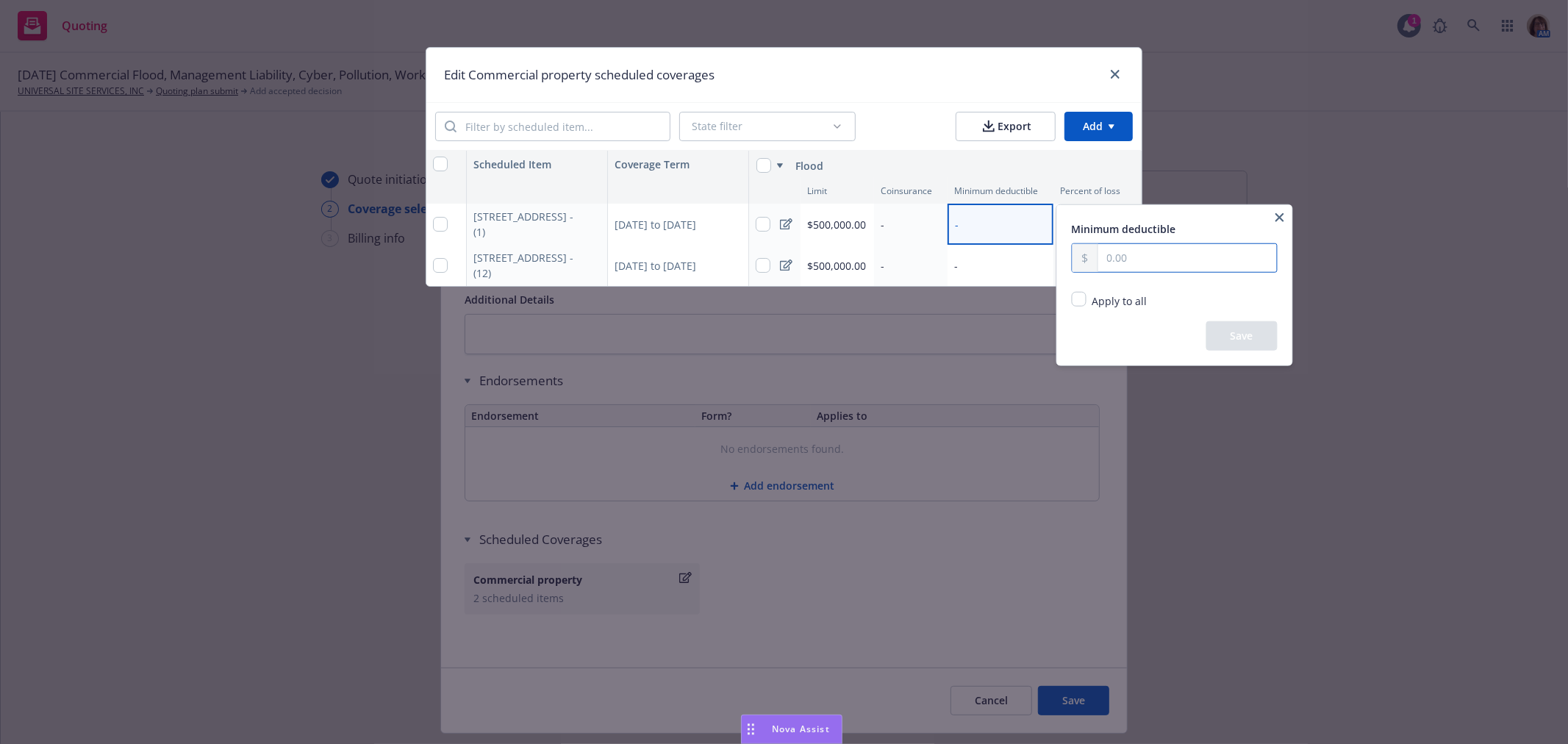
click at [1108, 261] on input "text" at bounding box center [1186, 258] width 178 height 28
click at [1081, 298] on input "Apply to all" at bounding box center [1079, 299] width 15 height 15
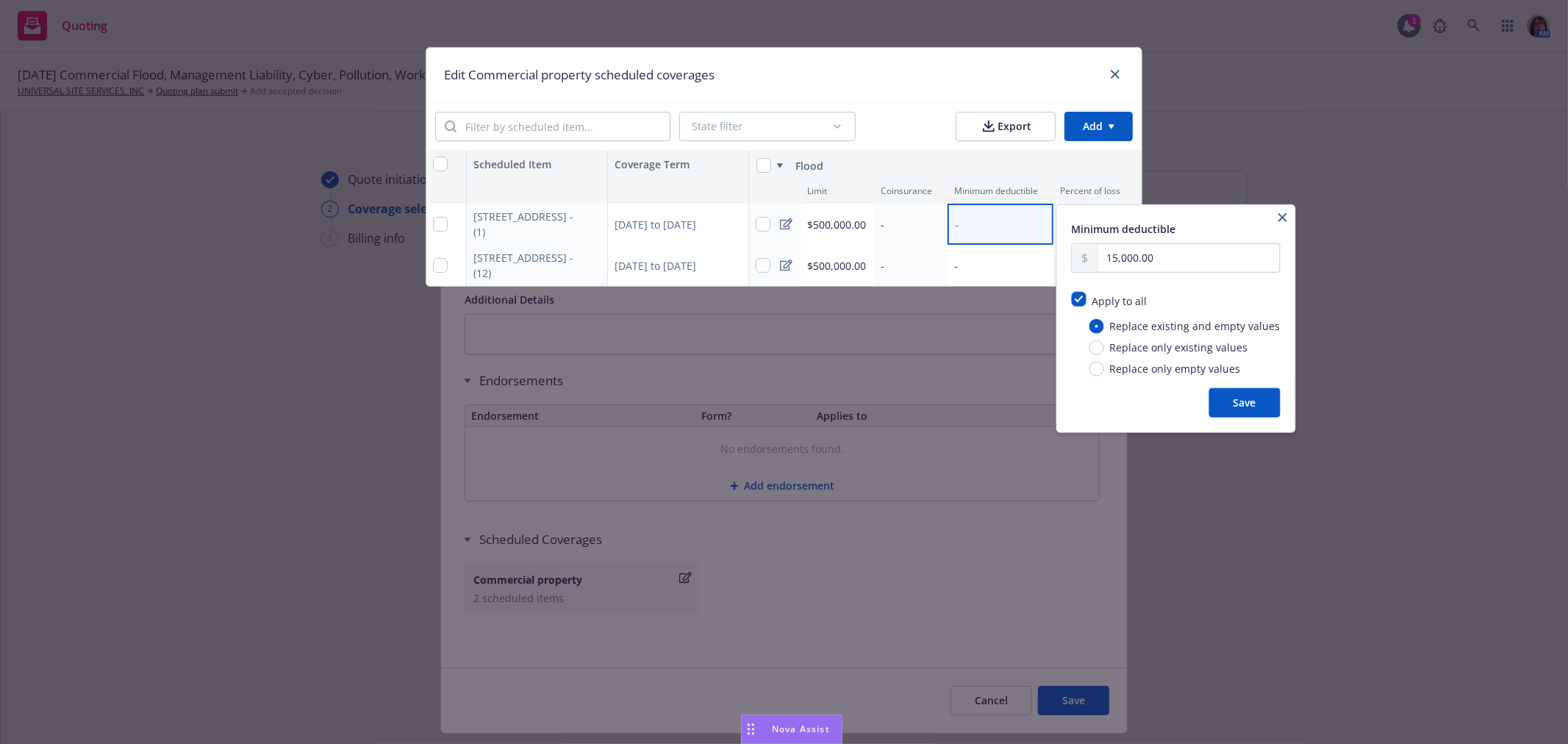
click at [1256, 404] on button "Save" at bounding box center [1244, 403] width 71 height 30
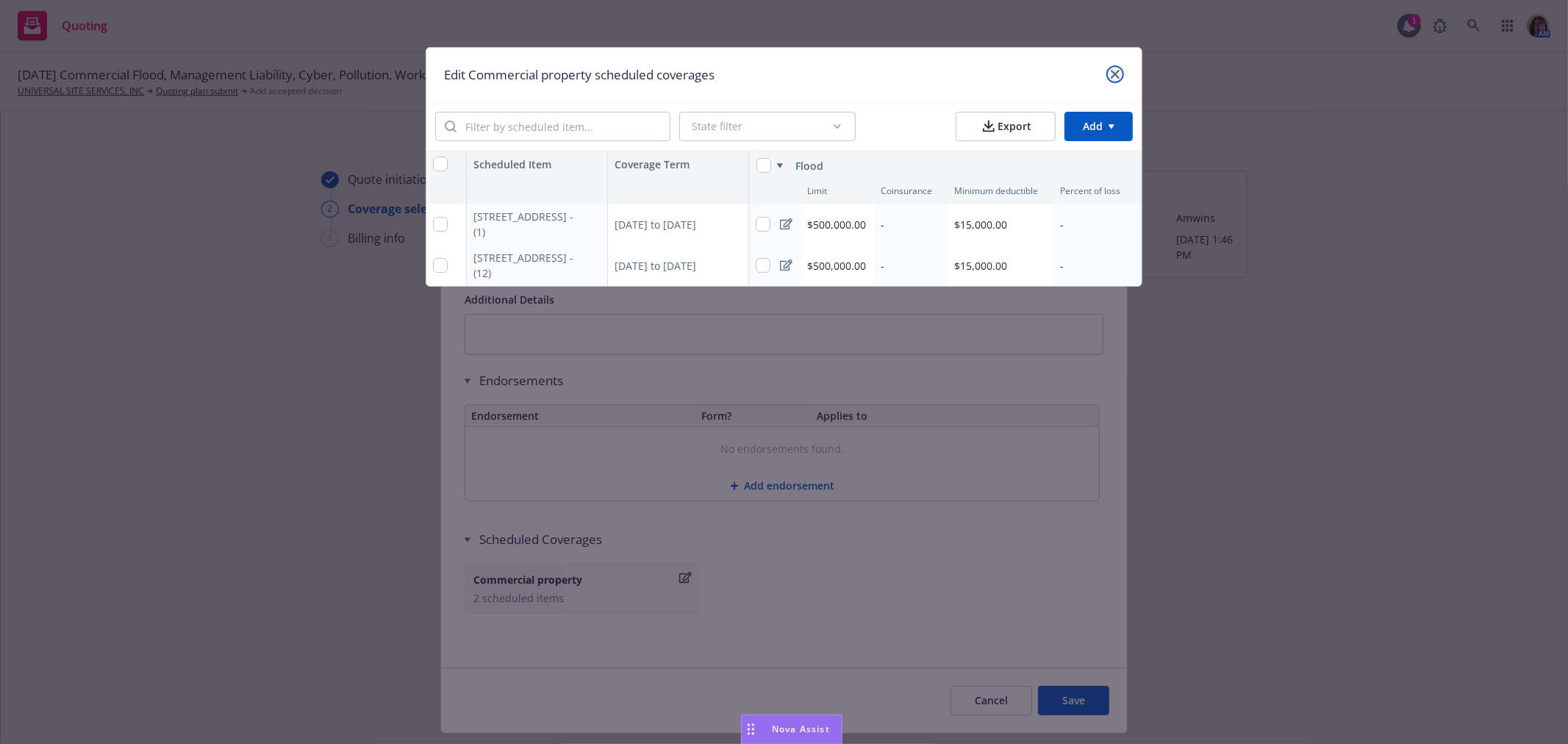
click at [1114, 73] on icon "close" at bounding box center [1115, 74] width 9 height 9
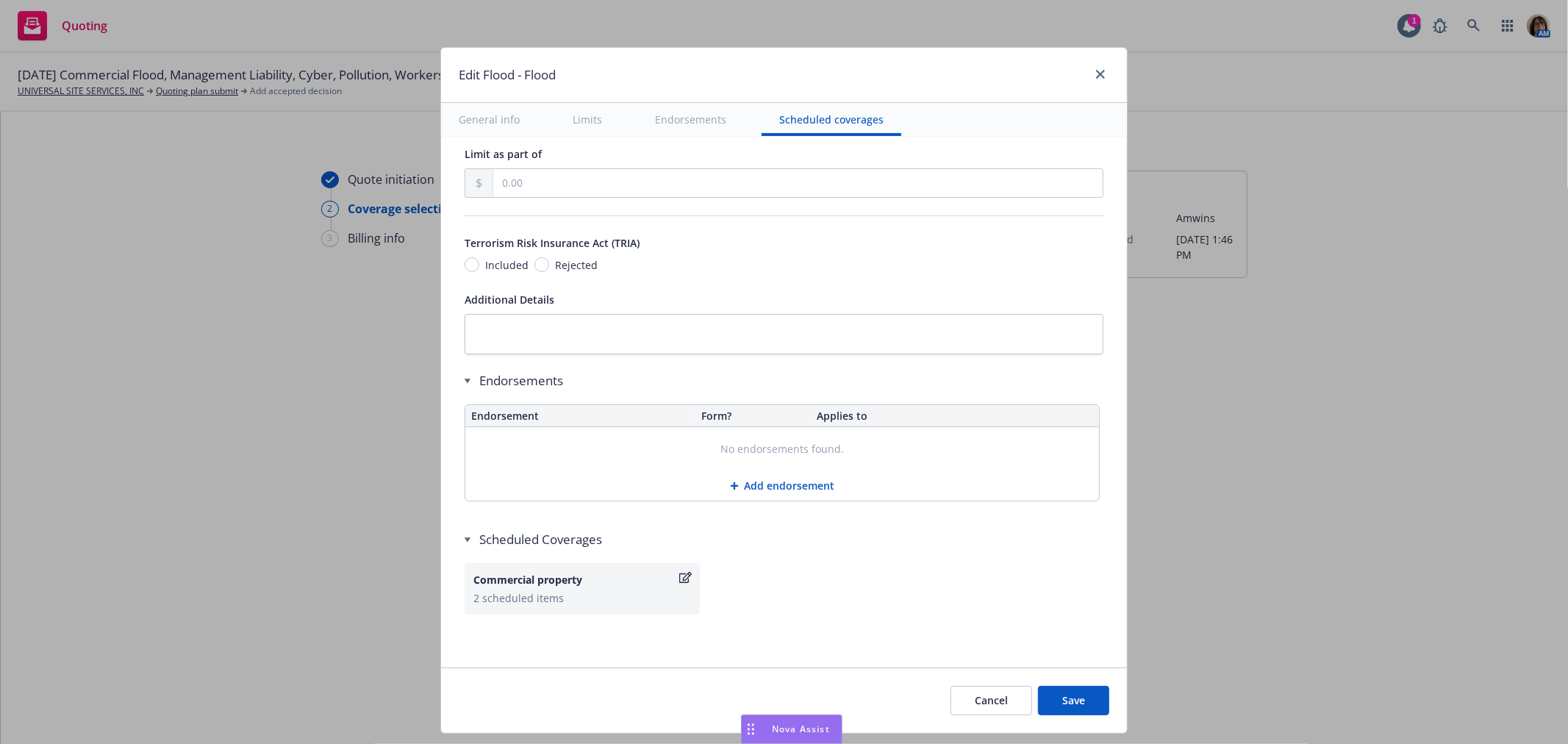
click at [766, 486] on button "Add endorsement" at bounding box center [782, 486] width 634 height 30
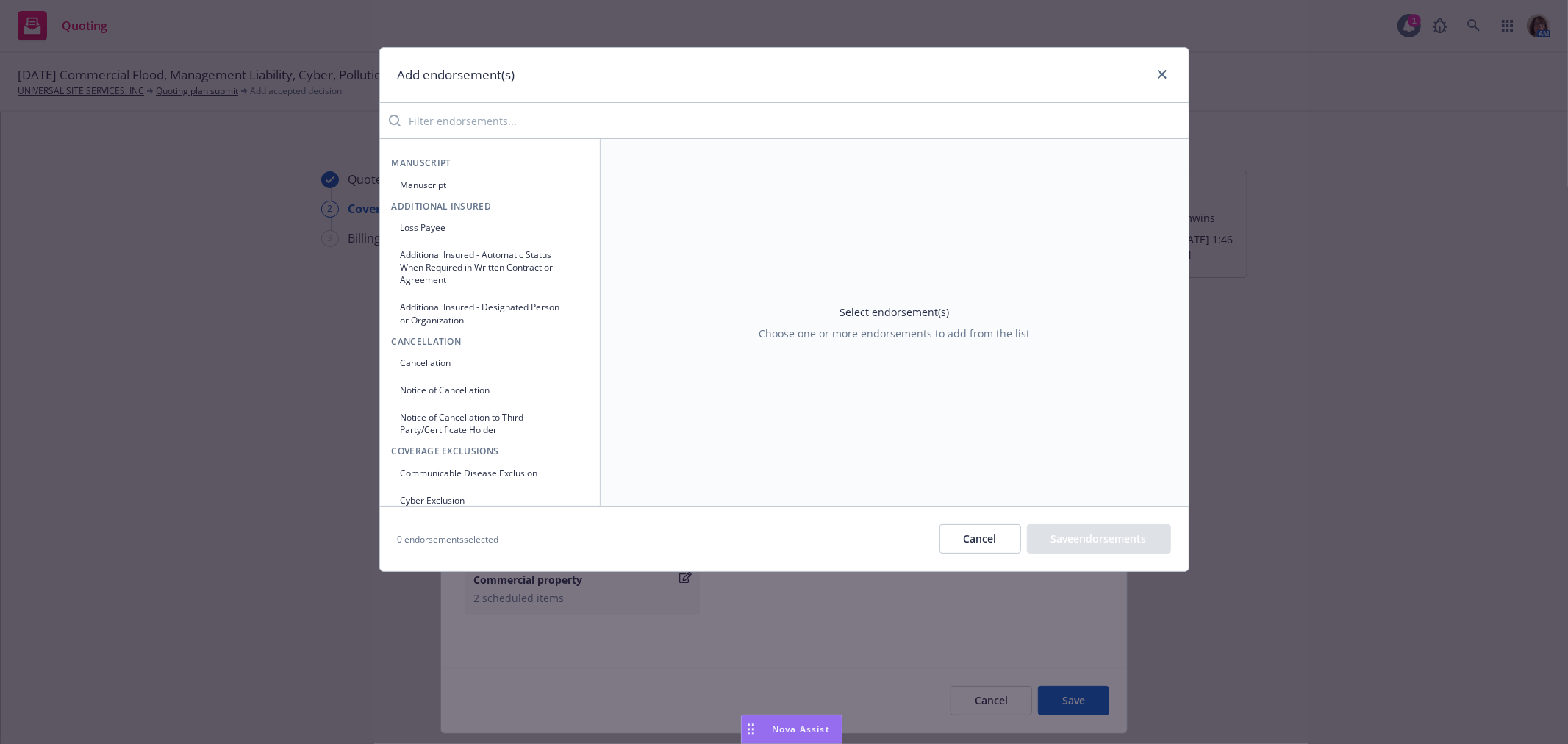
click at [422, 118] on input "search" at bounding box center [794, 121] width 788 height 30
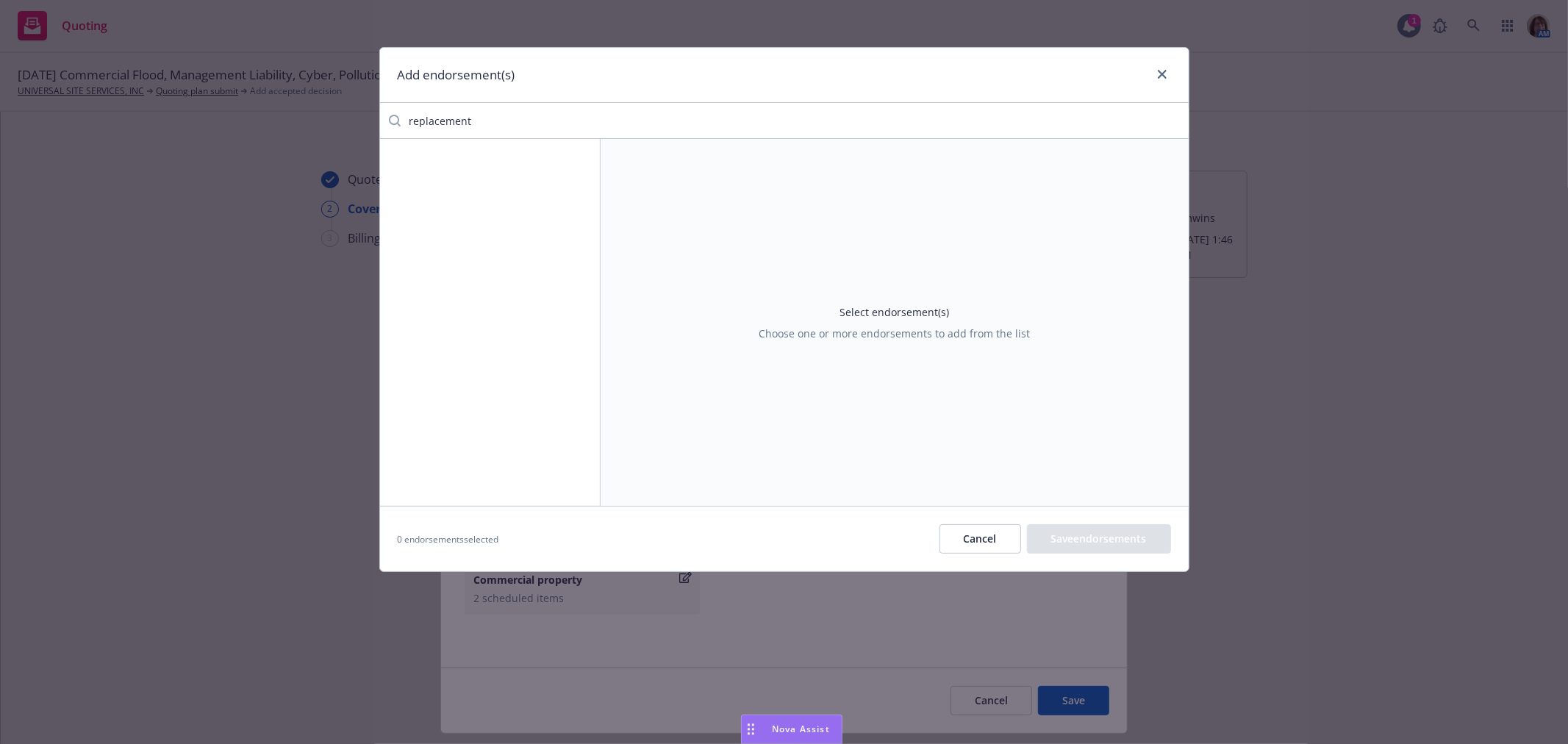
drag, startPoint x: 476, startPoint y: 115, endPoint x: 388, endPoint y: 109, distance: 88.2
click at [388, 109] on div "replacement" at bounding box center [784, 121] width 809 height 30
click at [976, 540] on button "Cancel" at bounding box center [980, 539] width 81 height 30
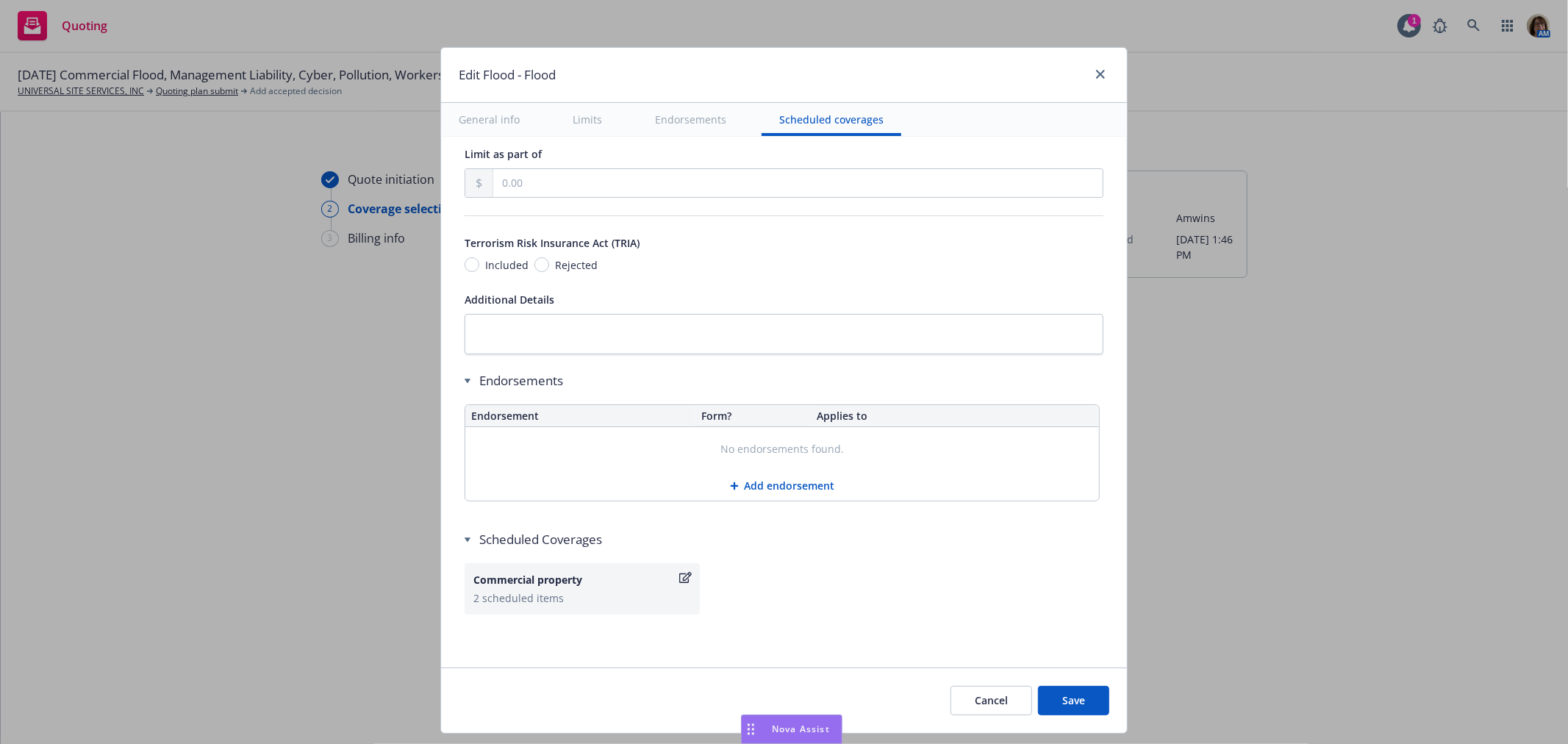
click at [1067, 701] on button "Save" at bounding box center [1073, 701] width 71 height 30
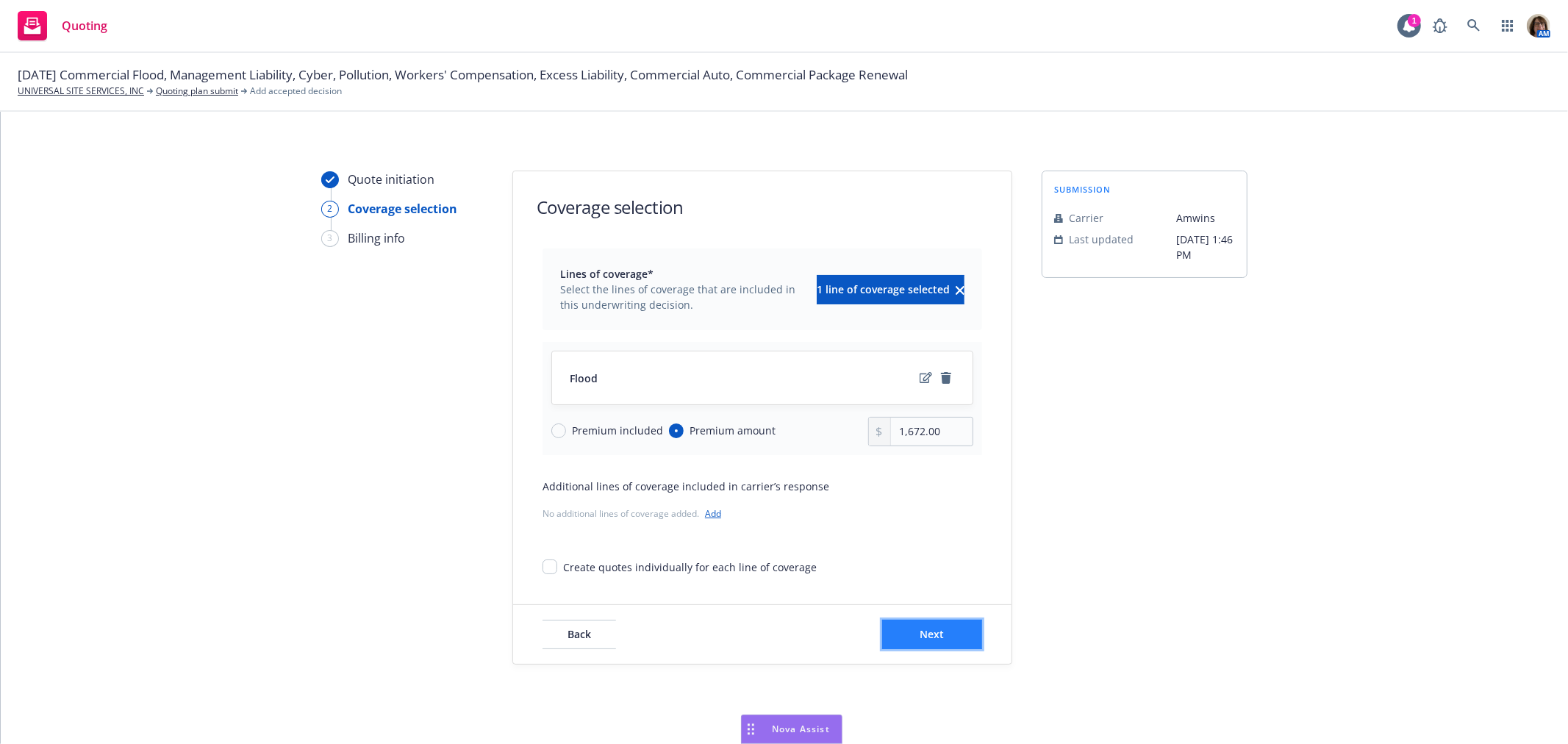
click at [920, 635] on span "Next" at bounding box center [933, 634] width 25 height 14
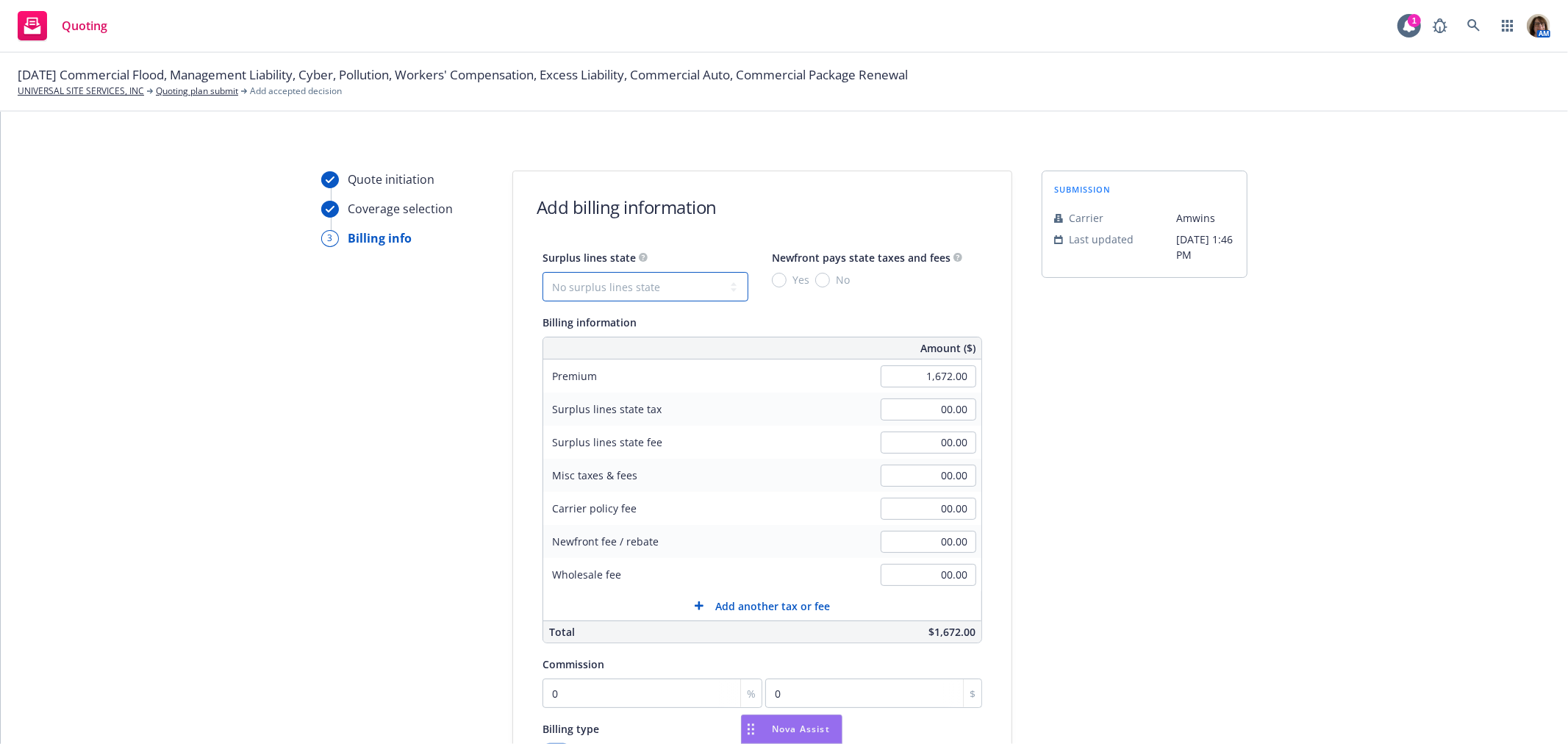
click at [658, 293] on select "No surplus lines state [US_STATE] [US_STATE] [US_STATE] [US_STATE] [US_STATE] […" at bounding box center [645, 287] width 205 height 30
click at [542, 272] on select "No surplus lines state [US_STATE] [US_STATE] [US_STATE] [US_STATE] [US_STATE] […" at bounding box center [645, 287] width 205 height 30
click at [909, 568] on input "00.00" at bounding box center [929, 575] width 95 height 22
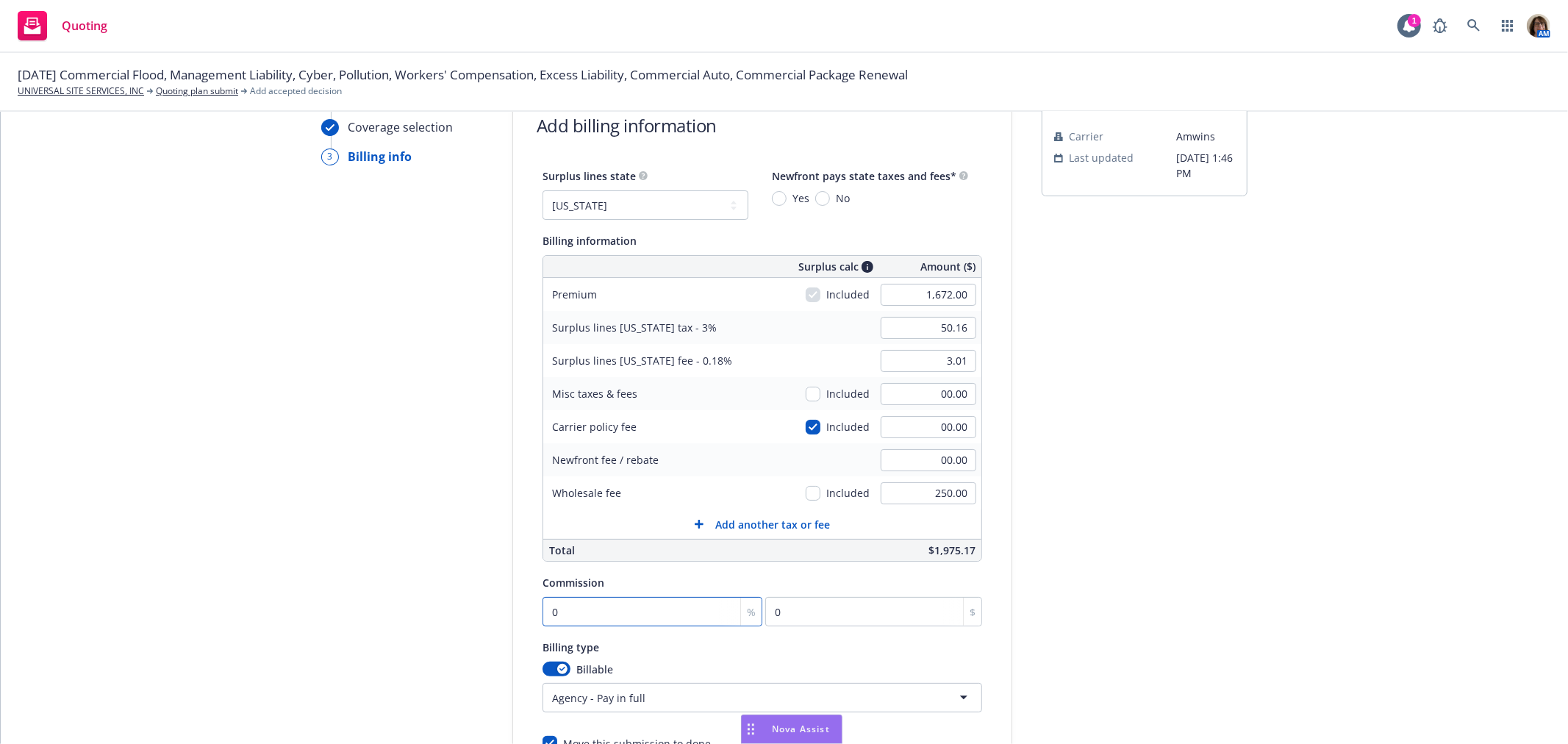
click at [552, 612] on input "0" at bounding box center [652, 612] width 219 height 30
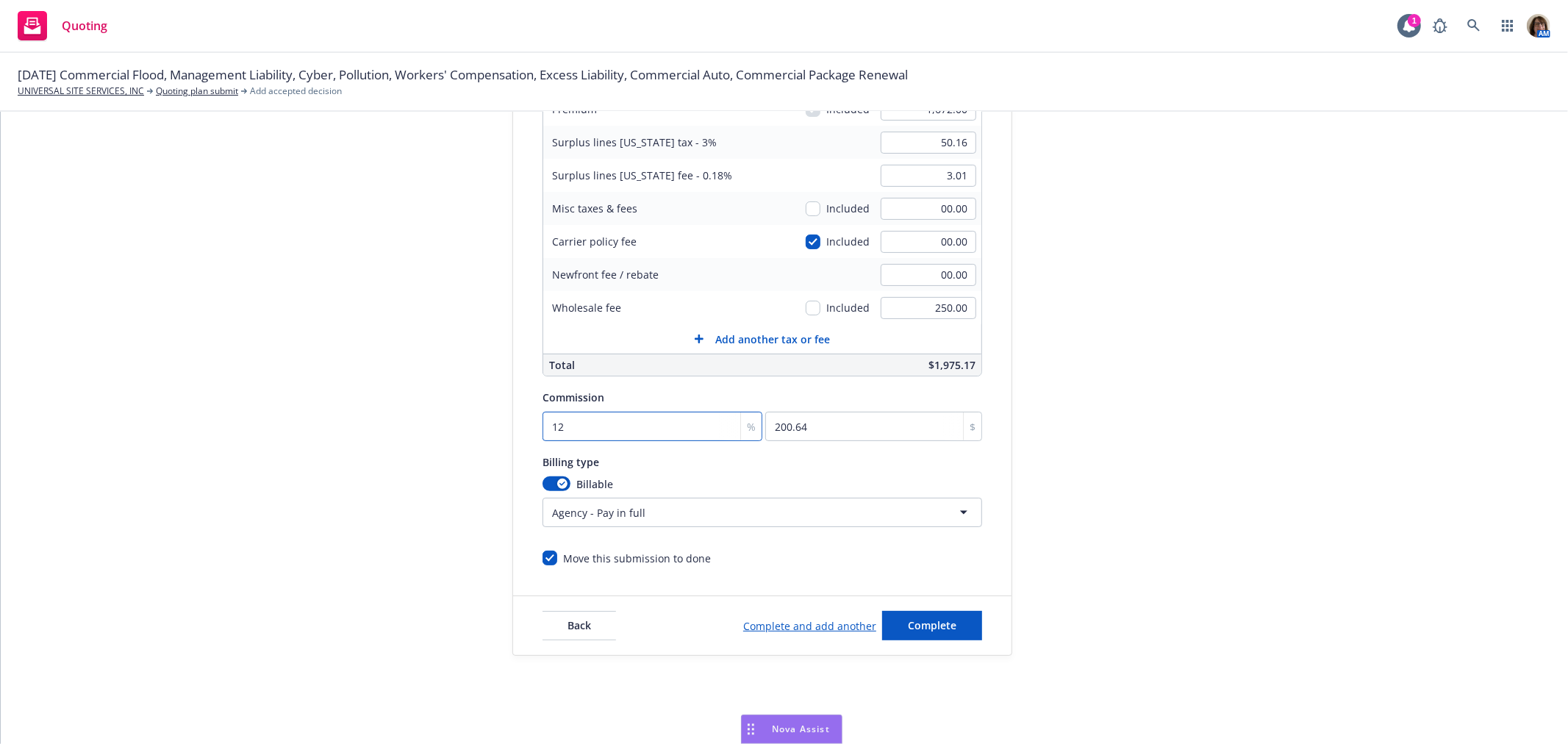
scroll to position [274, 0]
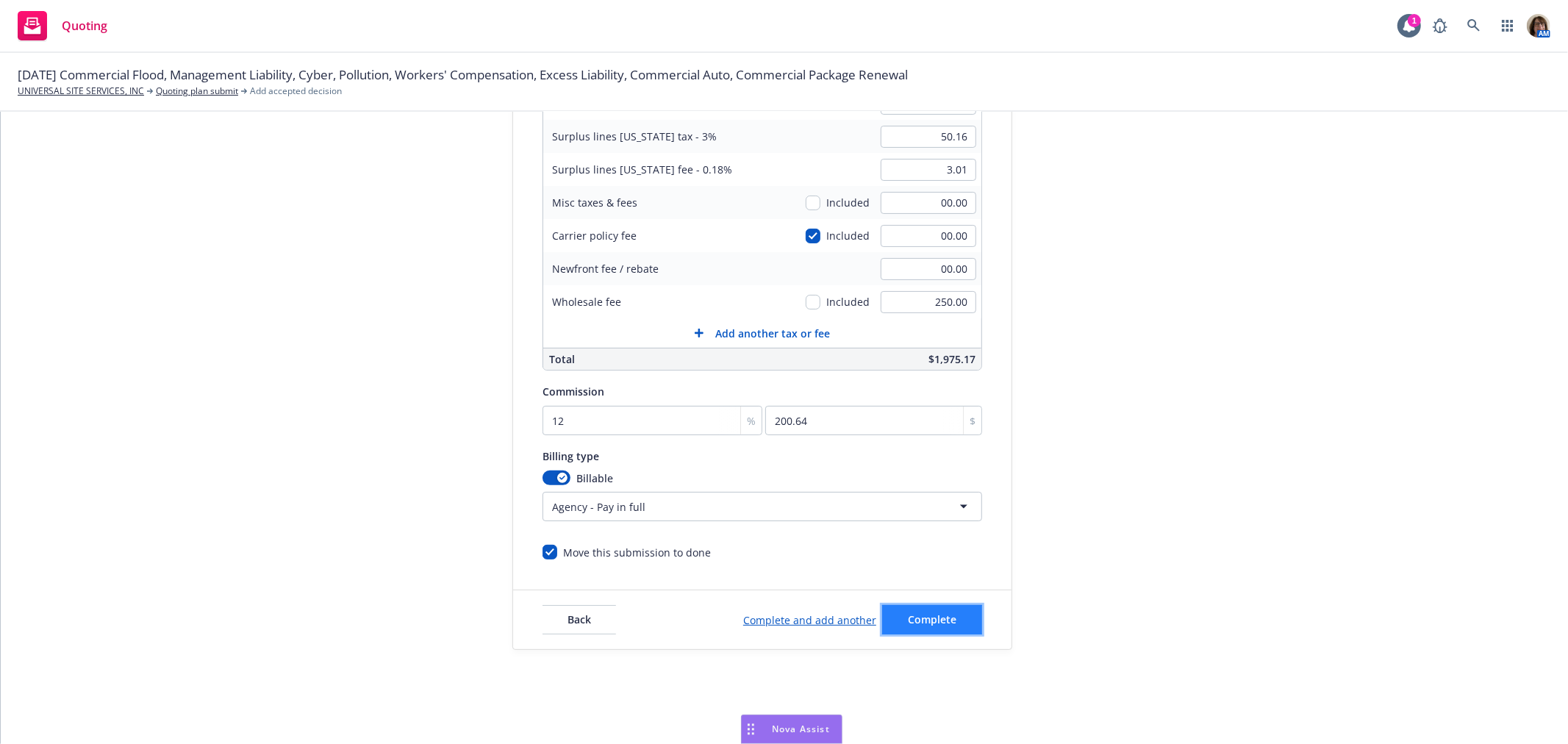
click at [920, 626] on span "Complete" at bounding box center [932, 619] width 48 height 14
click at [921, 630] on span "Complete" at bounding box center [932, 623] width 48 height 14
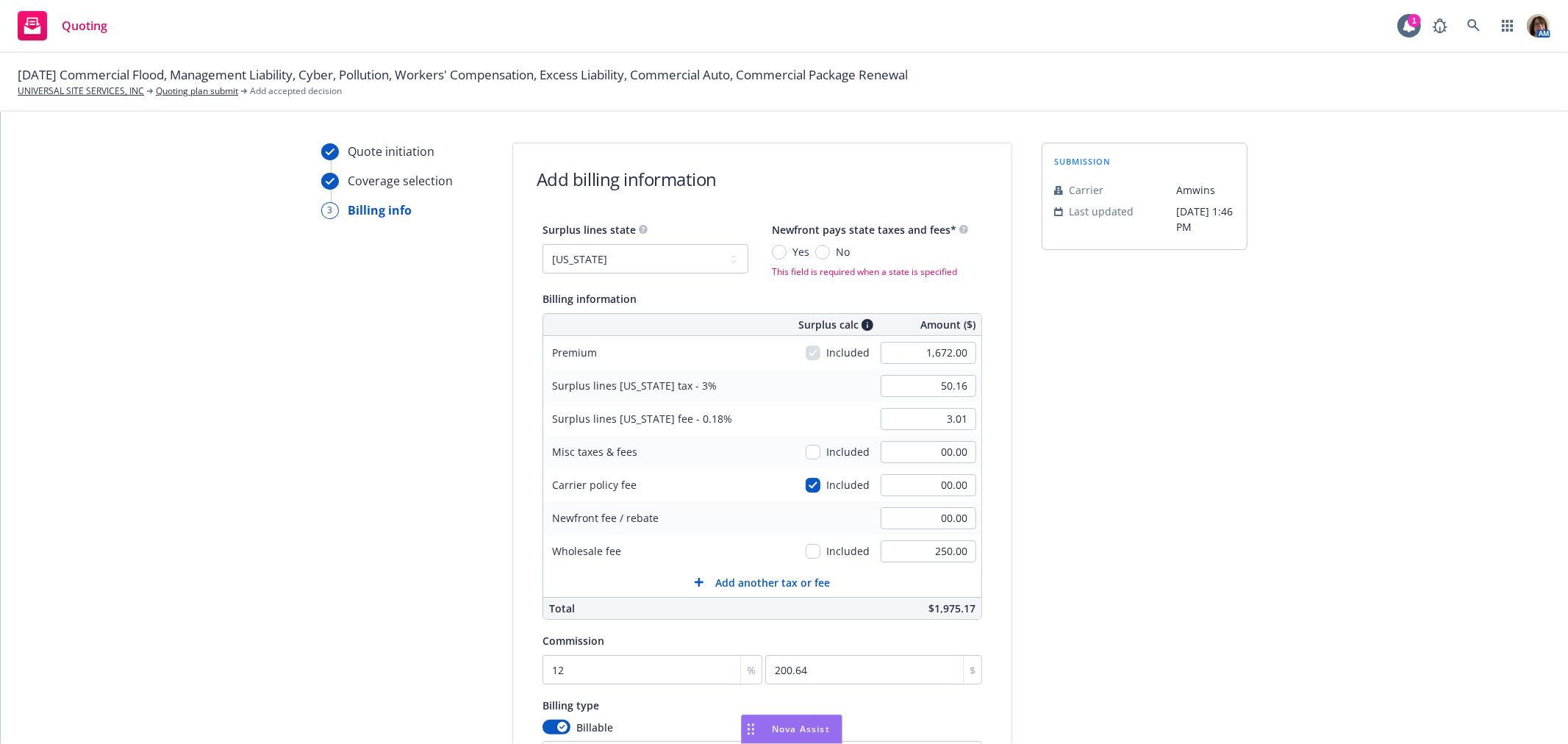
scroll to position [0, 0]
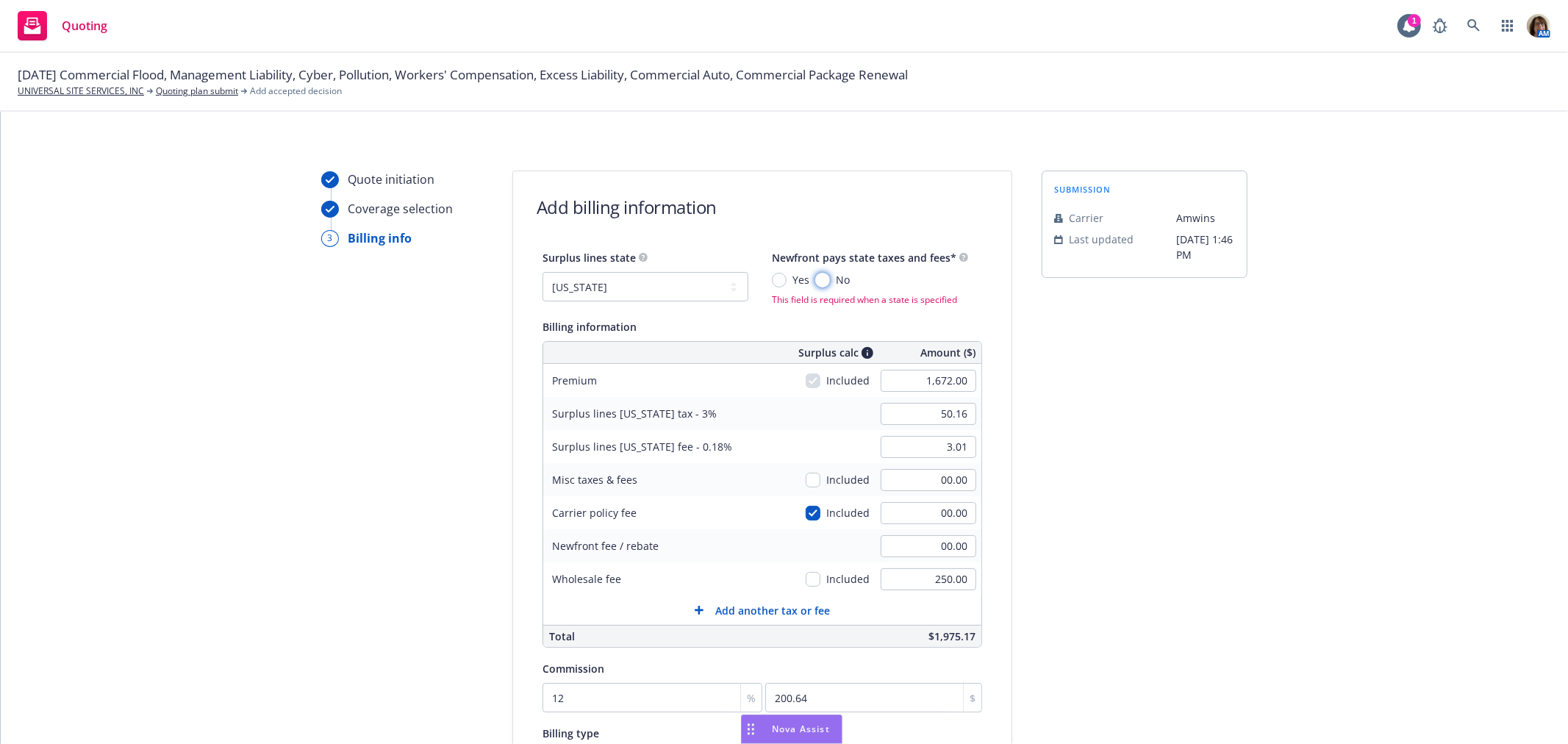
click at [815, 282] on input "No" at bounding box center [823, 280] width 15 height 15
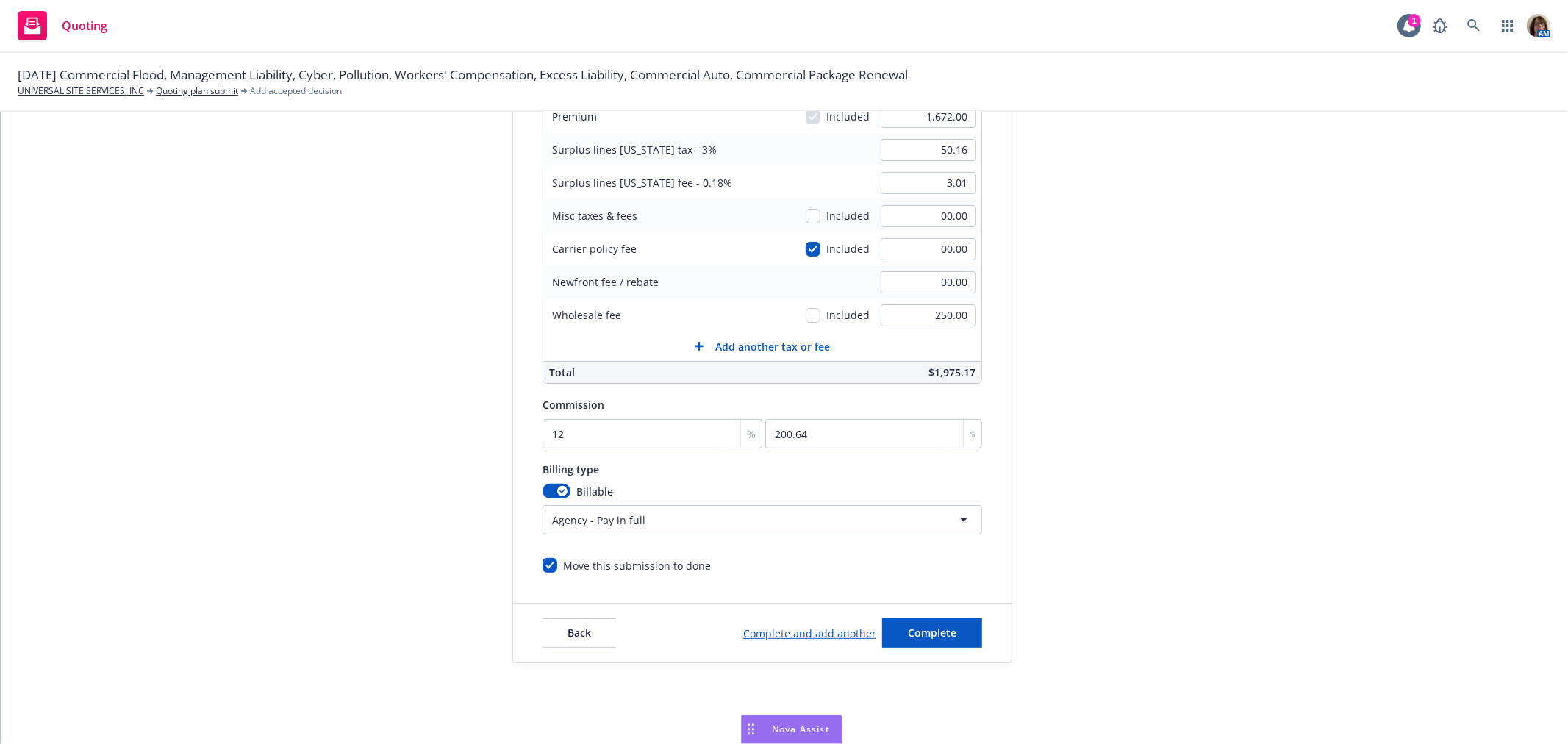
scroll to position [274, 0]
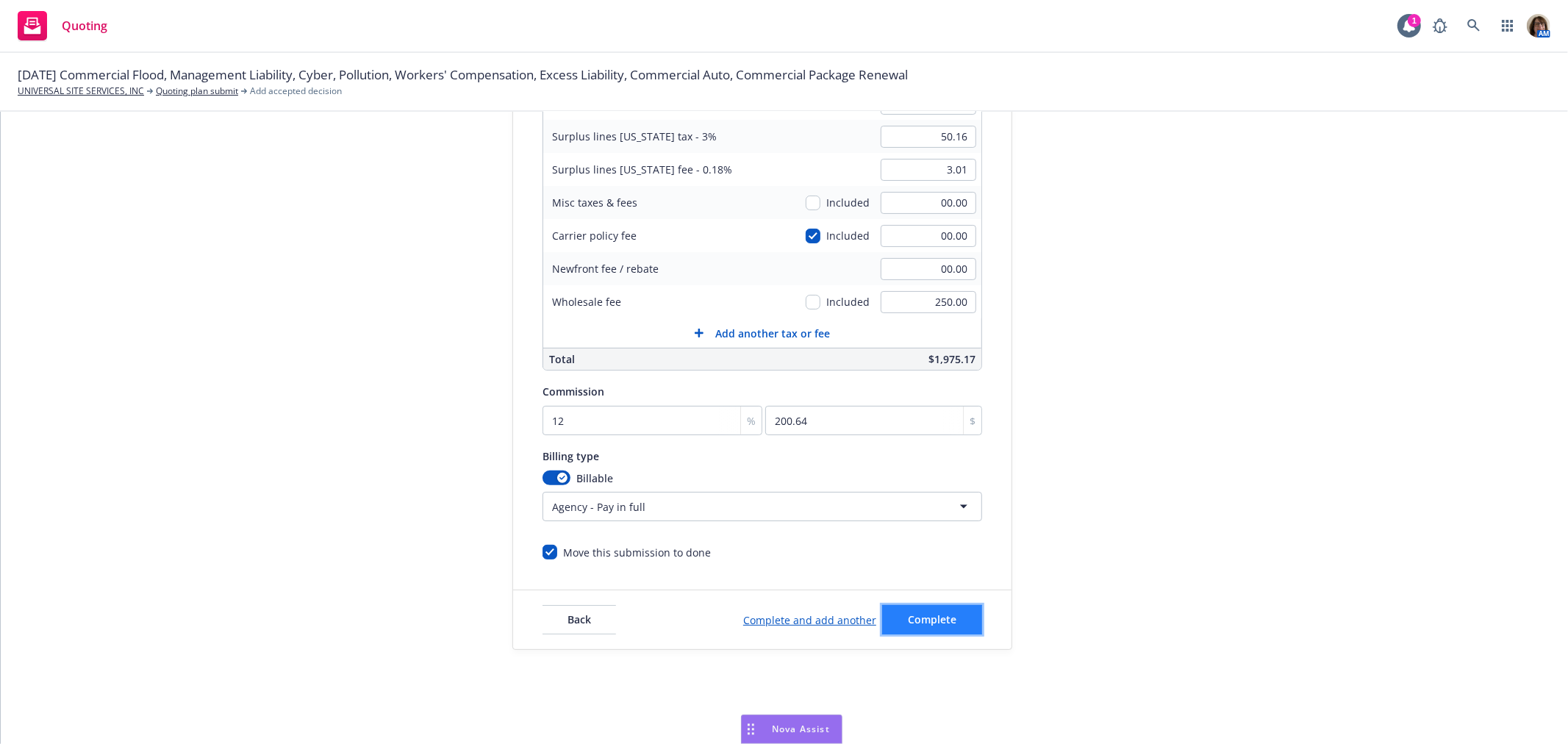
click at [936, 622] on span "Complete" at bounding box center [932, 619] width 48 height 14
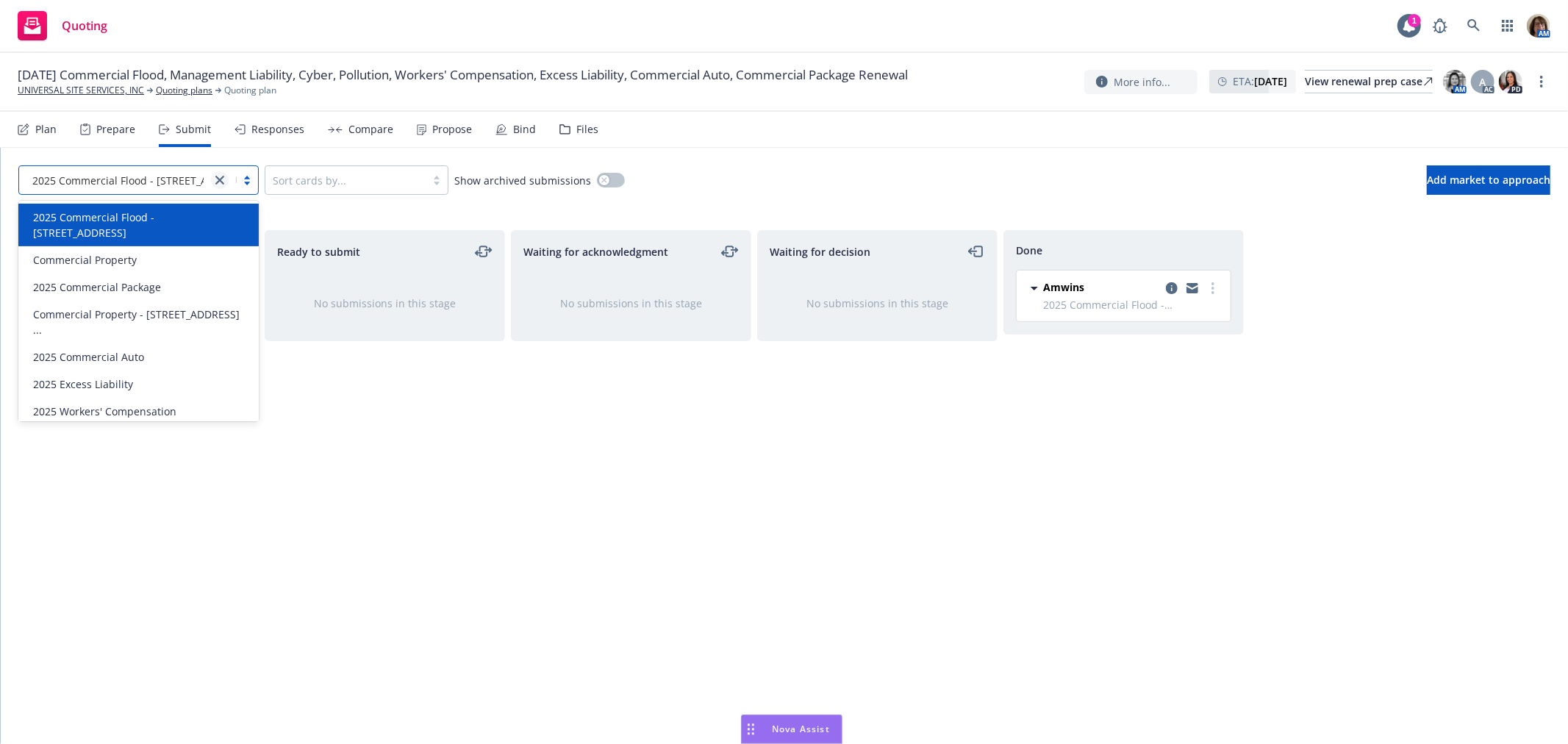
click at [219, 181] on icon "close" at bounding box center [219, 180] width 9 height 9
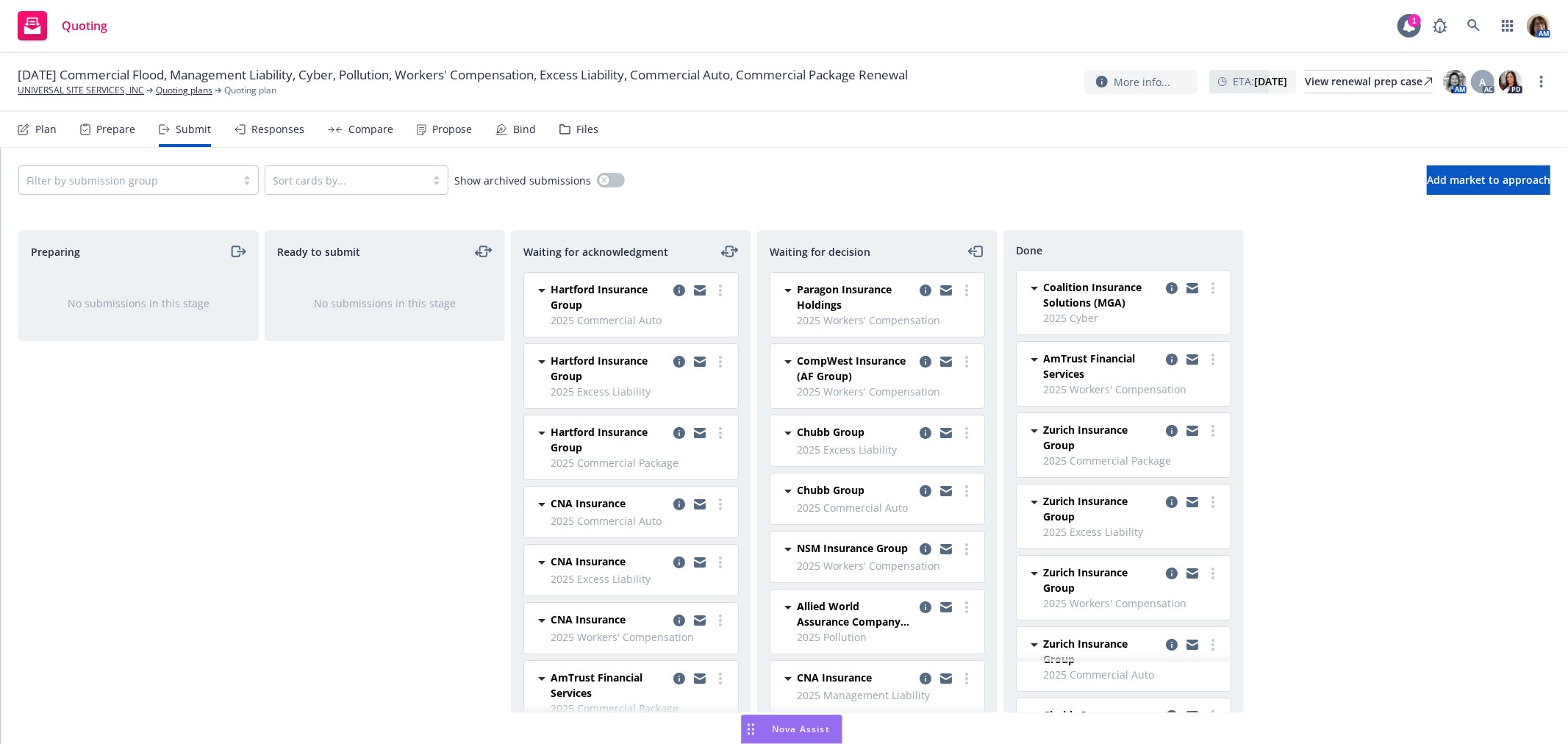
click at [417, 474] on div "Ready to submit No submissions in this stage" at bounding box center [385, 472] width 240 height 483
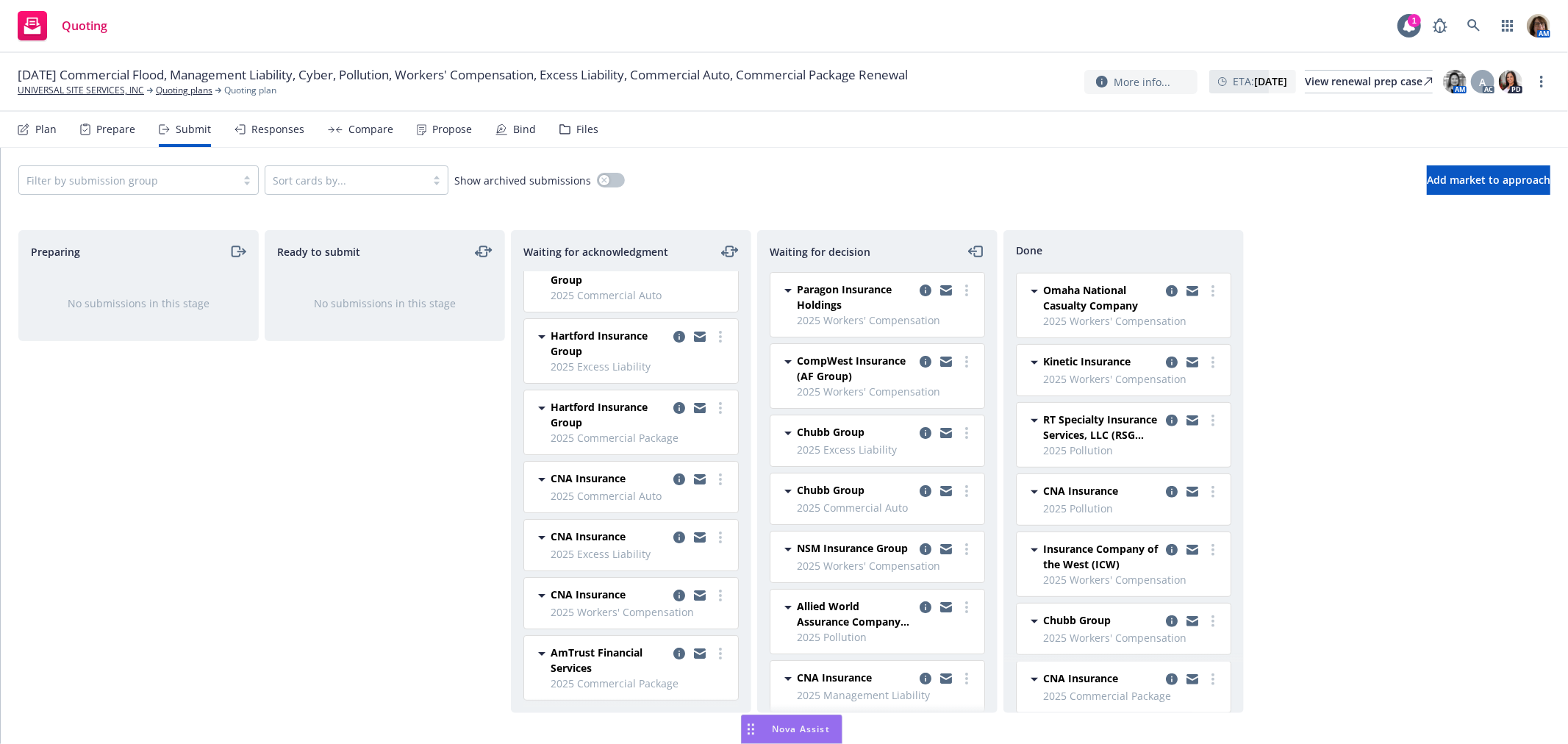
scroll to position [571, 0]
click at [1166, 483] on icon "copy logging email" at bounding box center [1172, 488] width 12 height 12
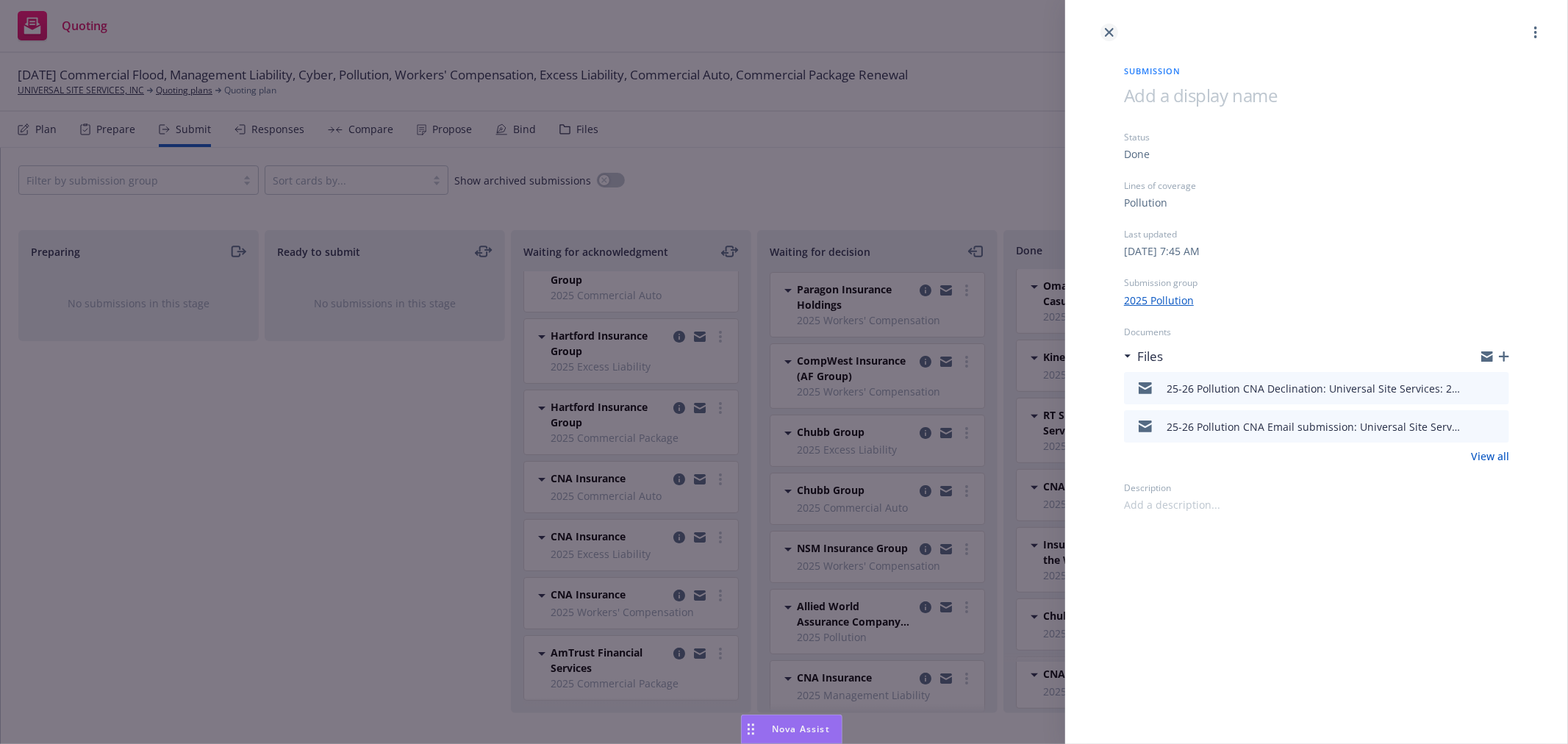
click at [1105, 30] on icon "close" at bounding box center [1109, 32] width 9 height 9
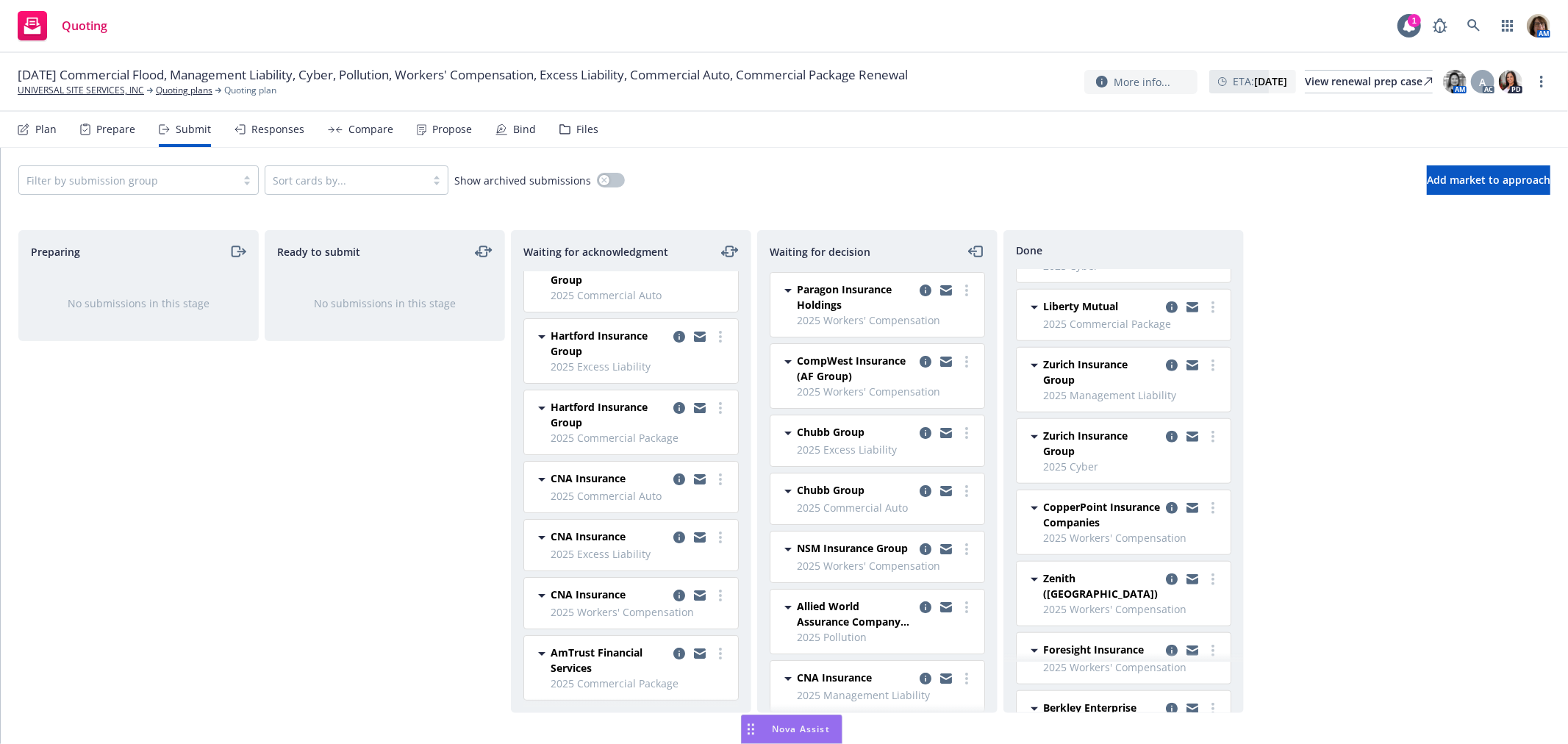
scroll to position [1144, 0]
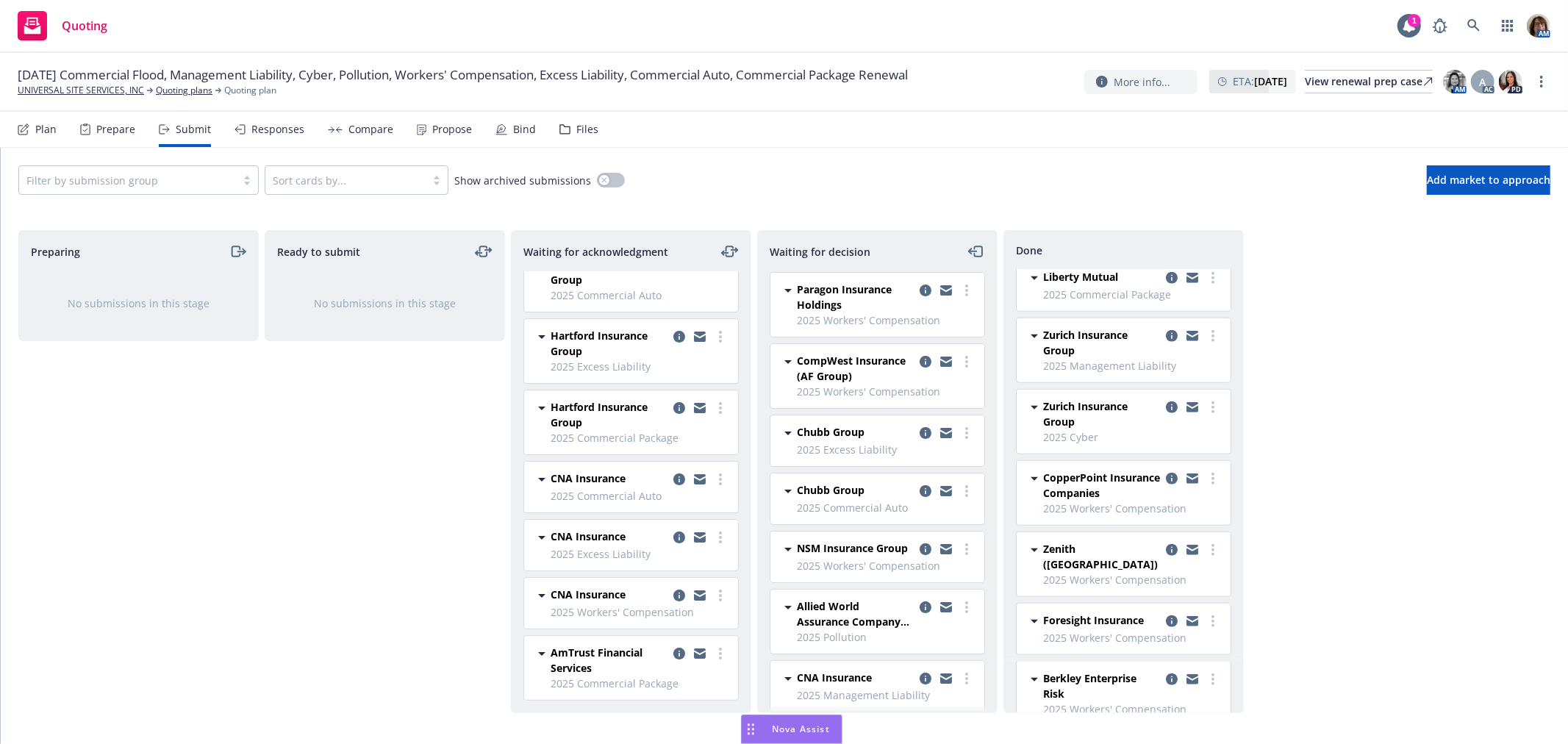
click at [133, 178] on div at bounding box center [127, 179] width 202 height 17
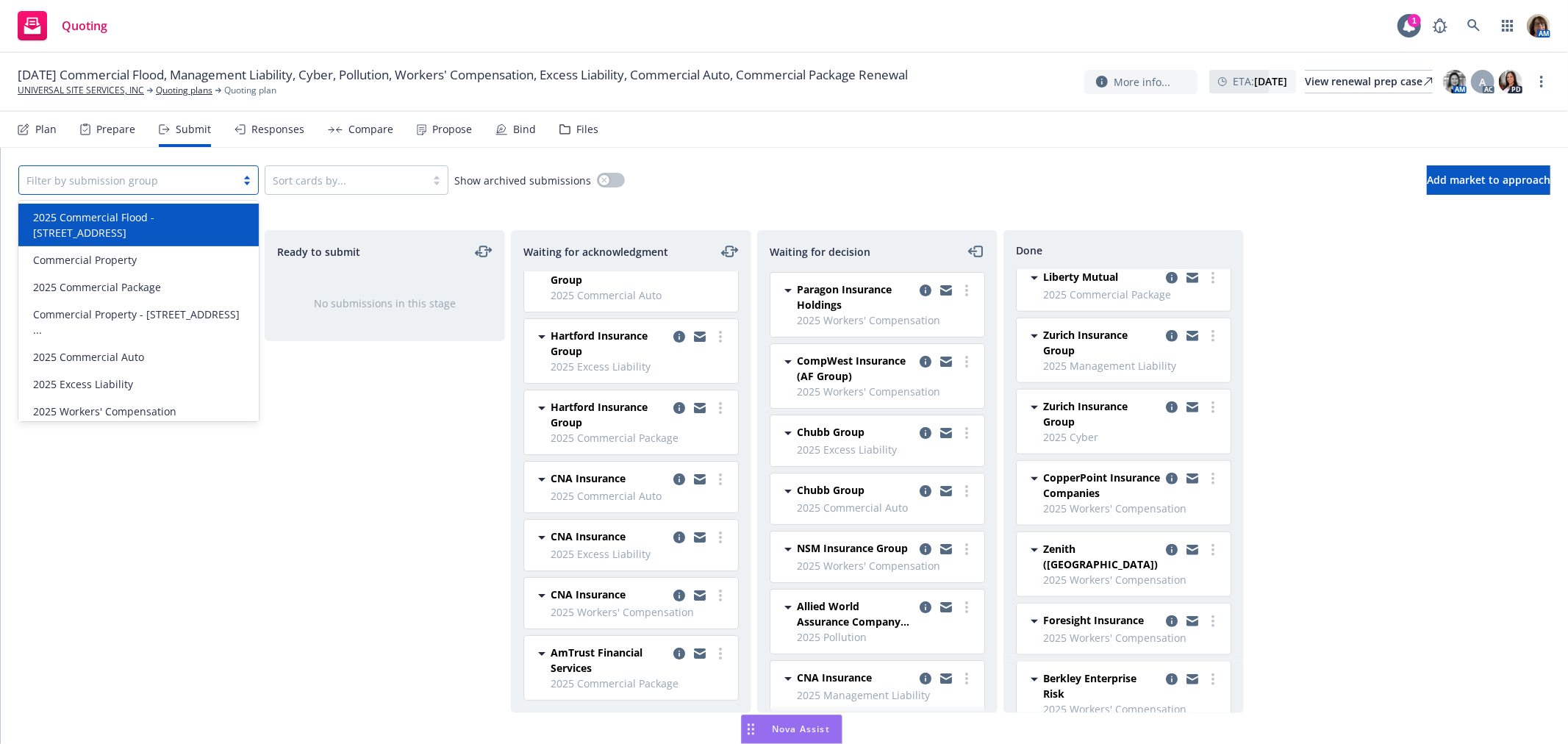
click at [298, 178] on div at bounding box center [345, 179] width 145 height 17
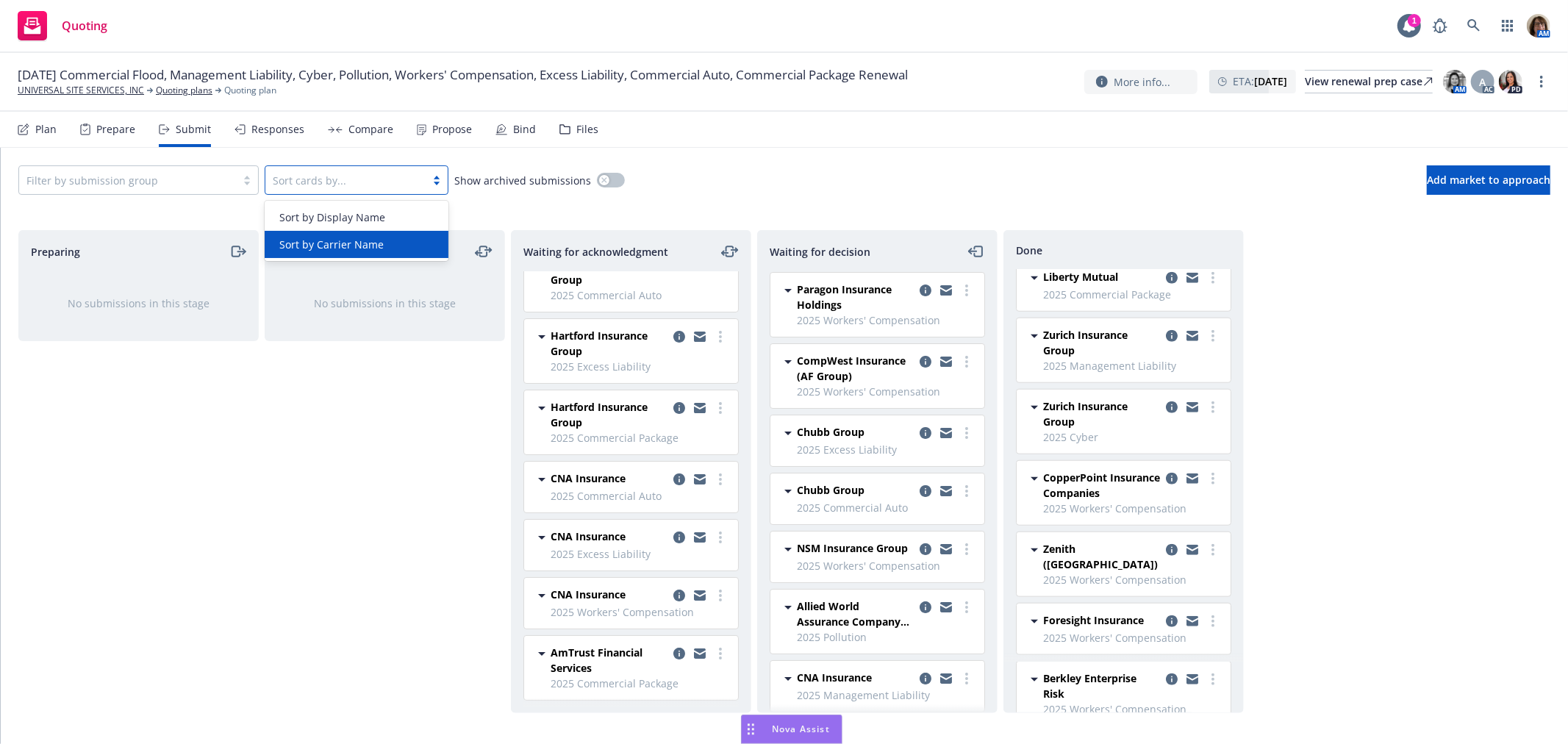
click at [300, 245] on span "Sort by Carrier Name" at bounding box center [331, 244] width 104 height 16
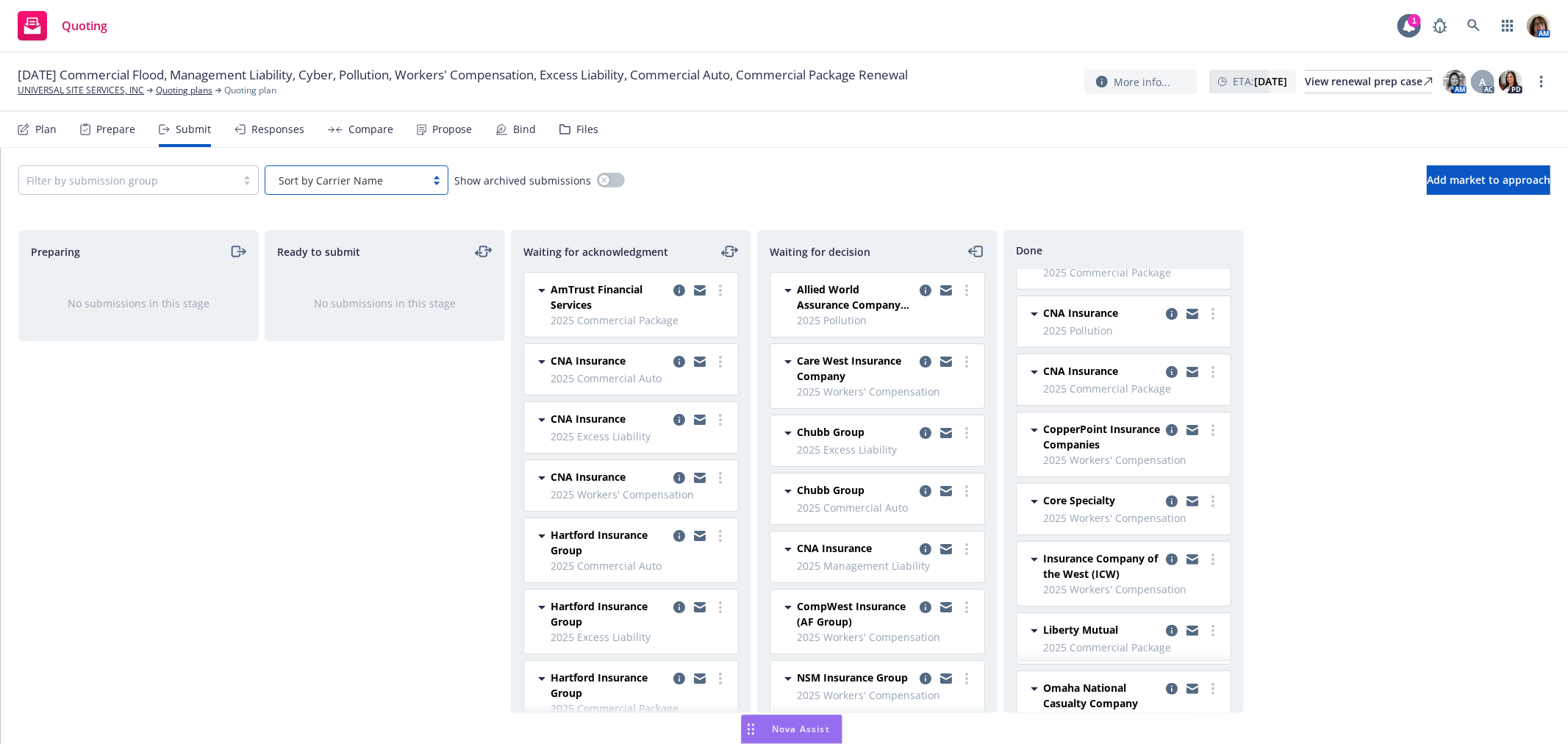
scroll to position [343, 0]
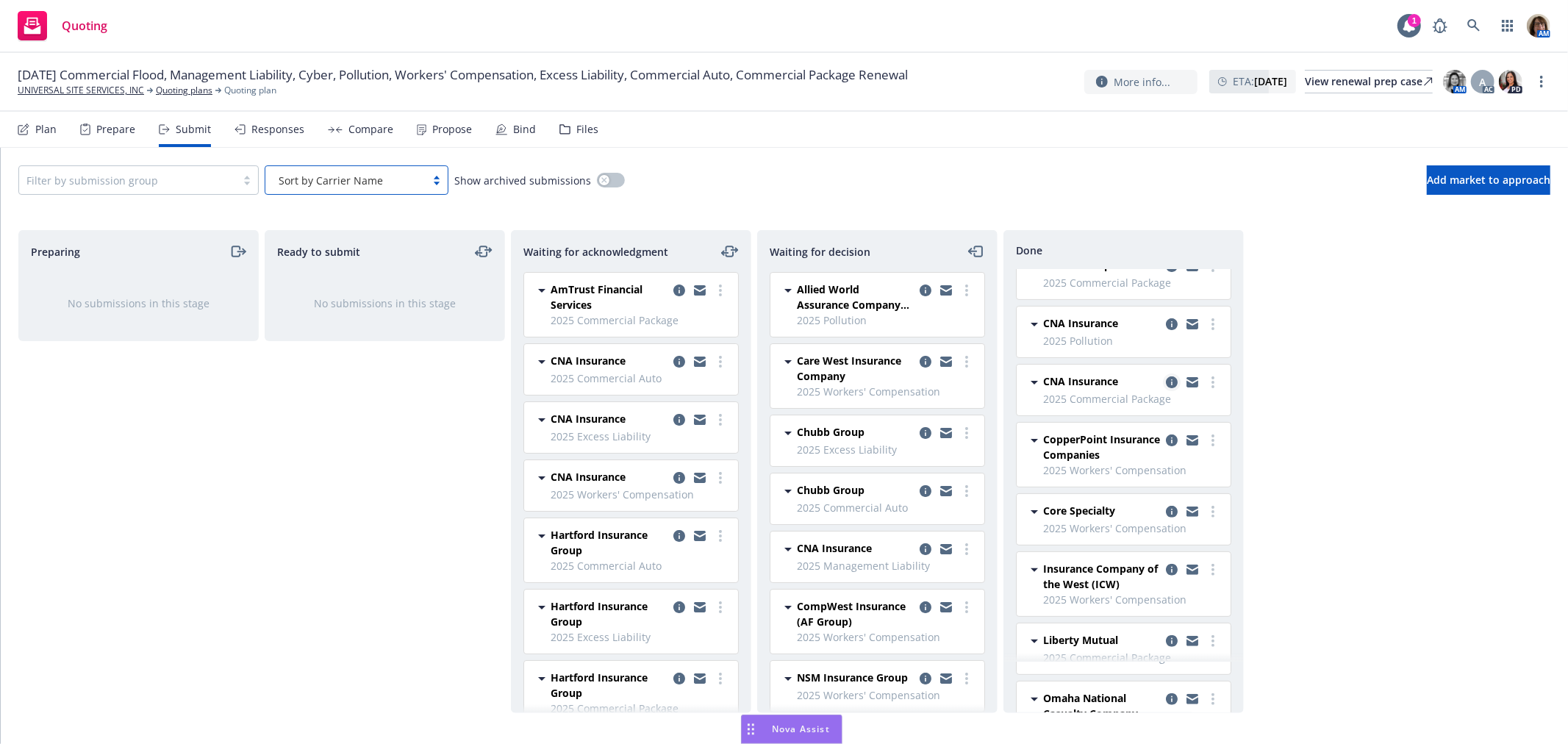
click at [1166, 380] on icon "copy logging email" at bounding box center [1172, 382] width 12 height 12
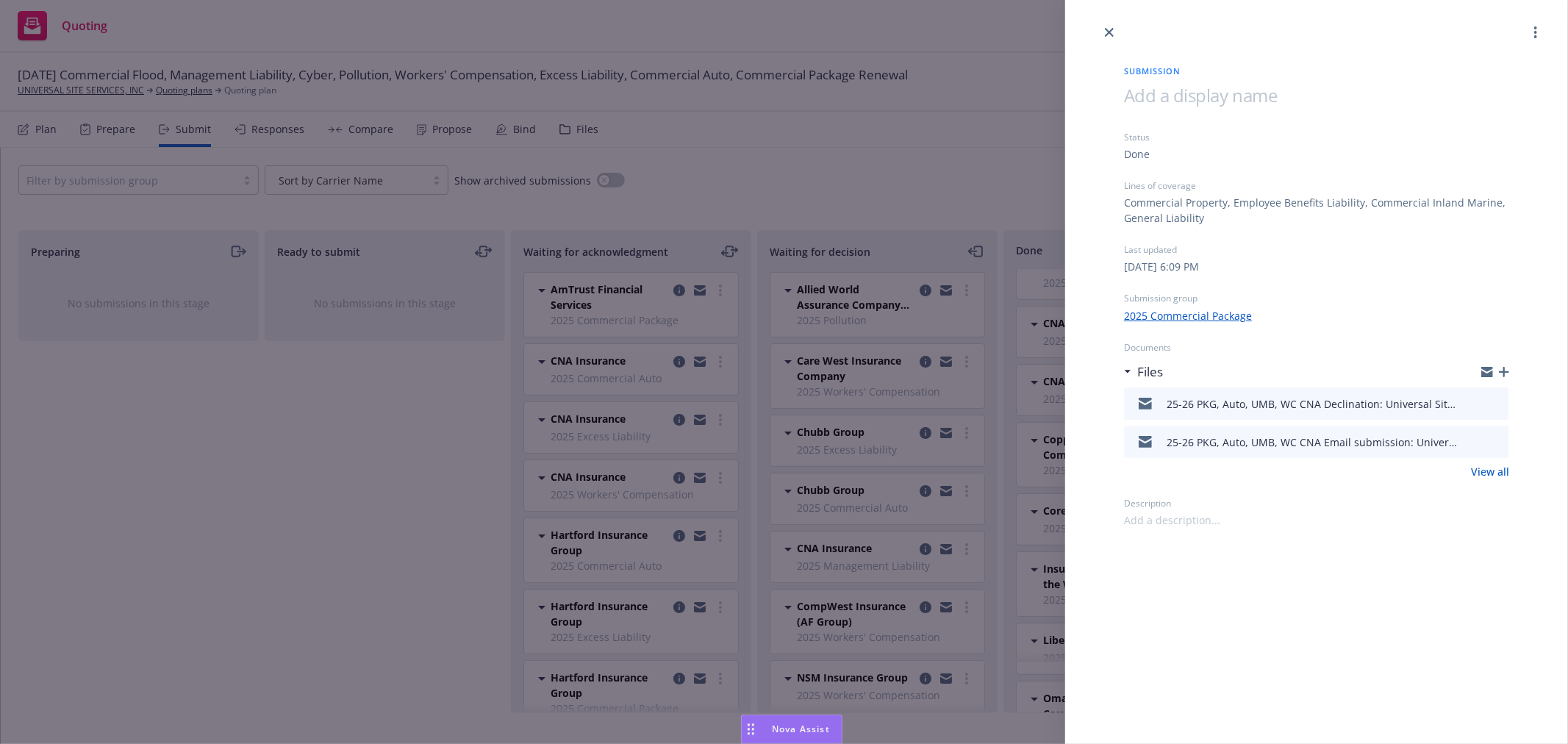
click at [297, 540] on div "Submission Status Done Lines of coverage Commercial Property, Employee Benefits…" at bounding box center [784, 372] width 1568 height 744
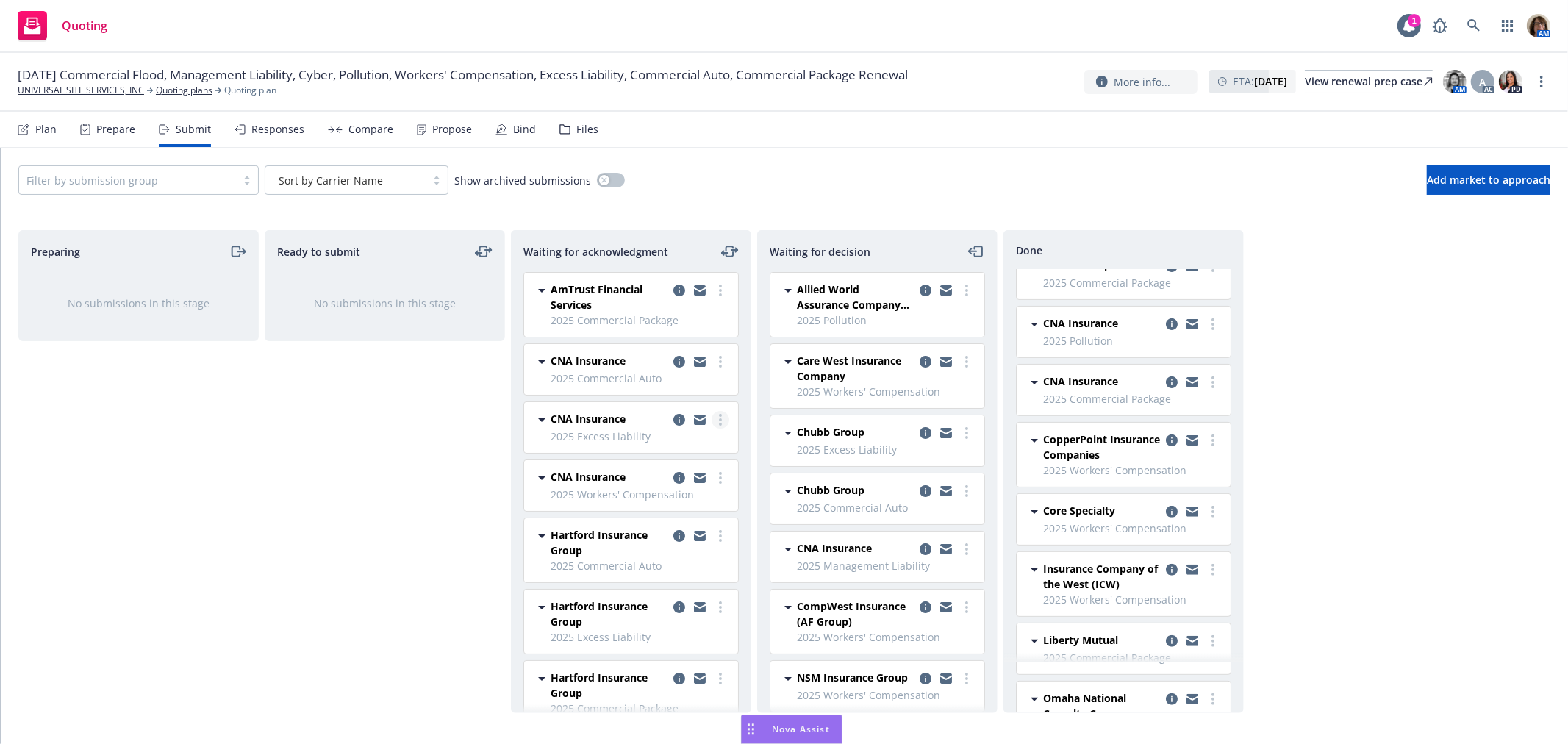
click at [712, 419] on link "more" at bounding box center [720, 419] width 17 height 17
click at [634, 564] on span "Add declined decision" at bounding box center [641, 567] width 145 height 14
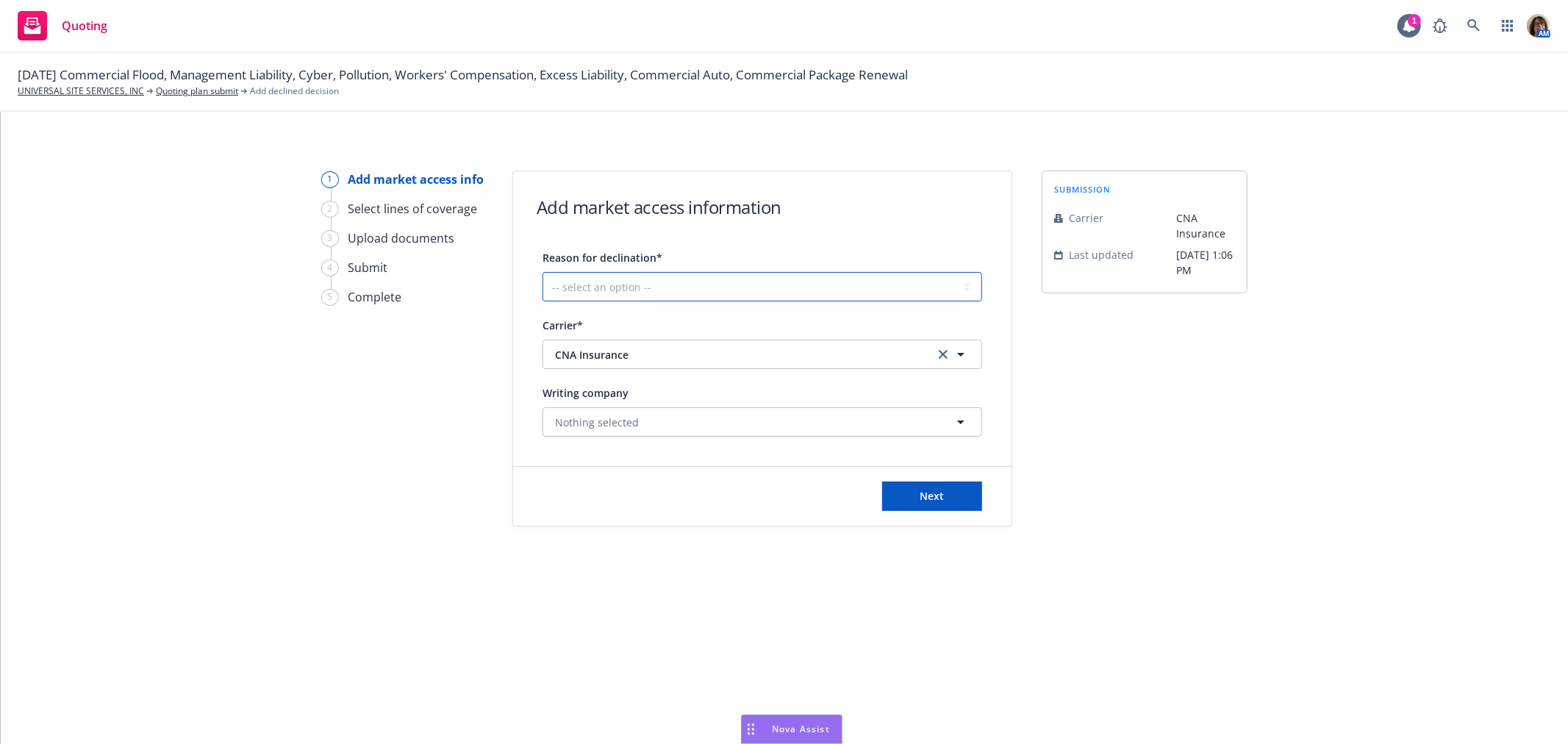
click at [701, 289] on select "-- select an option -- Cannot compete with other markets Carrier non-renewed Ca…" at bounding box center [762, 287] width 440 height 30
click at [542, 272] on select "-- select an option -- Cannot compete with other markets Carrier non-renewed Ca…" at bounding box center [762, 287] width 440 height 30
click at [929, 497] on span "Next" at bounding box center [933, 496] width 25 height 14
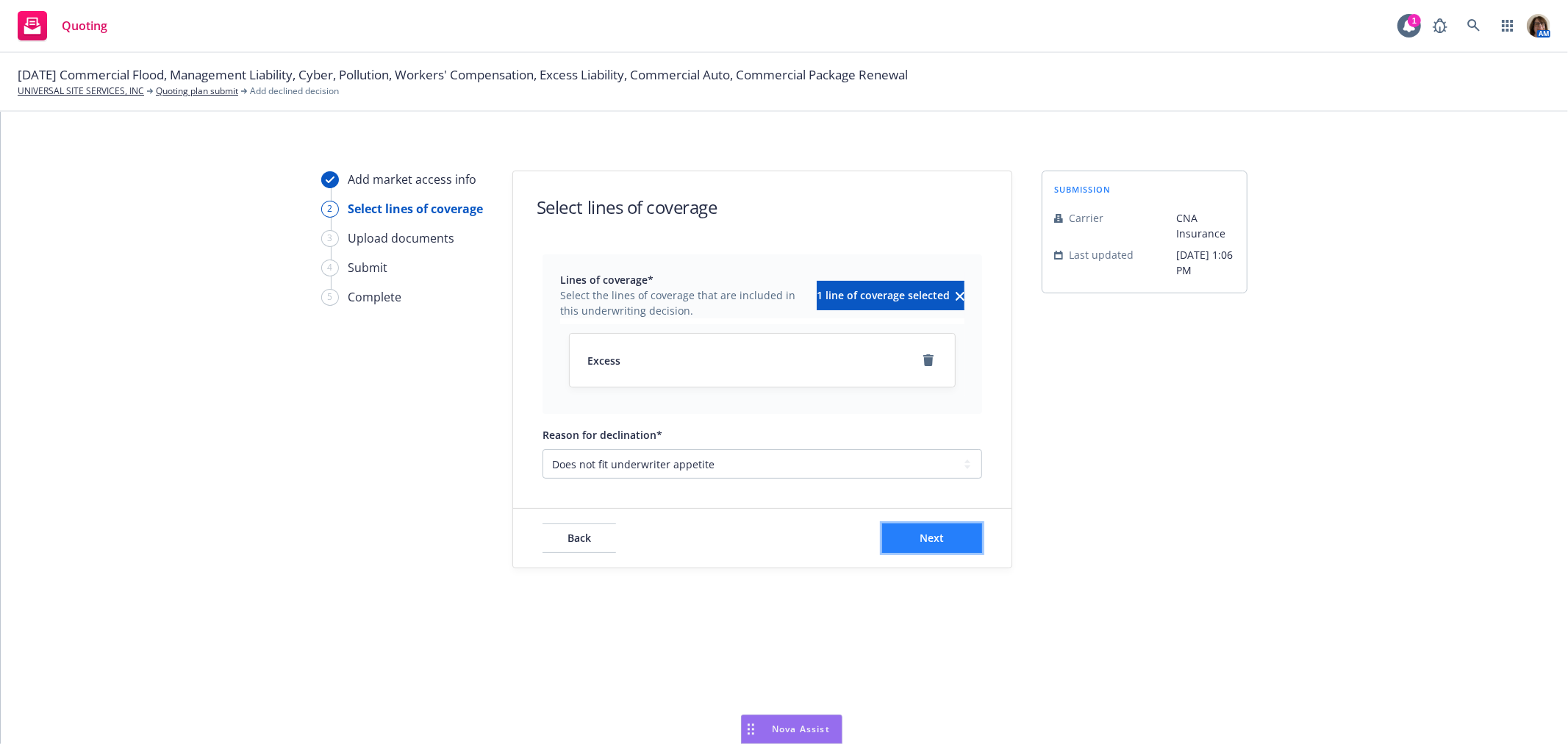
click at [946, 539] on button "Next" at bounding box center [932, 538] width 100 height 30
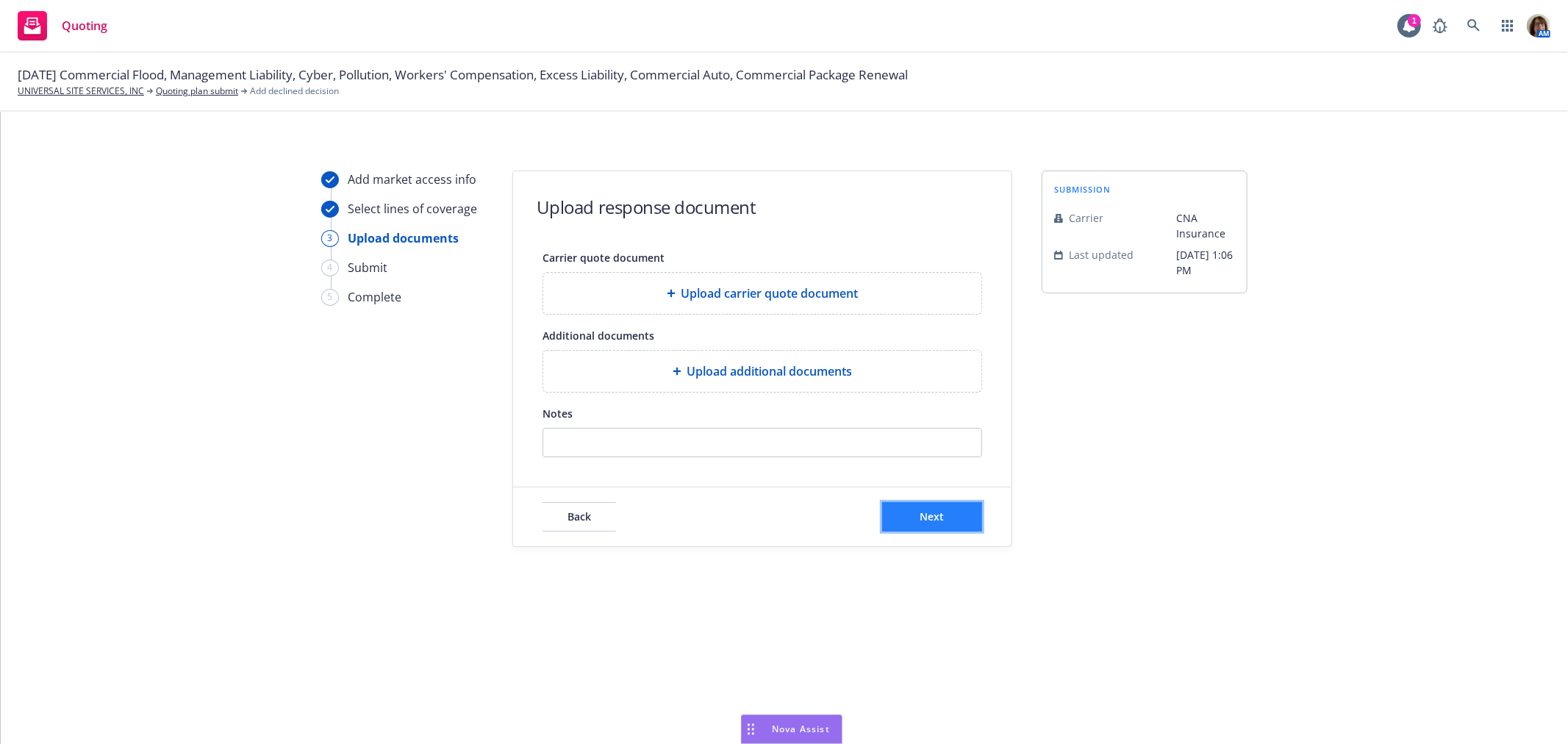
click at [947, 511] on button "Next" at bounding box center [932, 517] width 100 height 30
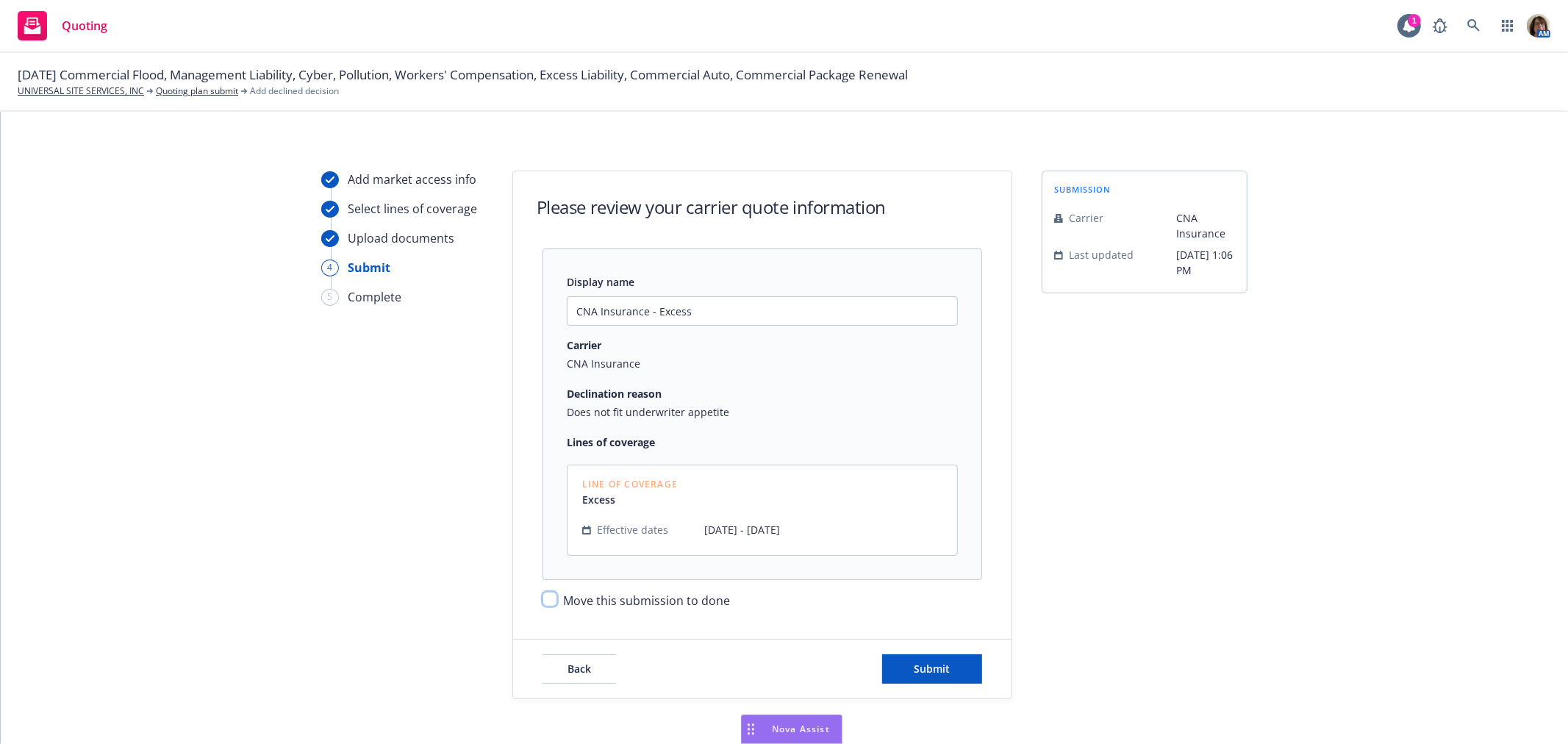
click at [548, 596] on input "Move this submission to done" at bounding box center [550, 599] width 15 height 15
click at [915, 672] on span "Submit" at bounding box center [933, 668] width 36 height 14
